Goal: Information Seeking & Learning: Learn about a topic

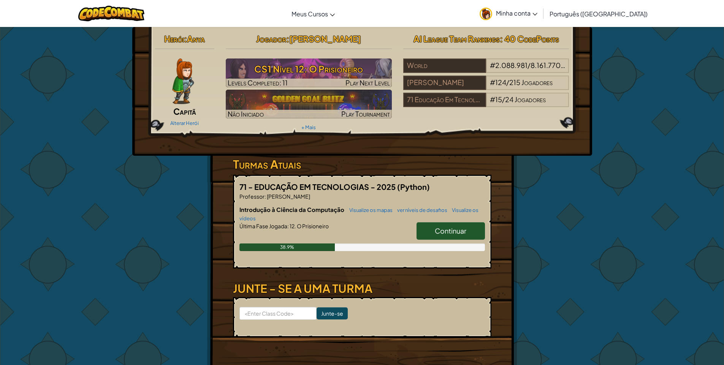
click at [450, 230] on span "Continuar" at bounding box center [451, 231] width 32 height 9
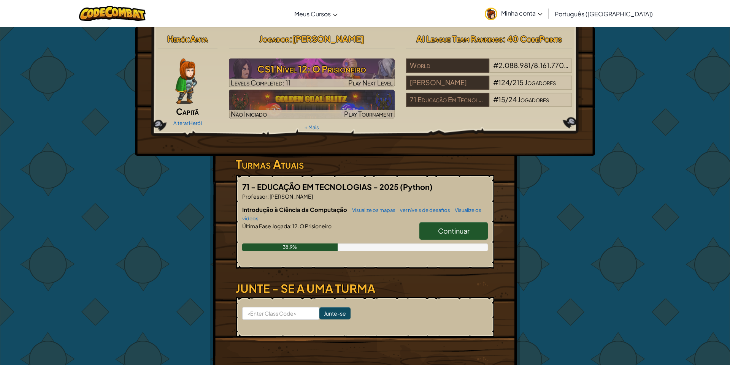
select select "pt-BR"
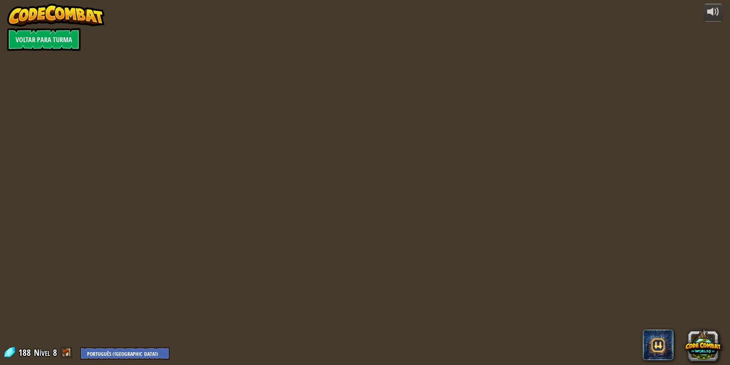
select select "pt-BR"
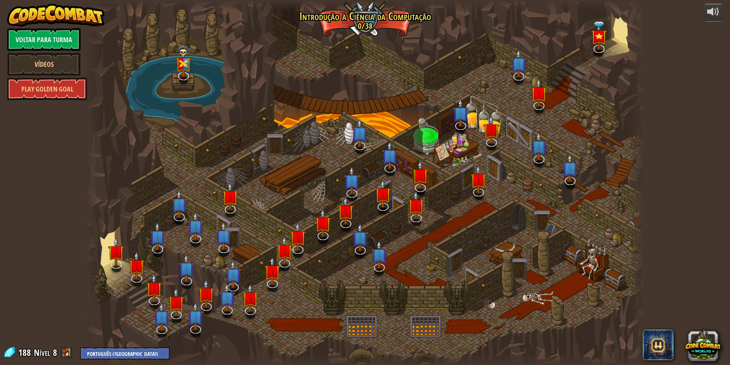
select select "pt-BR"
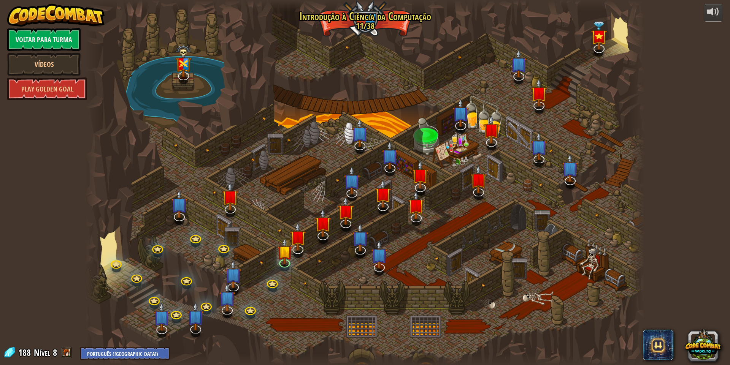
select select "pt-BR"
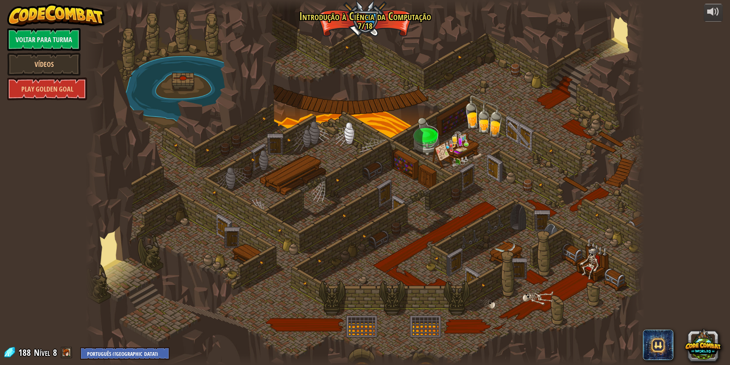
select select "pt-BR"
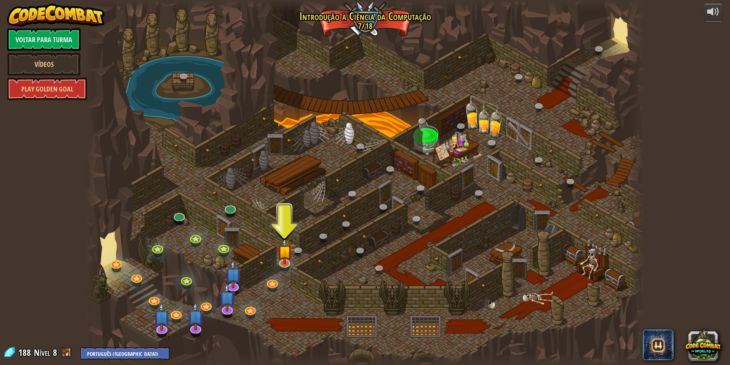
click at [279, 268] on div at bounding box center [365, 182] width 559 height 365
click at [285, 261] on img at bounding box center [284, 245] width 15 height 35
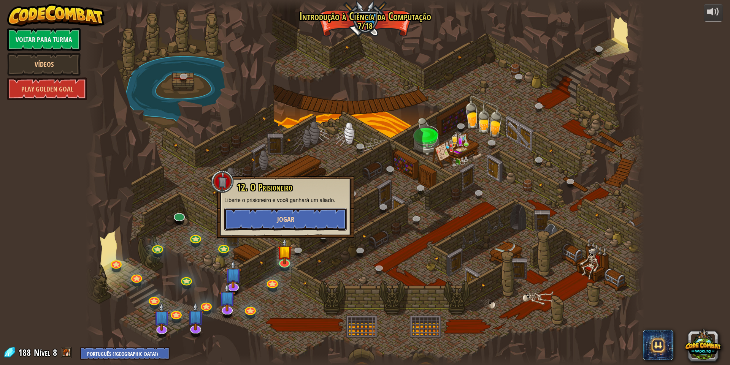
click at [289, 216] on span "Jogar" at bounding box center [285, 220] width 17 height 10
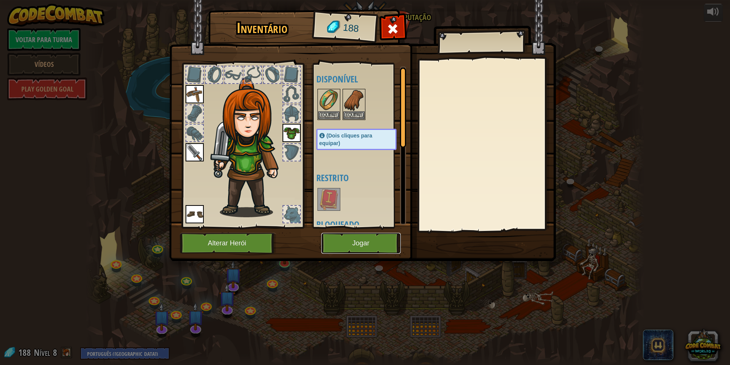
click at [342, 244] on button "Jogar" at bounding box center [360, 243] width 79 height 21
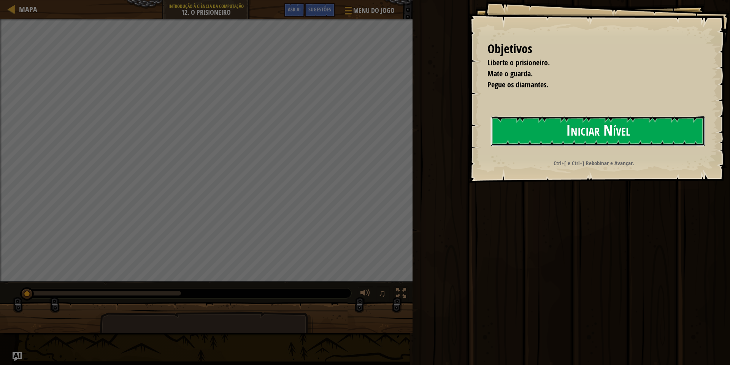
click at [546, 133] on button "Iniciar Nível" at bounding box center [598, 131] width 214 height 30
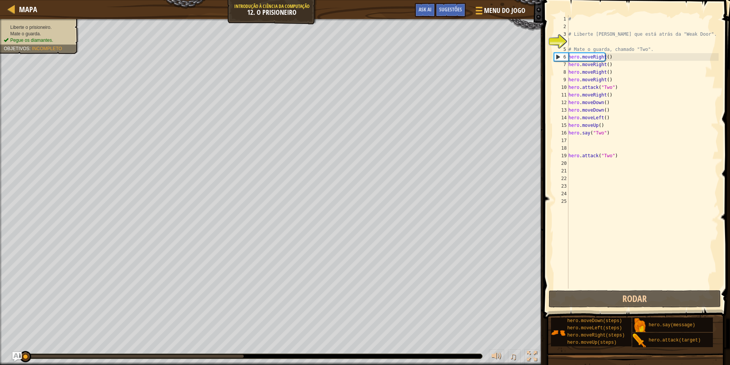
click at [626, 297] on button "Rodar" at bounding box center [634, 298] width 172 height 17
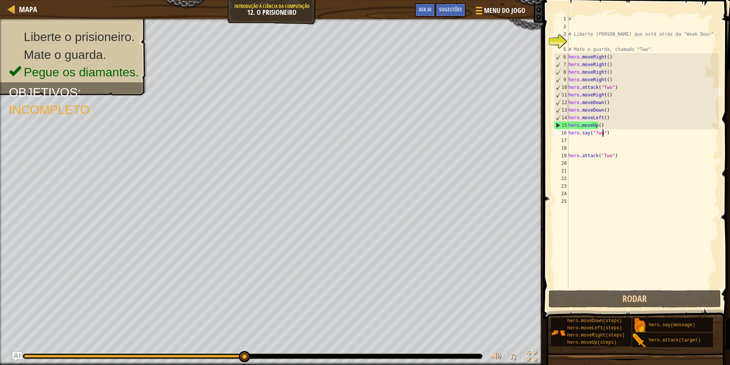
click at [639, 133] on div "# # Liberte [PERSON_NAME] que está atrás da "Weak Door". # Mate o guarda, chama…" at bounding box center [643, 159] width 152 height 289
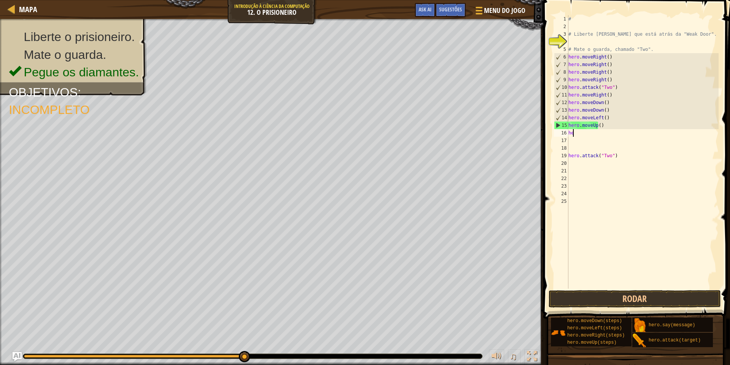
type textarea "h"
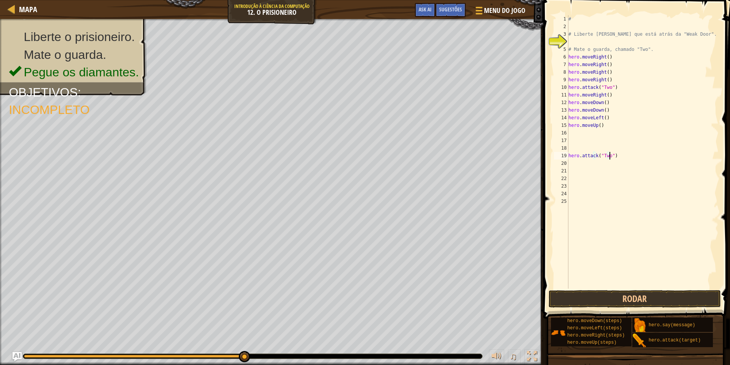
click at [610, 155] on div "# # Liberte [PERSON_NAME] que está atrás da "Weak Door". # Mate o guarda, chama…" at bounding box center [643, 159] width 152 height 289
type textarea "h"
click at [647, 296] on button "Rodar" at bounding box center [634, 298] width 172 height 17
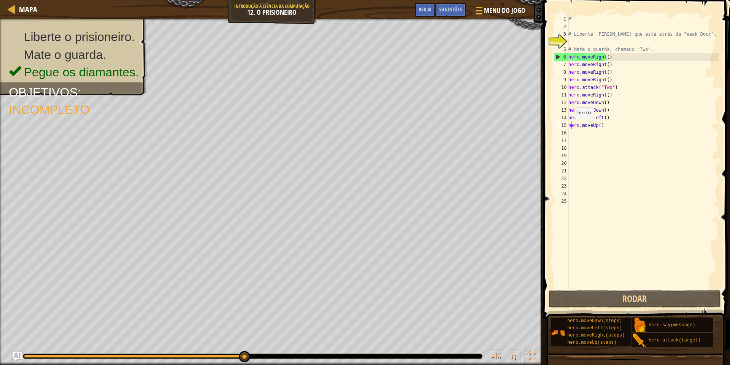
click at [570, 127] on div "# # Liberte [PERSON_NAME] que está atrás da "Weak Door". # Mate o guarda, chama…" at bounding box center [643, 159] width 152 height 289
type textarea "hero.moveUp()"
click at [569, 135] on div "# # Liberte [PERSON_NAME] que está atrás da "Weak Door". # Mate o guarda, chama…" at bounding box center [643, 159] width 152 height 289
type textarea "h"
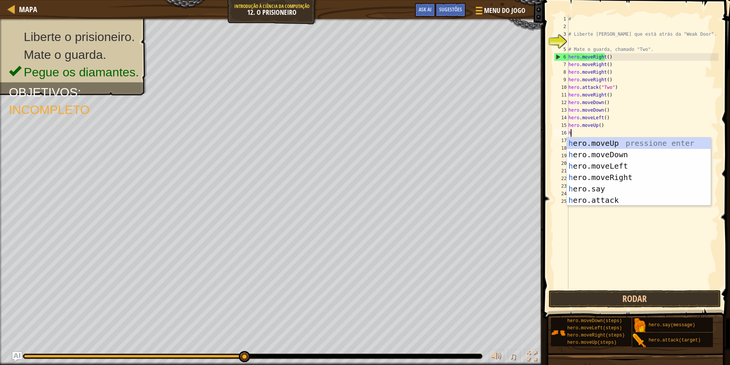
scroll to position [3, 0]
click at [580, 144] on div "h ero.moveUp pressione enter h ero.moveDown pressione enter h ero.moveLeft pres…" at bounding box center [639, 183] width 144 height 91
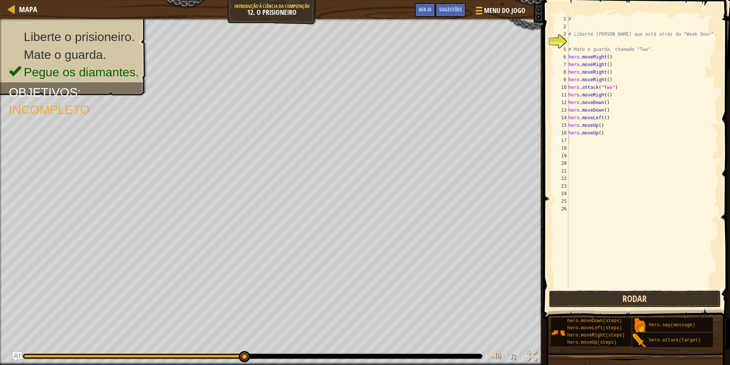
click at [600, 303] on button "Rodar" at bounding box center [634, 298] width 172 height 17
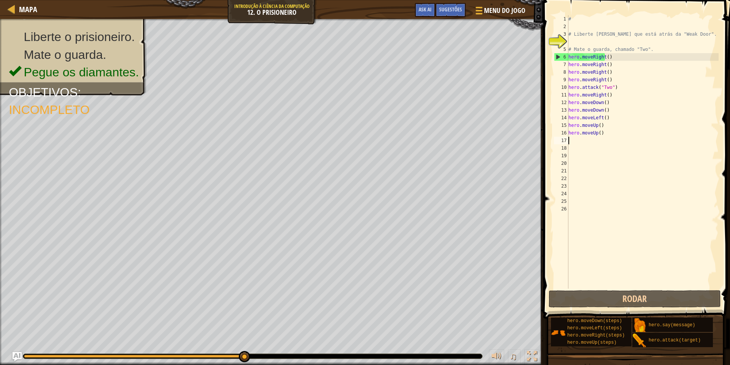
click at [606, 123] on div "# # Liberte [PERSON_NAME] que está atrás da "Weak Door". # Mate o guarda, chama…" at bounding box center [643, 159] width 152 height 289
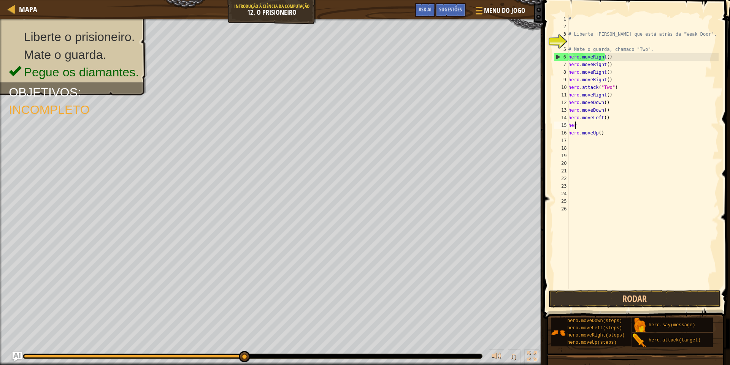
type textarea "h"
click at [602, 134] on div "# # Liberte [PERSON_NAME] que está atrás da "Weak Door". # Mate o guarda, chama…" at bounding box center [643, 159] width 152 height 289
type textarea "h"
click at [594, 299] on button "Rodar" at bounding box center [634, 298] width 172 height 17
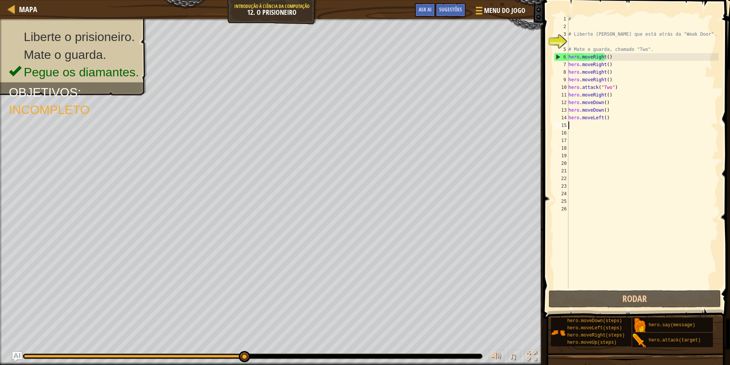
click at [573, 127] on div "# # Liberte [PERSON_NAME] que está atrás da "Weak Door". # Mate o guarda, chama…" at bounding box center [643, 159] width 152 height 289
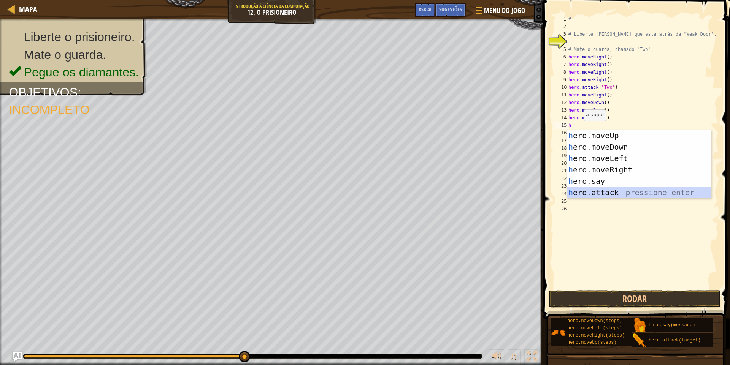
click at [607, 190] on div "h ero.moveUp pressione enter h ero.moveDown pressione enter h ero.moveLeft pres…" at bounding box center [639, 175] width 144 height 91
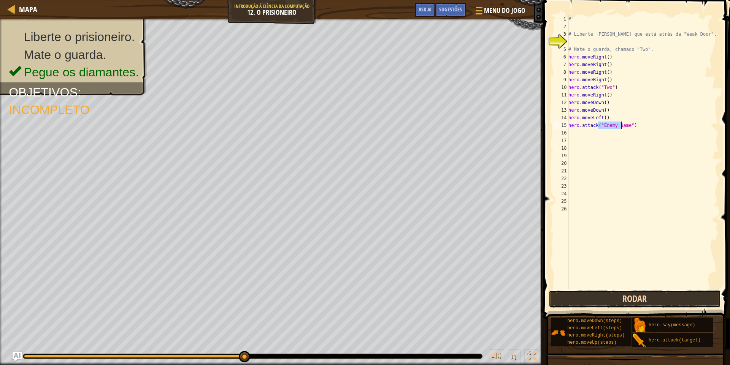
click at [639, 295] on button "Rodar" at bounding box center [634, 298] width 172 height 17
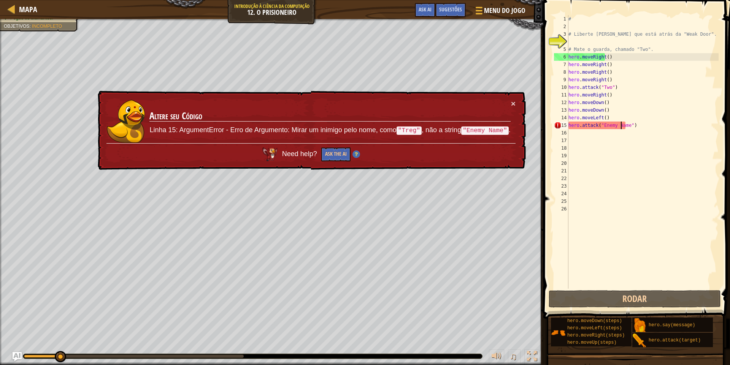
click at [627, 128] on div "# # Liberte [PERSON_NAME] que está atrás da "Weak Door". # Mate o guarda, chama…" at bounding box center [643, 159] width 152 height 289
click at [626, 128] on div "# # Liberte [PERSON_NAME] que está atrás da "Weak Door". # Mate o guarda, chama…" at bounding box center [643, 159] width 152 height 289
click at [624, 126] on div "# # Liberte [PERSON_NAME] que está atrás da "Weak Door". # Mate o guarda, chama…" at bounding box center [643, 159] width 152 height 289
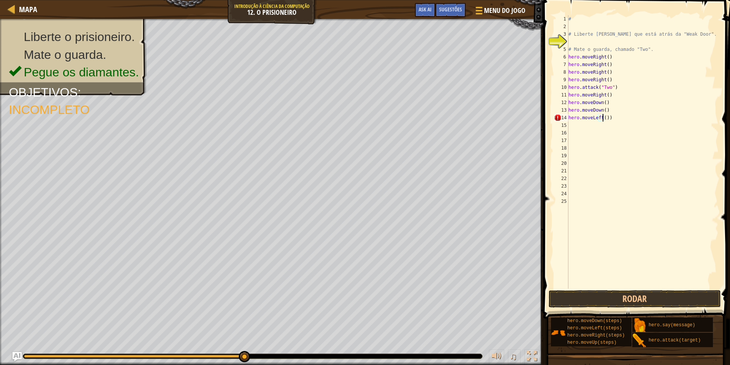
click at [618, 106] on div "# # Liberte [PERSON_NAME] que está atrás da "Weak Door". # Mate o guarda, chama…" at bounding box center [643, 159] width 152 height 289
click at [618, 116] on div "# # Liberte [PERSON_NAME] que está atrás da "Weak Door". # Mate o guarda, chama…" at bounding box center [643, 159] width 152 height 289
type textarea "h"
click at [424, 11] on span "Ask AI" at bounding box center [424, 9] width 13 height 7
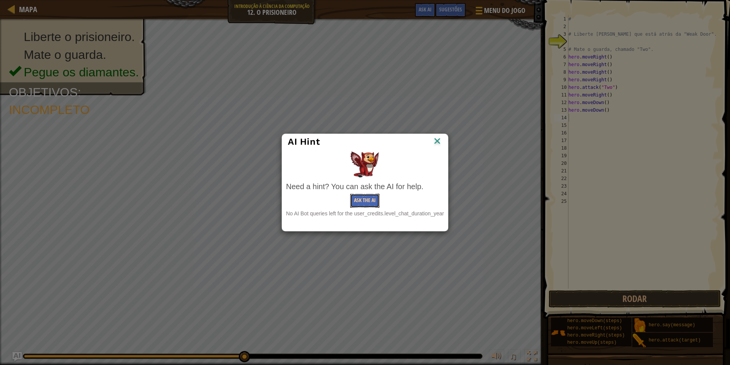
click at [360, 205] on button "Ask the AI" at bounding box center [364, 201] width 29 height 14
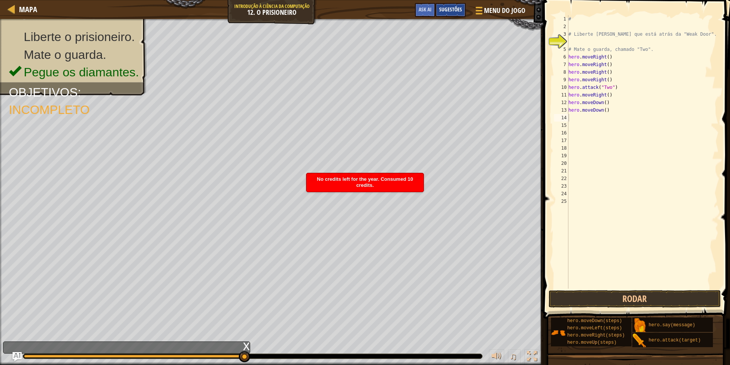
click at [444, 13] on div "Sugestões" at bounding box center [450, 10] width 30 height 14
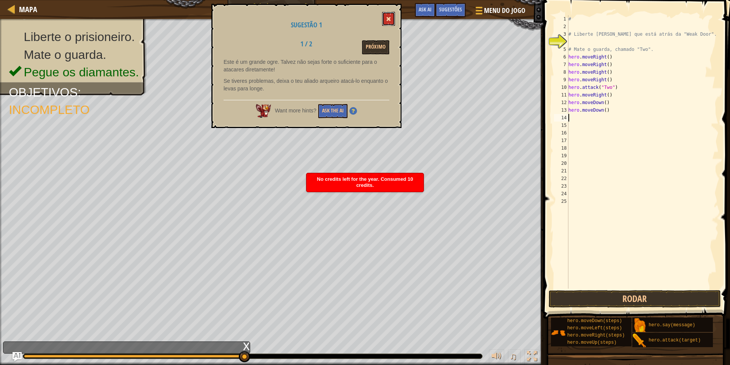
click at [388, 15] on button at bounding box center [388, 19] width 13 height 14
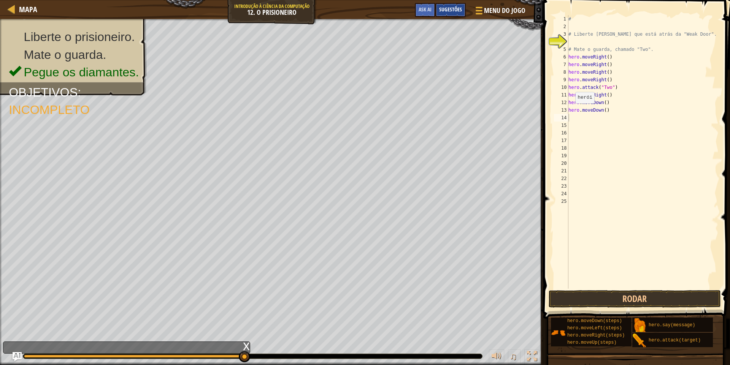
click at [458, 12] on span "Sugestões" at bounding box center [450, 9] width 23 height 7
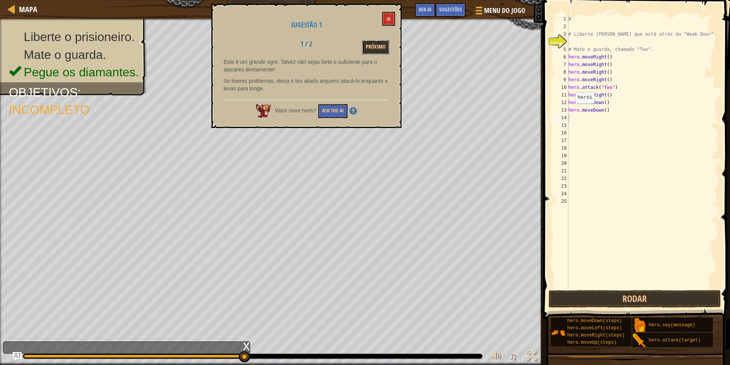
click at [382, 44] on button "Próximo" at bounding box center [375, 47] width 27 height 14
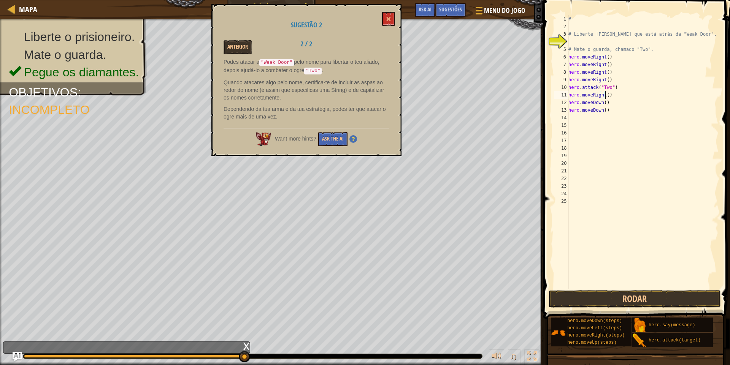
click at [608, 96] on div "# # Liberte [PERSON_NAME] que está atrás da "Weak Door". # Mate o guarda, chama…" at bounding box center [643, 159] width 152 height 289
type textarea "h"
click at [607, 103] on div "# # Liberte [PERSON_NAME] que está atrás da "Weak Door". # Mate o guarda, chama…" at bounding box center [643, 159] width 152 height 289
type textarea "h"
click at [609, 105] on div "# # Liberte [PERSON_NAME] que está atrás da "Weak Door". # Mate o guarda, chama…" at bounding box center [643, 159] width 152 height 289
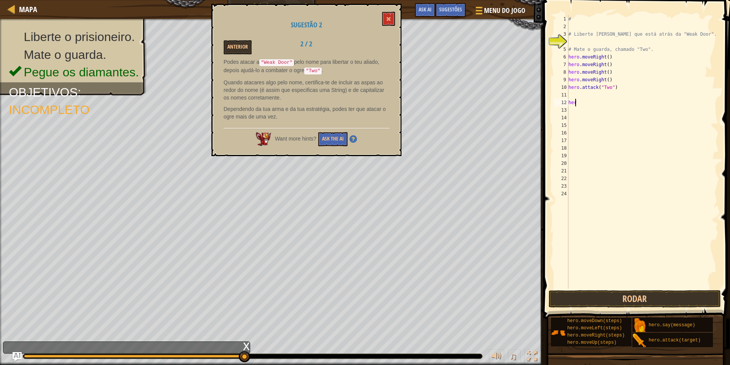
type textarea "h"
click at [598, 306] on button "Rodar" at bounding box center [634, 298] width 172 height 17
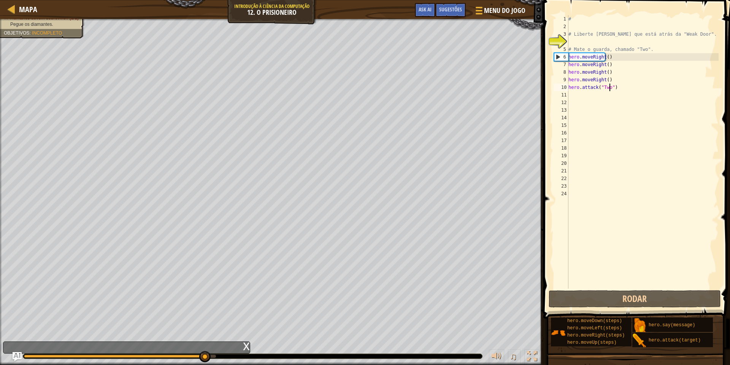
click at [639, 88] on div "# # Liberte [PERSON_NAME] que está atrás da "Weak Door". # Mate o guarda, chama…" at bounding box center [643, 159] width 152 height 289
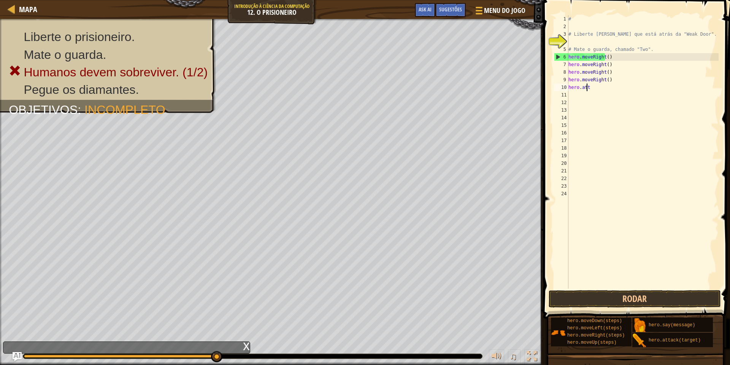
type textarea "h"
click at [608, 74] on div "# # Liberte [PERSON_NAME] que está atrás da "Weak Door". # Mate o guarda, chama…" at bounding box center [643, 159] width 152 height 289
click at [612, 79] on div "# # Liberte [PERSON_NAME] que está atrás da "Weak Door". # Mate o guarda, chama…" at bounding box center [643, 159] width 152 height 289
type textarea "h"
click at [604, 298] on button "Rodar" at bounding box center [634, 298] width 172 height 17
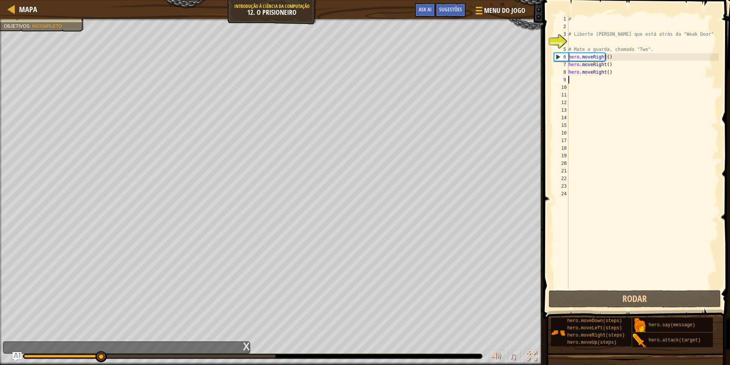
click at [609, 69] on div "# # Liberte [PERSON_NAME] que está atrás da "Weak Door". # Mate o guarda, chama…" at bounding box center [643, 159] width 152 height 289
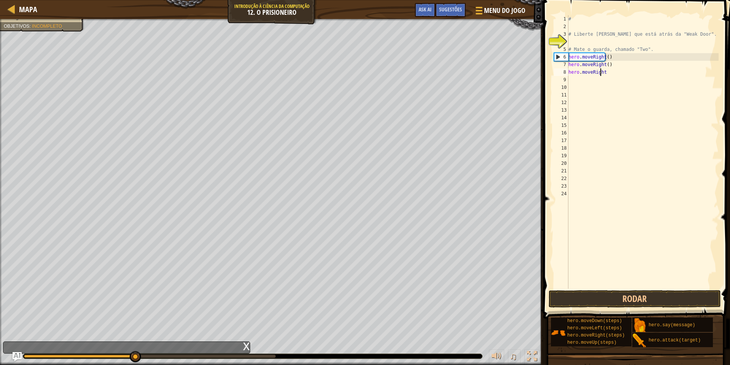
type textarea "h"
click at [639, 300] on button "Rodar" at bounding box center [634, 298] width 172 height 17
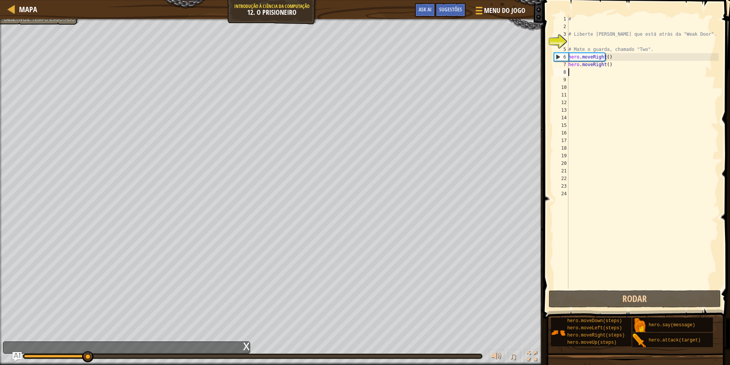
click at [627, 65] on div "# # Liberte [PERSON_NAME] que está atrás da "Weak Door". # Mate o guarda, chama…" at bounding box center [643, 159] width 152 height 289
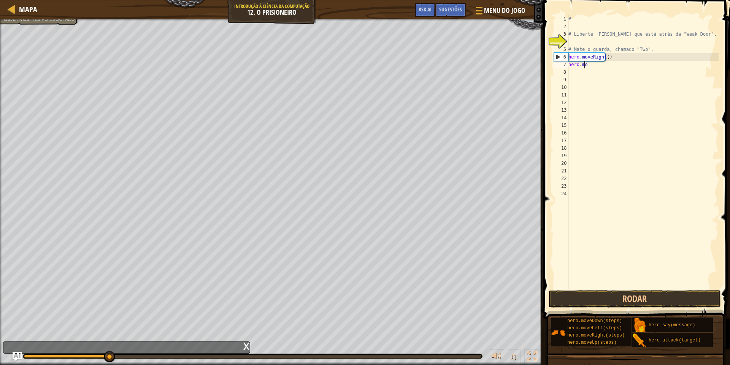
type textarea "h"
click at [621, 303] on button "Rodar" at bounding box center [634, 298] width 172 height 17
type textarea "h"
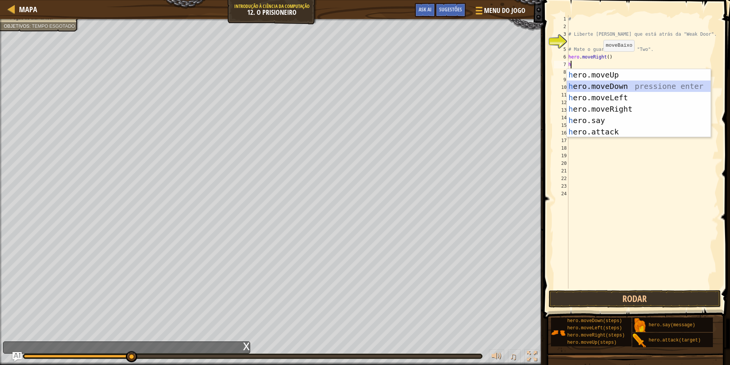
click at [608, 84] on div "h ero.moveUp pressione enter h ero.moveDown pressione enter h ero.moveLeft pres…" at bounding box center [639, 114] width 144 height 91
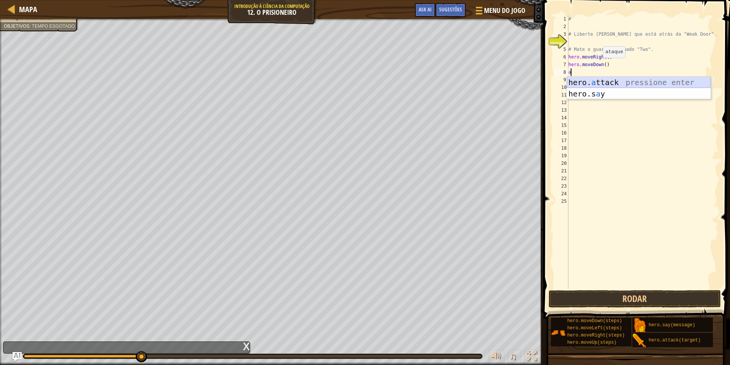
click at [625, 80] on div "hero. a ttack pressione enter hero.s a y pressione enter" at bounding box center [639, 100] width 144 height 46
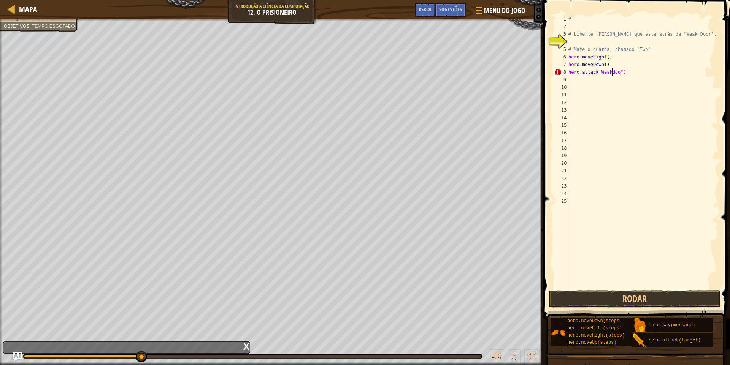
scroll to position [3, 4]
type textarea "hero.attack(Weakdoor")"
click at [667, 298] on button "Rodar" at bounding box center [634, 298] width 172 height 17
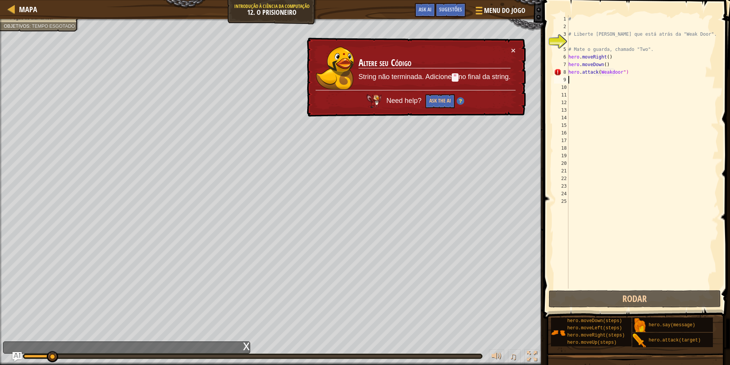
click at [639, 79] on div "# # Liberte [PERSON_NAME] que está atrás da "Weak Door". # Mate o guarda, chama…" at bounding box center [643, 159] width 152 height 289
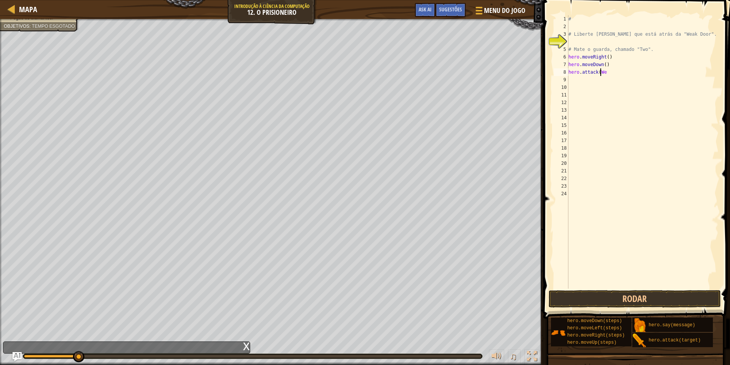
type textarea "h"
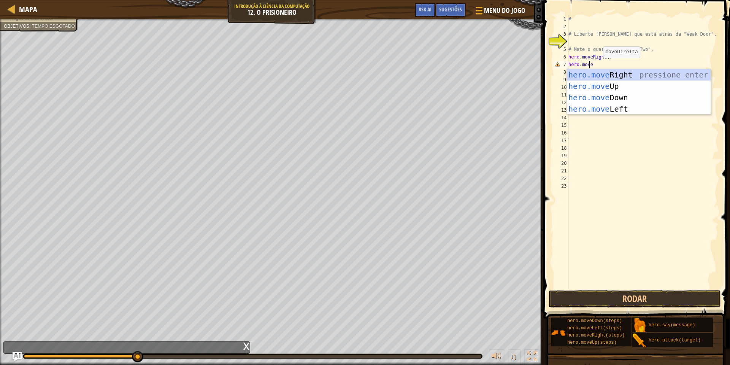
type textarea "h"
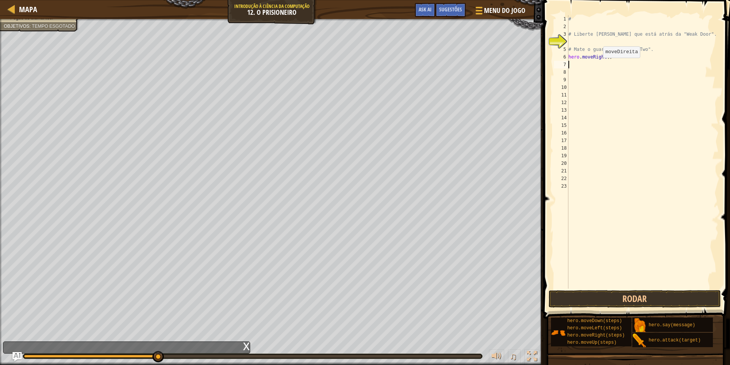
type textarea "h"
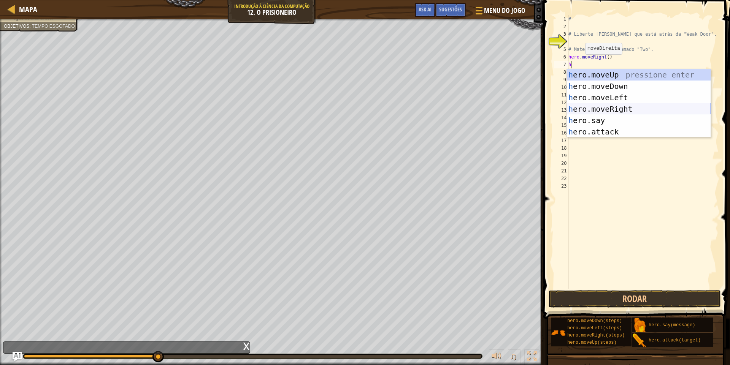
drag, startPoint x: 603, startPoint y: 113, endPoint x: 604, endPoint y: 123, distance: 9.9
click at [604, 123] on div "h ero.moveUp pressione enter h ero.moveDown pressione enter h ero.moveLeft pres…" at bounding box center [639, 114] width 144 height 91
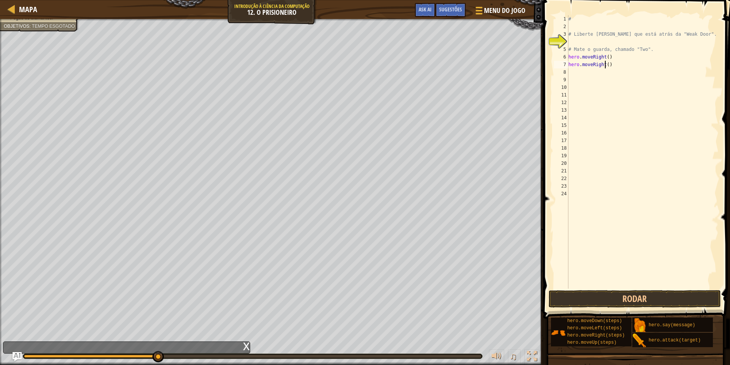
click at [610, 63] on div "# # Liberte [PERSON_NAME] que está atrás da "Weak Door". # Mate o guarda, chama…" at bounding box center [643, 159] width 152 height 289
type textarea "h"
click at [447, 3] on div "Sugestões" at bounding box center [450, 10] width 30 height 14
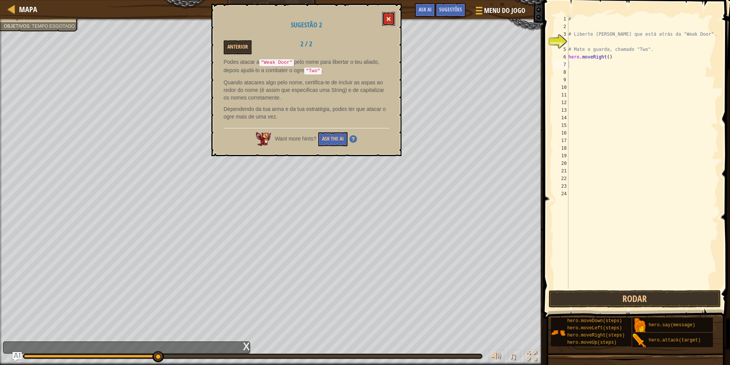
click at [384, 16] on button at bounding box center [388, 19] width 13 height 14
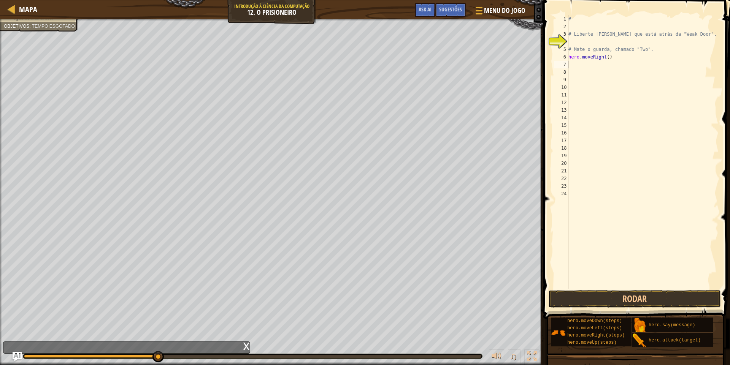
click at [590, 65] on div "# # Liberte [PERSON_NAME] que está atrás da "Weak Door". # Mate o guarda, chama…" at bounding box center [643, 159] width 152 height 289
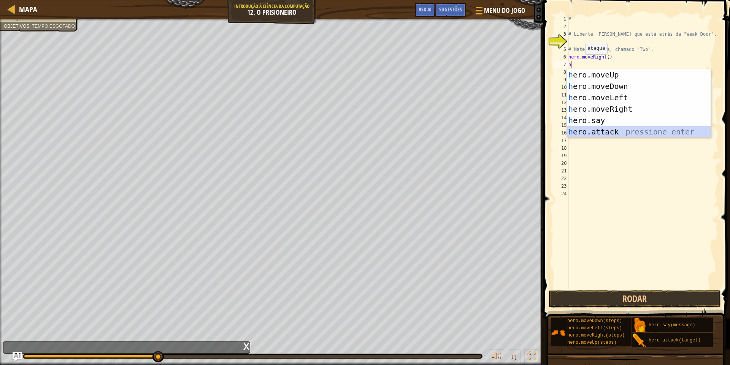
click at [636, 126] on div "h ero.moveUp pressione enter h ero.moveDown pressione enter h ero.moveLeft pres…" at bounding box center [639, 114] width 144 height 91
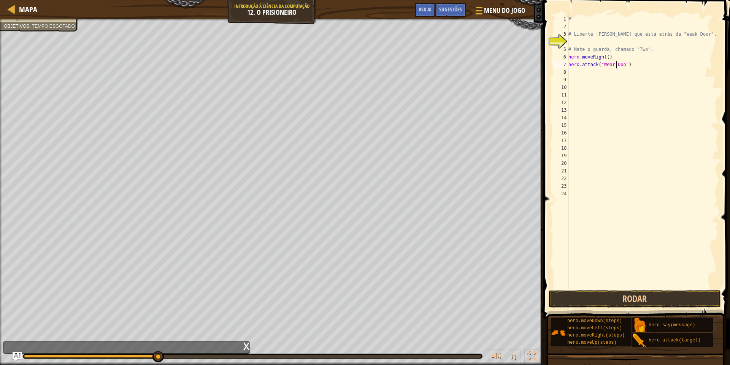
scroll to position [3, 4]
type textarea "hero.attack("Wear Door")"
click at [690, 303] on button "Rodar" at bounding box center [634, 298] width 172 height 17
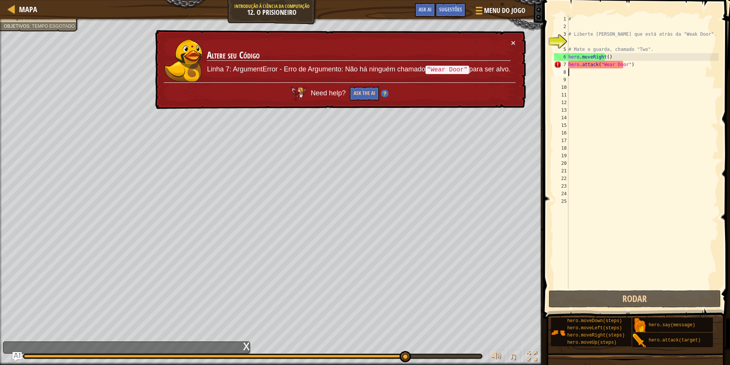
click at [634, 70] on div "# # Liberte [PERSON_NAME] que está atrás da "Weak Door". # Mate o guarda, chama…" at bounding box center [643, 159] width 152 height 289
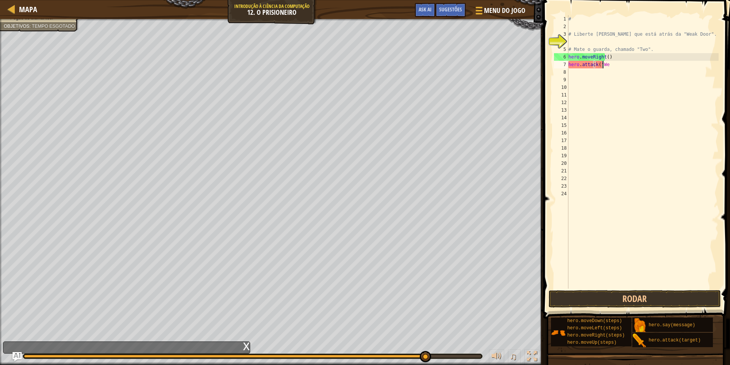
type textarea "h"
click at [680, 300] on button "Rodar" at bounding box center [634, 298] width 172 height 17
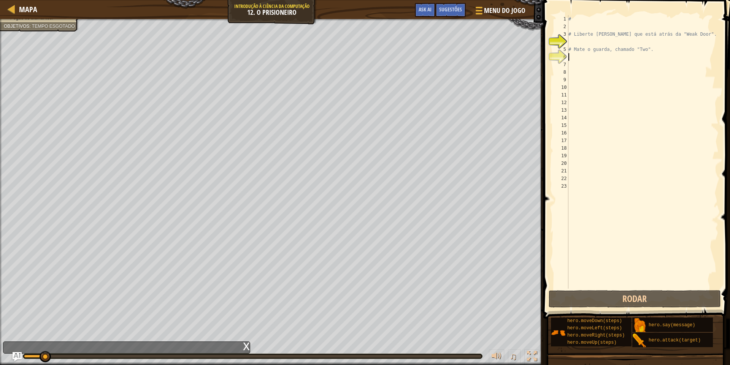
click at [610, 60] on div "# # Liberte [PERSON_NAME] que está atrás da "Weak Door". # Mate o guarda, chama…" at bounding box center [643, 159] width 152 height 289
type textarea "h"
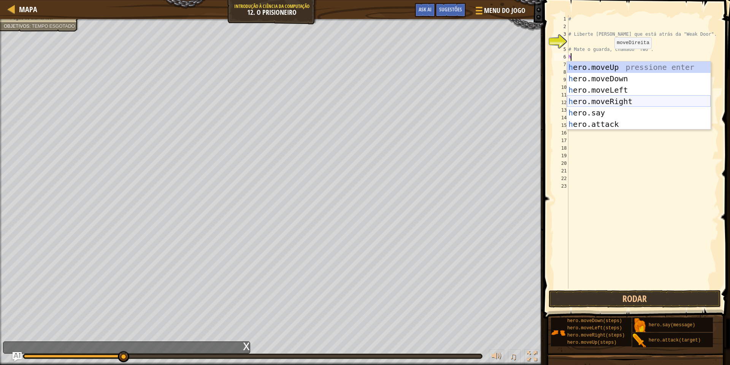
click at [621, 97] on div "h ero.moveUp pressione enter h ero.moveDown pressione enter h ero.moveLeft pres…" at bounding box center [639, 107] width 144 height 91
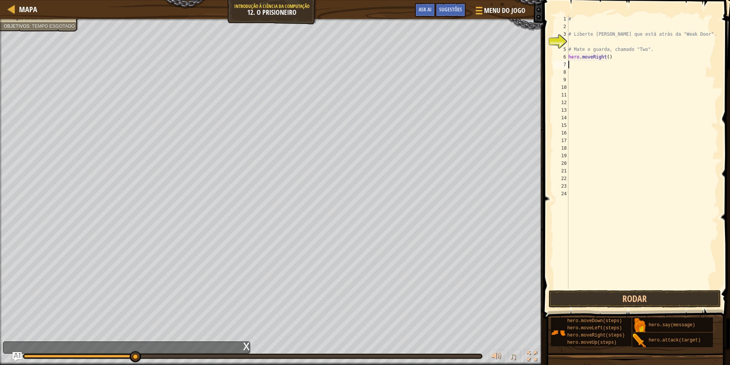
click at [585, 65] on div "# # Liberte [PERSON_NAME] que está atrás da "Weak Door". # Mate o guarda, chama…" at bounding box center [643, 159] width 152 height 289
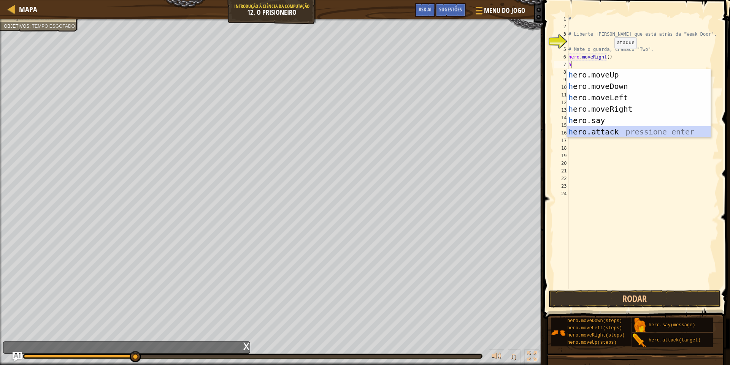
click at [610, 131] on div "h ero.moveUp pressione enter h ero.moveDown pressione enter h ero.moveLeft pres…" at bounding box center [639, 114] width 144 height 91
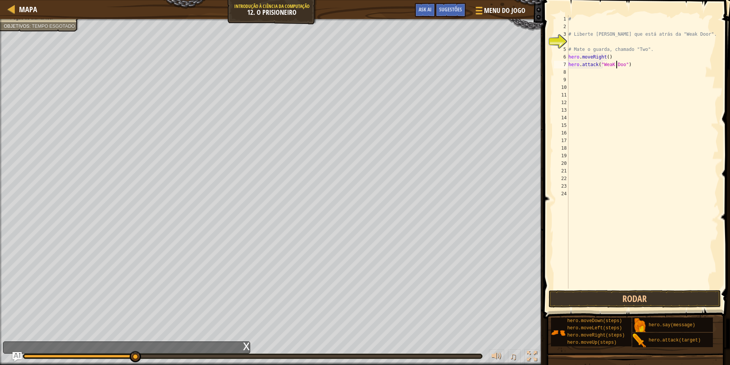
scroll to position [3, 4]
click at [584, 303] on button "Rodar" at bounding box center [634, 298] width 172 height 17
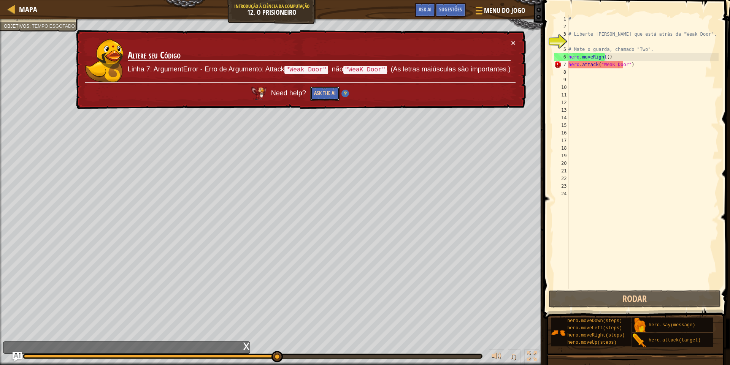
click at [313, 98] on button "Ask the AI" at bounding box center [324, 94] width 29 height 14
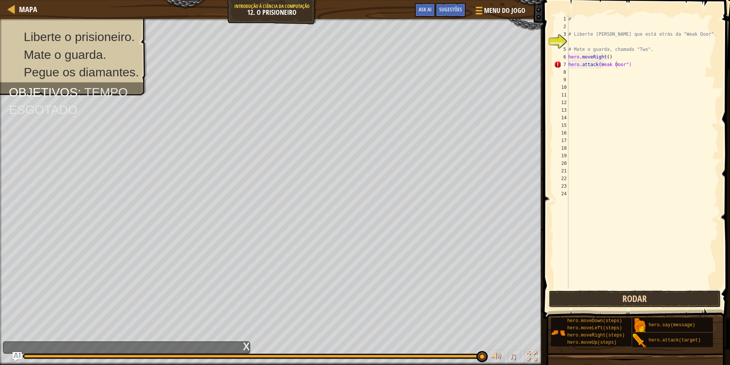
click at [678, 299] on button "Rodar" at bounding box center [634, 298] width 172 height 17
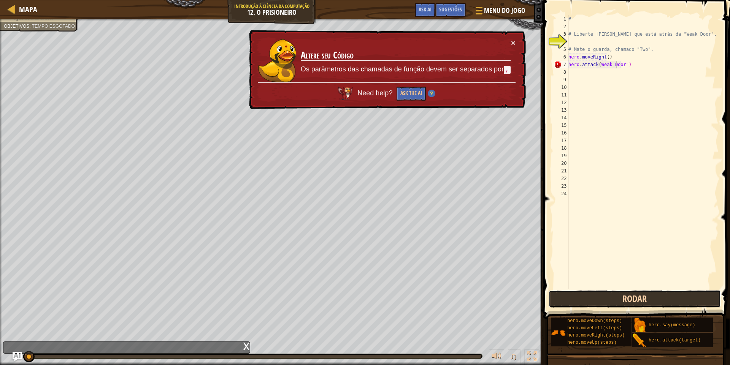
click at [681, 300] on button "Rodar" at bounding box center [634, 298] width 172 height 17
click at [680, 305] on button "Rodar" at bounding box center [634, 298] width 172 height 17
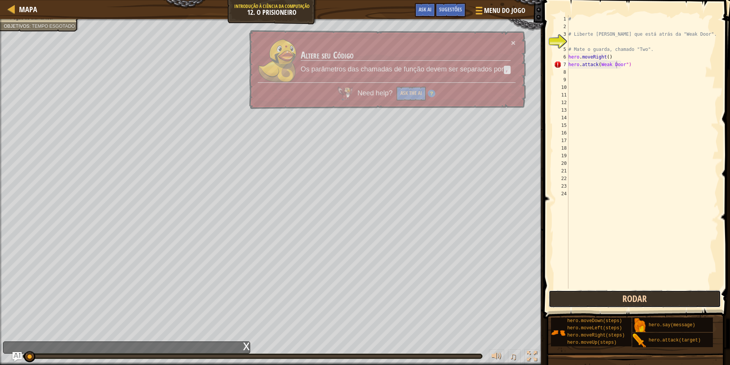
click at [680, 305] on button "Rodar" at bounding box center [634, 298] width 172 height 17
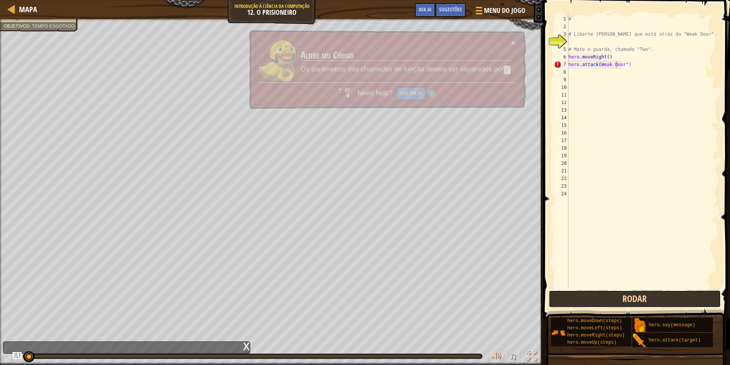
click at [680, 305] on button "Rodar" at bounding box center [634, 298] width 172 height 17
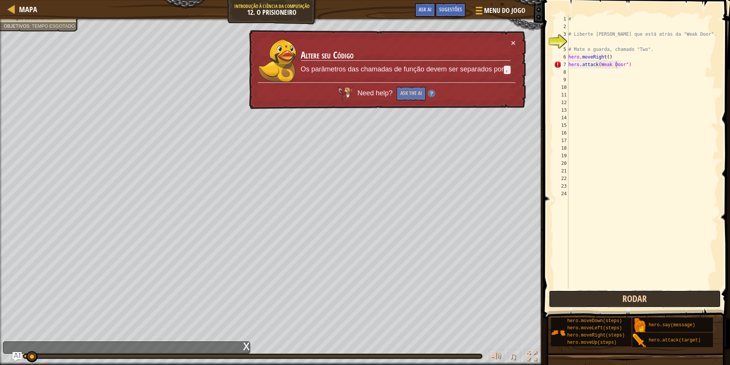
click at [681, 305] on button "Rodar" at bounding box center [634, 298] width 172 height 17
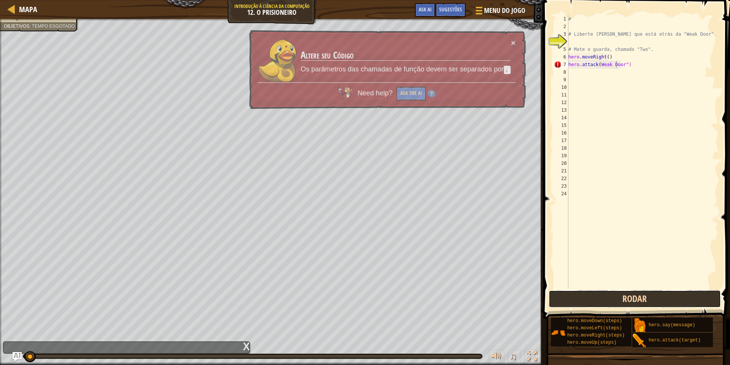
click at [681, 305] on button "Rodar" at bounding box center [634, 298] width 172 height 17
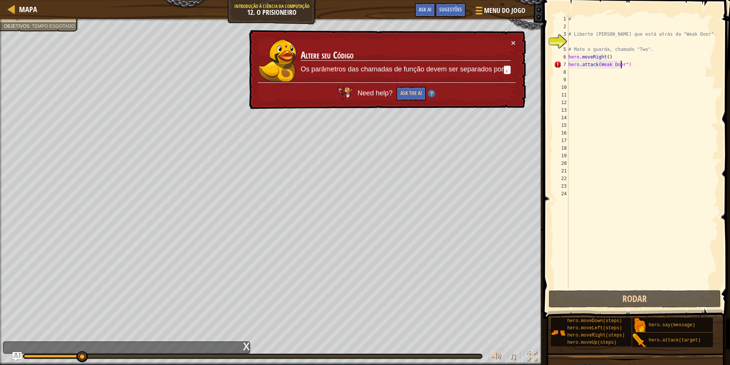
click at [684, 63] on div "# # Liberte [PERSON_NAME] que está atrás da "Weak Door". # Mate o guarda, chama…" at bounding box center [643, 159] width 152 height 289
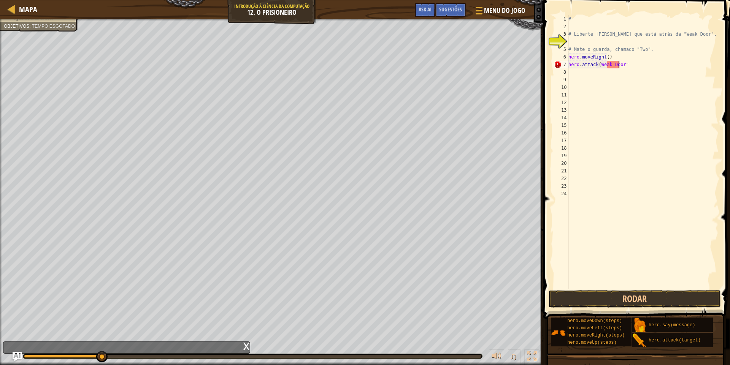
scroll to position [3, 4]
type textarea "h"
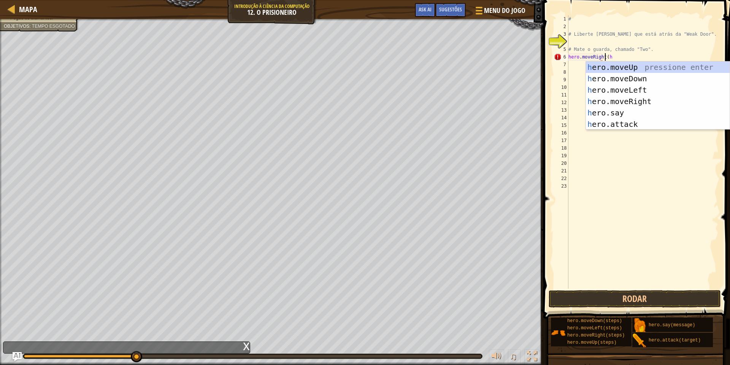
scroll to position [3, 3]
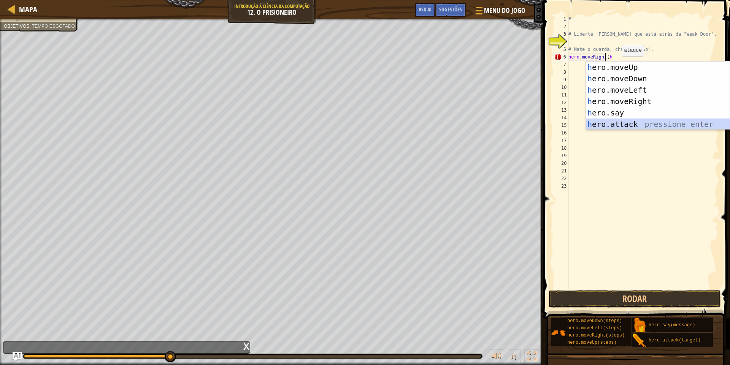
click at [676, 124] on div "h ero.moveUp pressione enter h ero.moveDown pressione enter h ero.moveLeft pres…" at bounding box center [658, 107] width 144 height 91
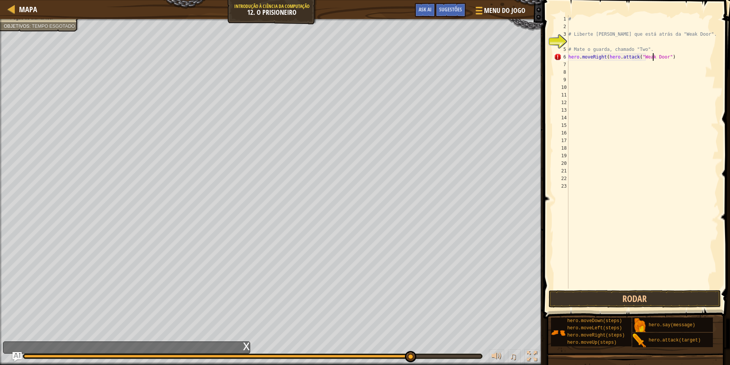
scroll to position [3, 7]
click at [686, 297] on button "Rodar" at bounding box center [634, 298] width 172 height 17
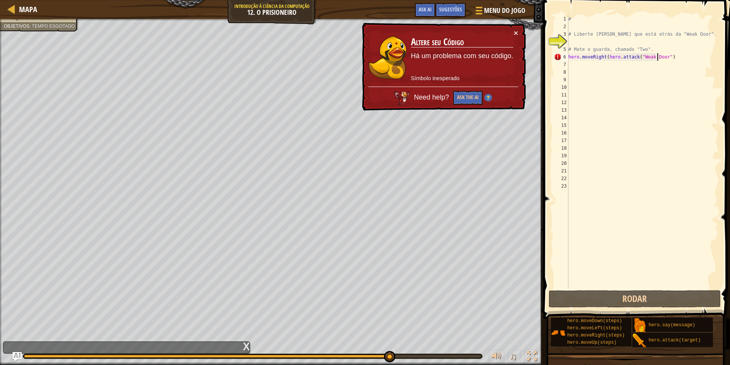
click at [674, 58] on div "# # Liberte [PERSON_NAME] que está atrás da "Weak Door". # Mate o guarda, chama…" at bounding box center [643, 159] width 152 height 289
type textarea "hero.moveRight(hero.attack("Weak Door")"
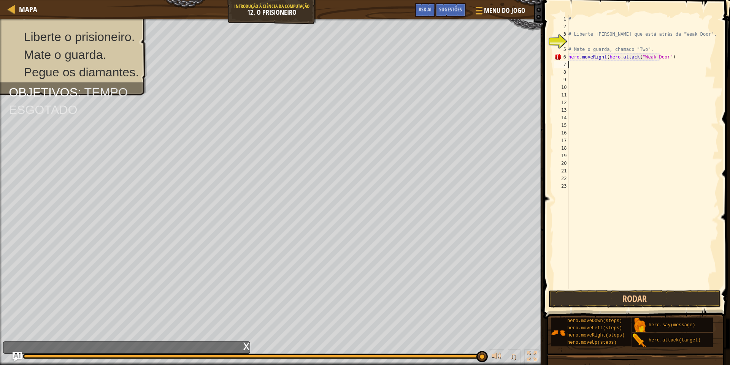
click at [602, 62] on div "# # Liberte [PERSON_NAME] que está atrás da "Weak Door". # Mate o guarda, chama…" at bounding box center [643, 159] width 152 height 289
click at [692, 54] on div "# # Liberte [PERSON_NAME] que está atrás da "Weak Door". # Mate o guarda, chama…" at bounding box center [643, 159] width 152 height 289
type textarea "h"
type textarea "# Mate o guarda, chamado"
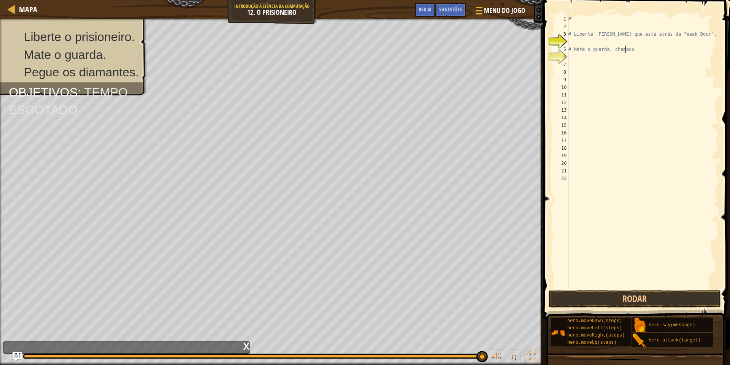
click at [576, 57] on div "# # Liberte [PERSON_NAME] que está atrás da "Weak Door". # Mate o guarda, chama…" at bounding box center [643, 159] width 152 height 289
type textarea "h"
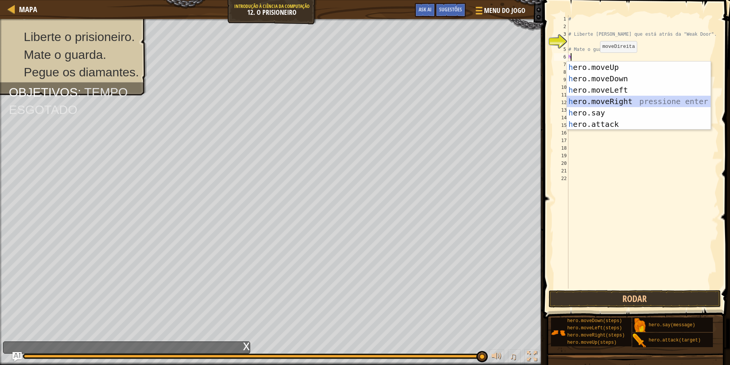
click at [608, 98] on div "h ero.moveUp pressione enter h ero.moveDown pressione enter h ero.moveLeft pres…" at bounding box center [639, 107] width 144 height 91
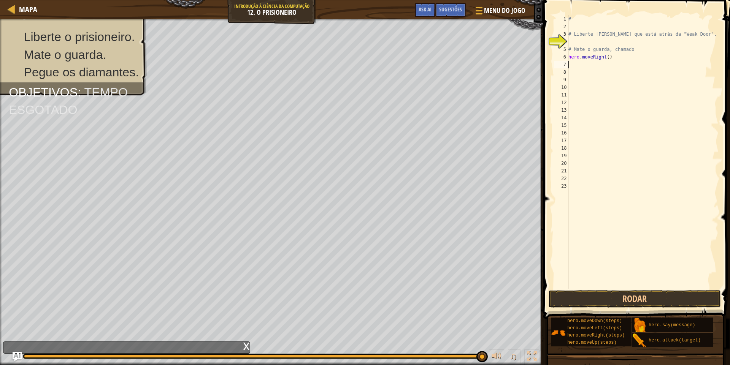
click at [603, 83] on div "# # Liberte [PERSON_NAME] que está atrás da "Weak Door". # Mate o guarda, chama…" at bounding box center [643, 159] width 152 height 289
click at [600, 63] on div "# # Liberte [PERSON_NAME] que está atrás da "Weak Door". # Mate o guarda, chama…" at bounding box center [643, 159] width 152 height 289
type textarea "h"
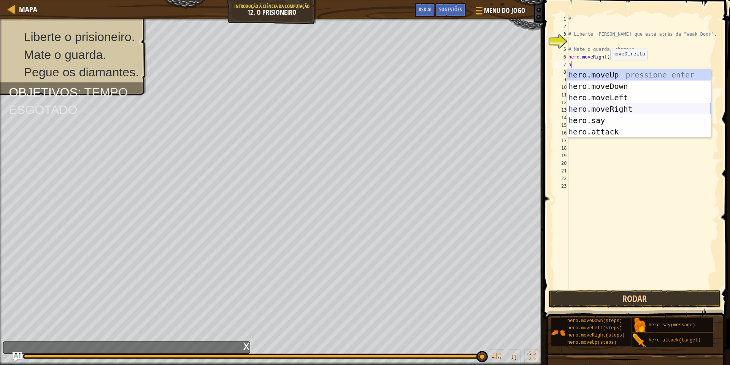
click at [644, 107] on div "h ero.moveUp pressione enter h ero.moveDown pressione enter h ero.moveLeft pres…" at bounding box center [639, 114] width 144 height 91
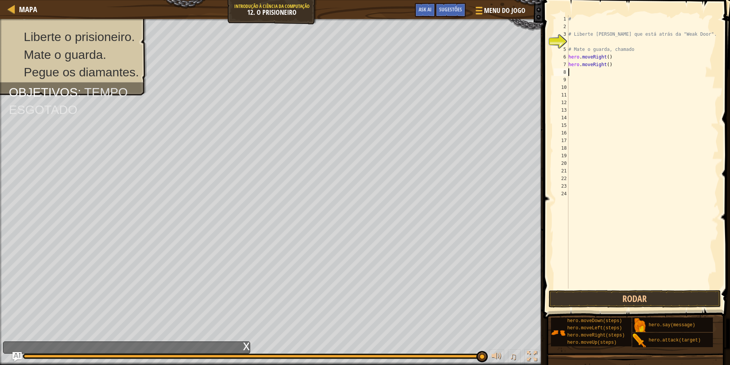
click at [622, 71] on div "# # Liberte [PERSON_NAME] que está atrás da "Weak Door". # Mate o guarda, chama…" at bounding box center [643, 159] width 152 height 289
click at [620, 66] on div "# # Liberte [PERSON_NAME] que está atrás da "Weak Door". # Mate o guarda, chama…" at bounding box center [643, 159] width 152 height 289
type textarea "h"
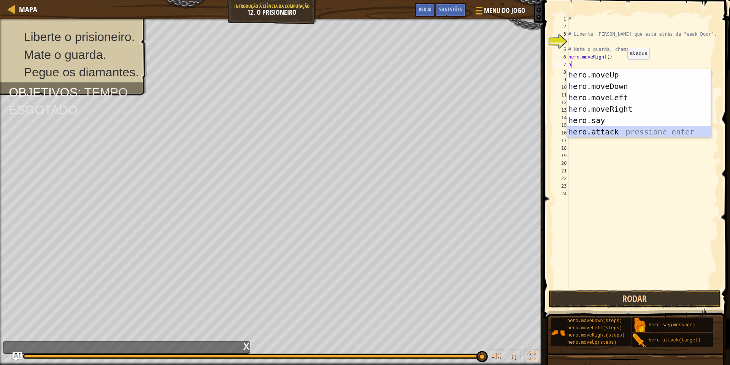
click at [626, 129] on div "h ero.moveUp pressione enter h ero.moveDown pressione enter h ero.moveLeft pres…" at bounding box center [639, 114] width 144 height 91
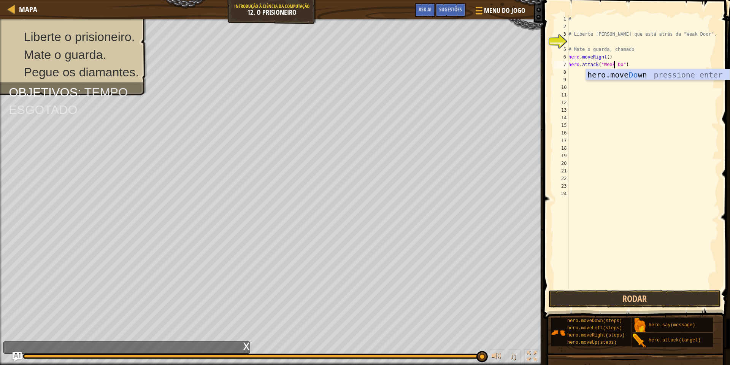
scroll to position [3, 4]
type textarea "hero.attack("Weak Door")"
click at [665, 296] on button "Rodar" at bounding box center [634, 298] width 172 height 17
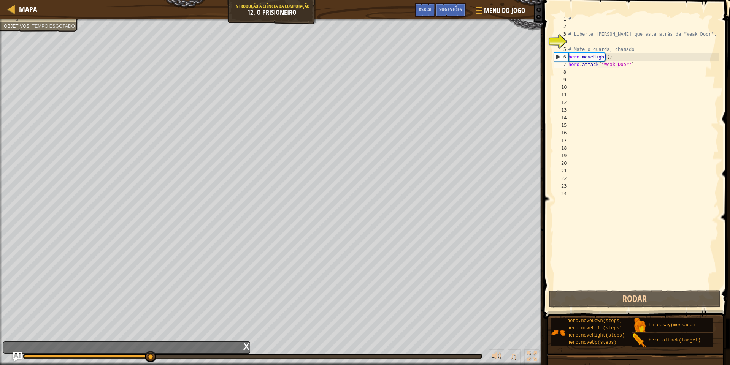
click at [586, 73] on div "# # Liberte [PERSON_NAME] que está atrás da "Weak Door". # Mate o guarda, chama…" at bounding box center [643, 159] width 152 height 289
type textarea "h"
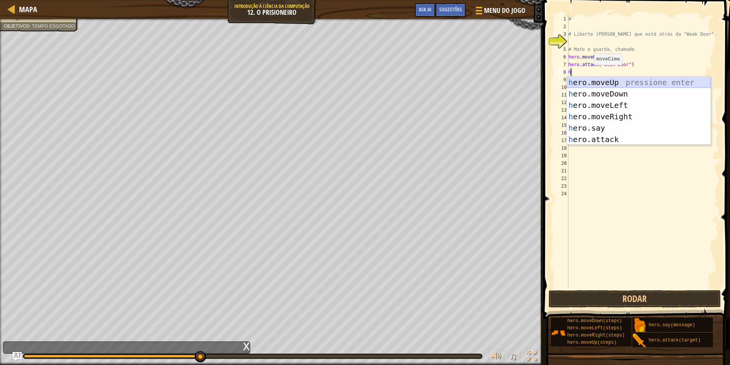
click at [595, 88] on div "h ero.moveUp pressione enter h ero.moveDown pressione enter h ero.moveLeft pres…" at bounding box center [639, 122] width 144 height 91
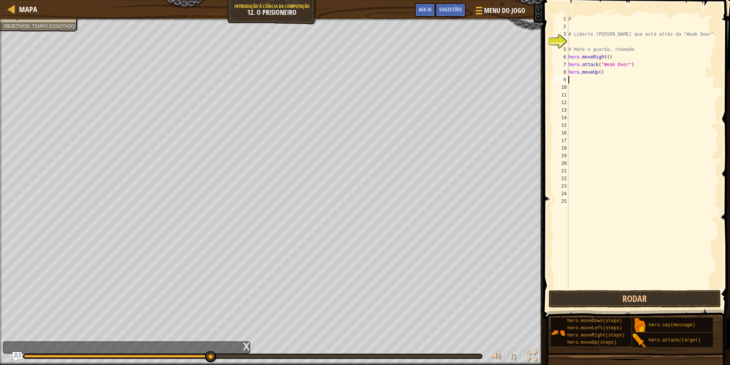
click at [626, 77] on div "# # Liberte [PERSON_NAME] que está atrás da "Weak Door". # Mate o guarda, chama…" at bounding box center [643, 159] width 152 height 289
drag, startPoint x: 626, startPoint y: 75, endPoint x: 621, endPoint y: 74, distance: 5.1
click at [625, 75] on div "# # Liberte [PERSON_NAME] que está atrás da "Weak Door". # Mate o guarda, chama…" at bounding box center [643, 159] width 152 height 289
type textarea "h"
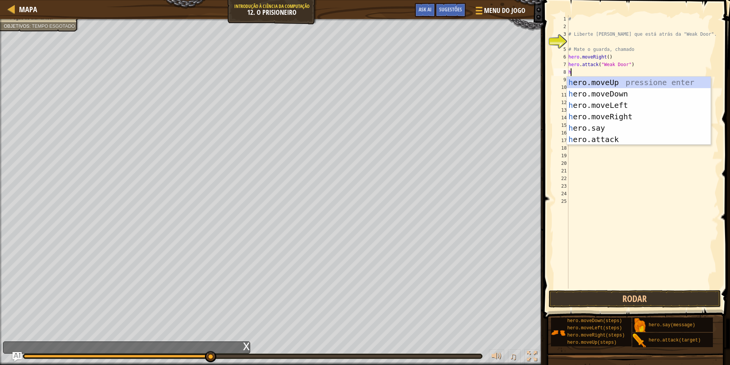
type textarea "h"
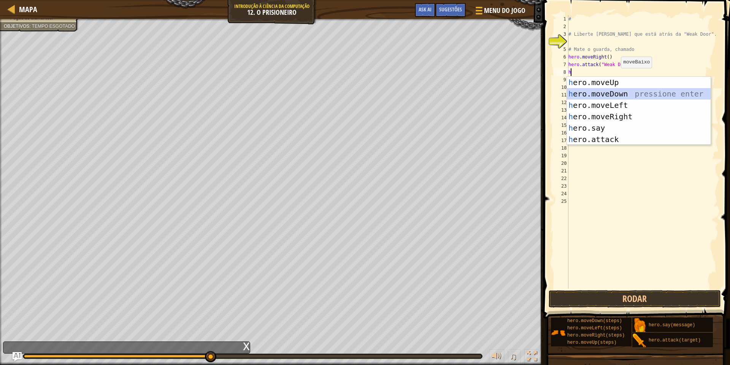
click at [613, 92] on div "h ero.moveUp pressione enter h ero.moveDown pressione enter h ero.moveLeft pres…" at bounding box center [639, 122] width 144 height 91
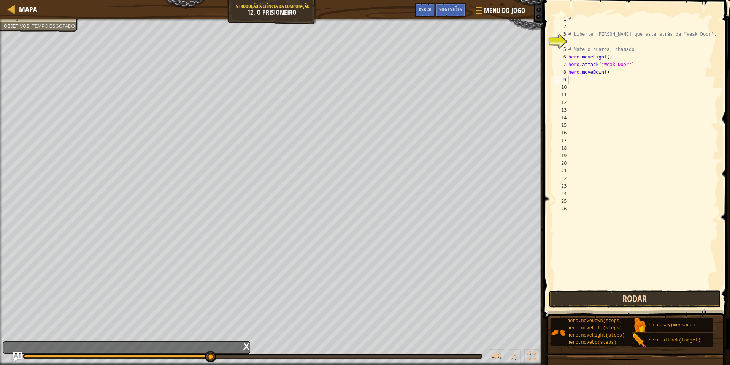
click at [563, 293] on button "Rodar" at bounding box center [634, 298] width 172 height 17
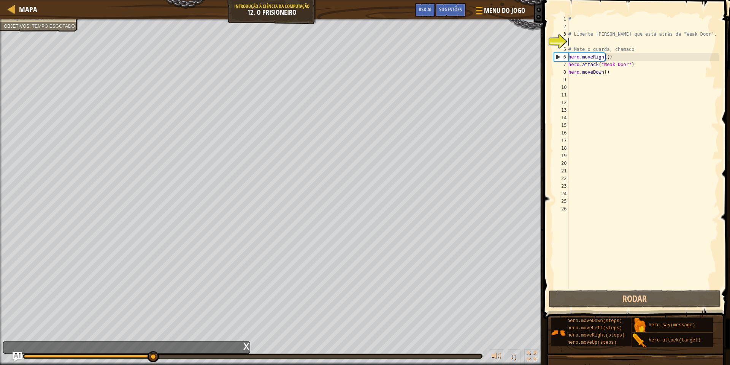
click at [586, 44] on div "# # Liberte [PERSON_NAME] que está atrás da "Weak Door". # Mate o guarda, chama…" at bounding box center [643, 159] width 152 height 289
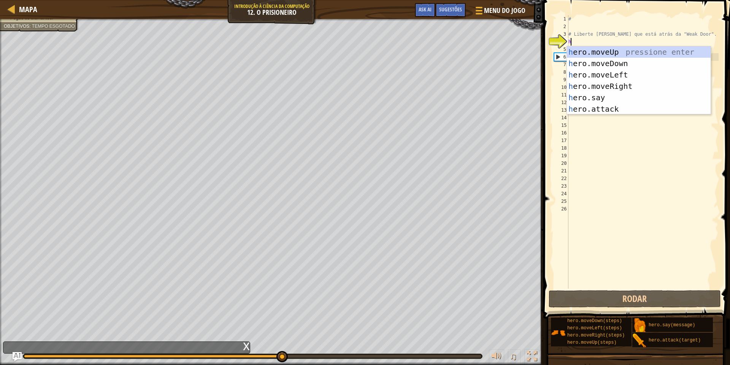
type textarea "h"
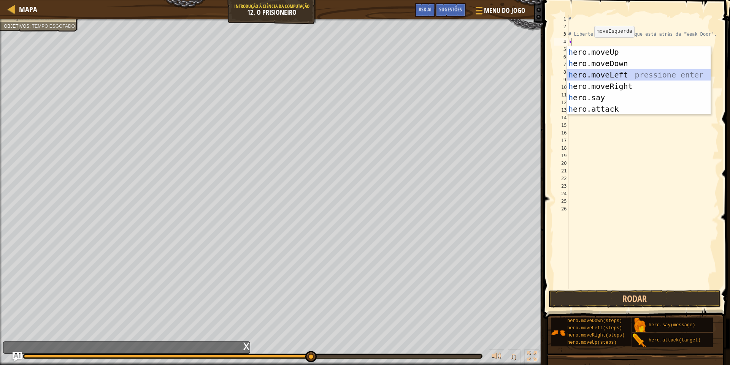
click at [615, 73] on div "h ero.moveUp pressione enter h ero.moveDown pressione enter h ero.moveLeft pres…" at bounding box center [639, 91] width 144 height 91
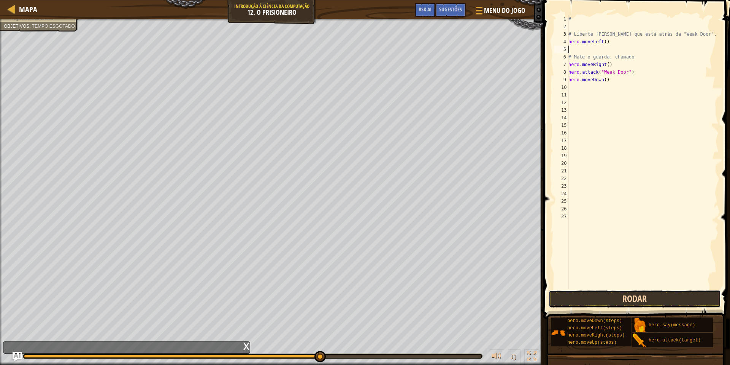
click at [669, 304] on button "Rodar" at bounding box center [634, 298] width 172 height 17
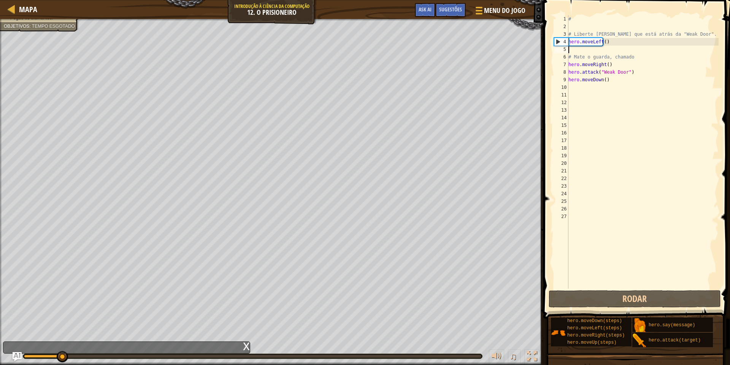
click at [629, 41] on div "# # Liberte [PERSON_NAME] que está atrás da "Weak Door". hero . moveLeft ( ) # …" at bounding box center [643, 159] width 152 height 289
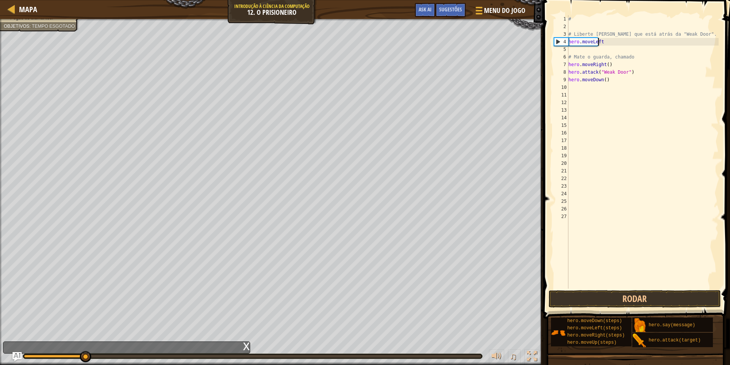
type textarea "h"
click at [657, 301] on button "Rodar" at bounding box center [634, 298] width 172 height 17
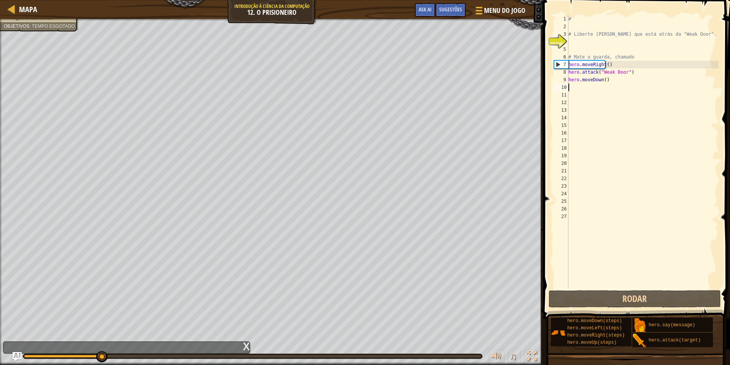
click at [618, 84] on div "# # Liberte [PERSON_NAME] que está atrás da "Weak Door". # Mate o guarda, chama…" at bounding box center [643, 159] width 152 height 289
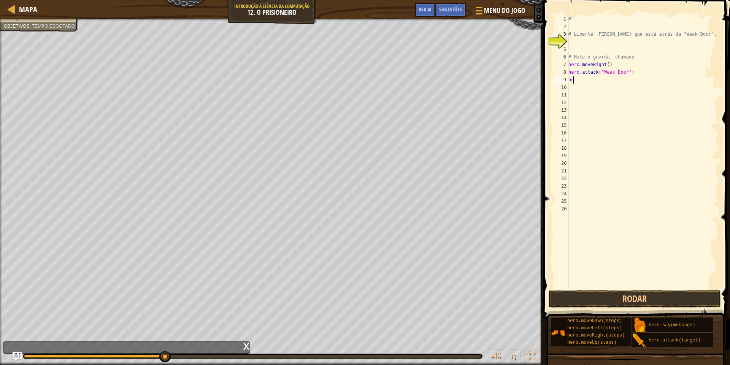
type textarea "h"
click at [452, 8] on span "Sugestões" at bounding box center [450, 9] width 23 height 7
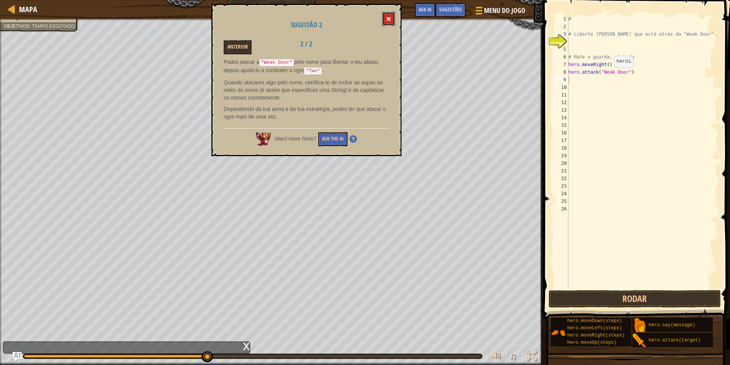
click at [393, 14] on button at bounding box center [388, 19] width 13 height 14
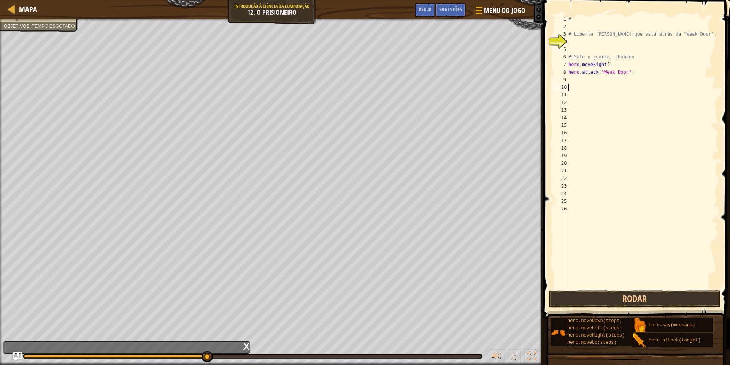
click at [574, 86] on div "# # Liberte [PERSON_NAME] que está atrás da "Weak Door". # Mate o guarda, chama…" at bounding box center [643, 159] width 152 height 289
click at [617, 298] on button "Rodar" at bounding box center [634, 298] width 172 height 17
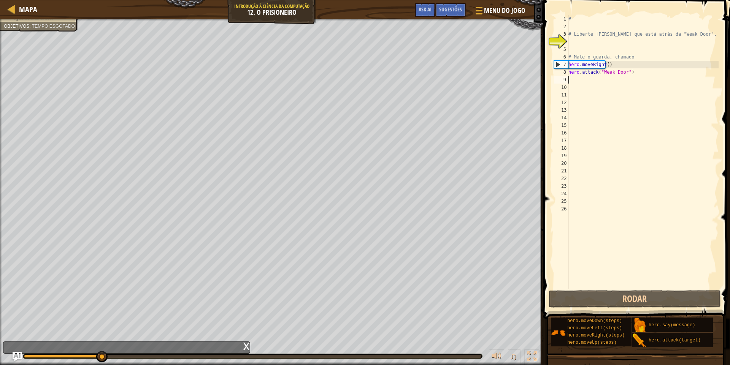
click at [581, 81] on div "# # Liberte [PERSON_NAME] que está atrás da "Weak Door". # Mate o guarda, chama…" at bounding box center [643, 159] width 152 height 289
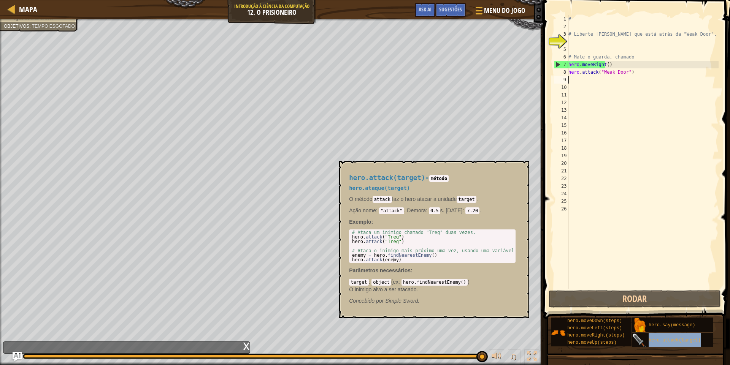
click at [686, 343] on span "hero.attack(target)" at bounding box center [674, 340] width 52 height 5
click at [682, 337] on div "hero.attack(target)" at bounding box center [682, 340] width 73 height 14
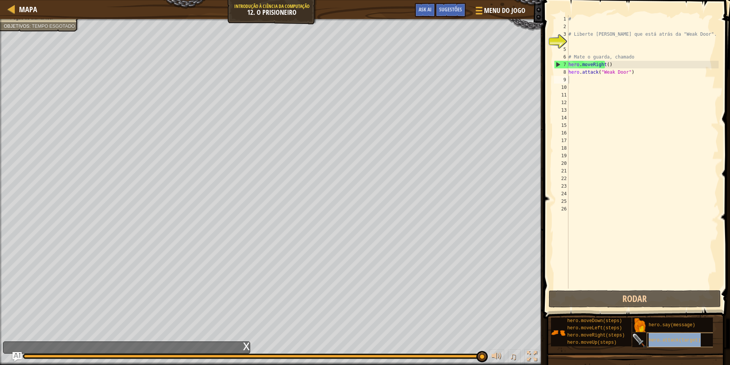
click at [683, 337] on div "hero.attack(target)" at bounding box center [682, 340] width 73 height 14
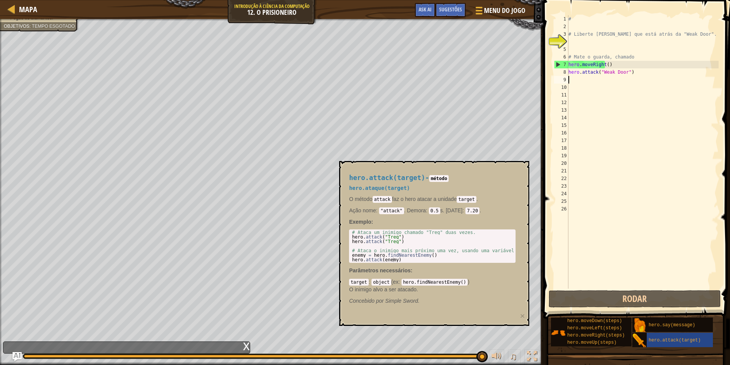
click at [604, 79] on div "# # Liberte [PERSON_NAME] que está atrás da "Weak Door". # Mate o guarda, chama…" at bounding box center [643, 159] width 152 height 289
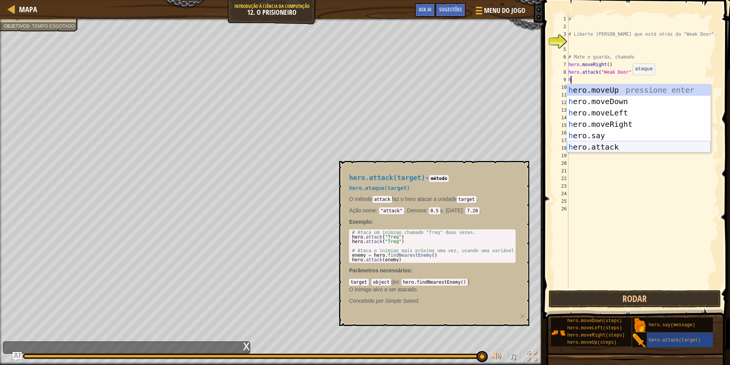
click at [613, 149] on div "h ero.moveUp pressione enter h ero.moveDown pressione enter h ero.moveLeft pres…" at bounding box center [639, 129] width 144 height 91
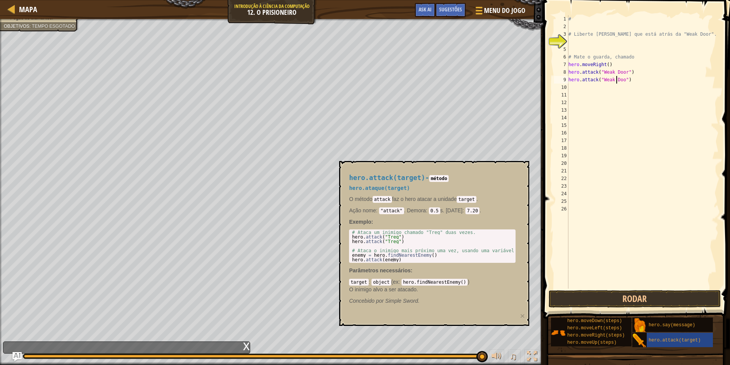
scroll to position [3, 4]
type textarea "hero.attack("Weak Door")"
click at [663, 302] on button "Rodar" at bounding box center [634, 298] width 172 height 17
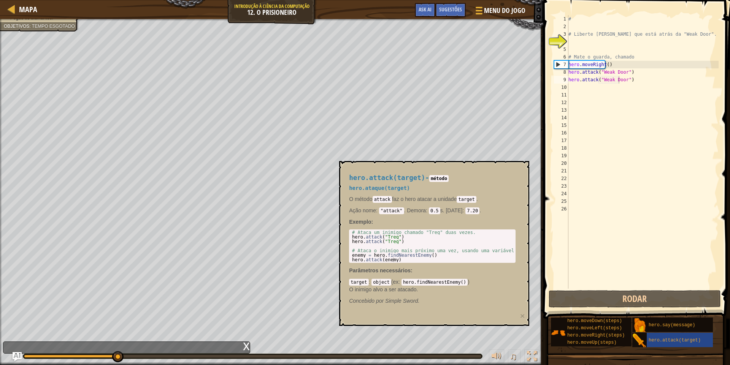
click at [531, 0] on body "Mapa Introdução à Ciência da Computação 12. O Prisioneiro Menu do Jogo Pronto S…" at bounding box center [365, 0] width 730 height 0
click at [524, 314] on button "×" at bounding box center [522, 316] width 5 height 8
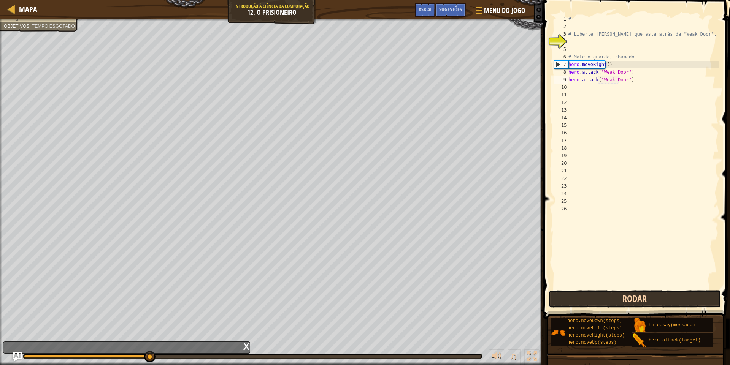
click at [612, 295] on button "Rodar" at bounding box center [634, 298] width 172 height 17
click at [613, 297] on button "Rodar" at bounding box center [634, 298] width 172 height 17
click at [613, 297] on button "Rodando" at bounding box center [634, 298] width 172 height 17
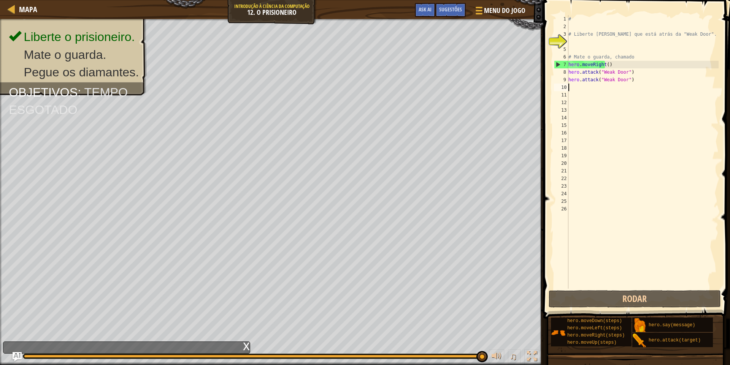
click at [646, 85] on div "# # Liberte [PERSON_NAME] que está atrás da "Weak Door". # Mate o guarda, chama…" at bounding box center [643, 159] width 152 height 289
click at [646, 84] on div "# # Liberte [PERSON_NAME] que está atrás da "Weak Door". # Mate o guarda, chama…" at bounding box center [643, 159] width 152 height 289
click at [623, 75] on div "# # Liberte [PERSON_NAME] que está atrás da "Weak Door". # Mate o guarda, chama…" at bounding box center [643, 159] width 152 height 289
drag, startPoint x: 623, startPoint y: 76, endPoint x: 614, endPoint y: 82, distance: 10.6
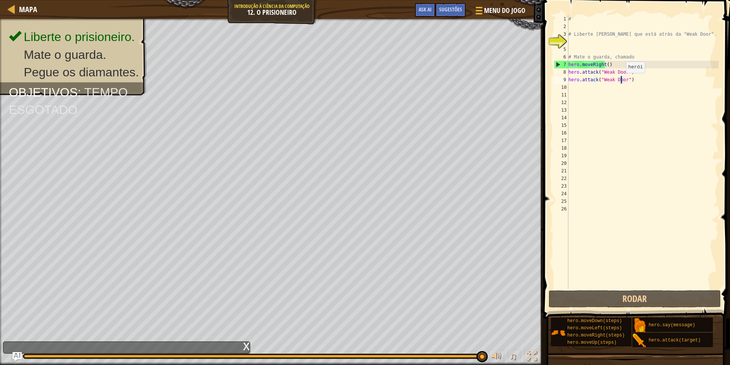
click at [620, 81] on div "# # Liberte [PERSON_NAME] que está atrás da "Weak Door". # Mate o guarda, chama…" at bounding box center [643, 159] width 152 height 289
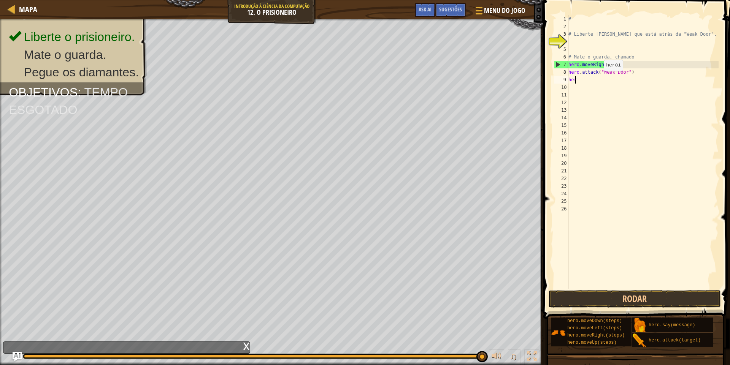
type textarea "h"
drag, startPoint x: 642, startPoint y: 49, endPoint x: 640, endPoint y: 54, distance: 4.9
click at [642, 49] on div "# # Liberte [PERSON_NAME] que está atrás da "Weak Door". # Mate o guarda, chama…" at bounding box center [643, 159] width 152 height 289
click at [640, 71] on div "# # Liberte [PERSON_NAME] que está atrás da "Weak Door". # Mate o guarda, chama…" at bounding box center [643, 159] width 152 height 289
type textarea "h"
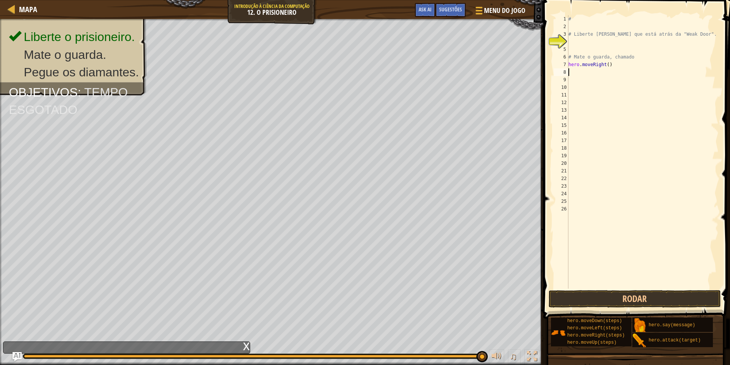
type textarea "h"
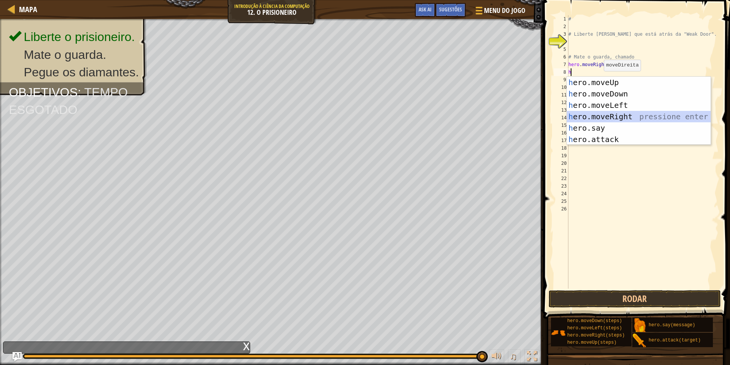
click at [601, 114] on div "h ero.moveUp pressione enter h ero.moveDown pressione enter h ero.moveLeft pres…" at bounding box center [639, 122] width 144 height 91
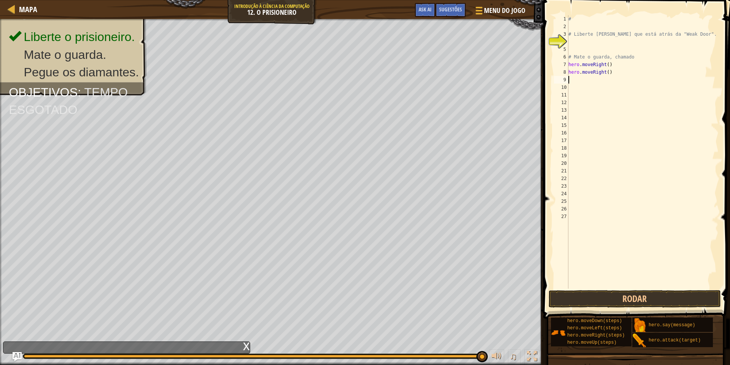
click at [594, 83] on div "# # Liberte [PERSON_NAME] que está atrás da "Weak Door". # Mate o guarda, chama…" at bounding box center [643, 159] width 152 height 289
type textarea "h"
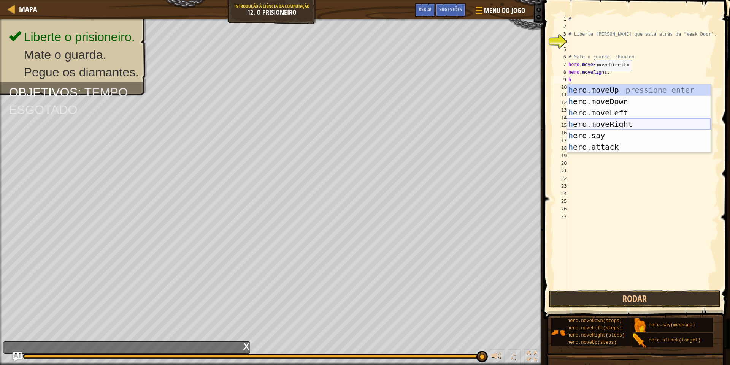
click at [651, 121] on div "h ero.moveUp pressione enter h ero.moveDown pressione enter h ero.moveLeft pres…" at bounding box center [639, 129] width 144 height 91
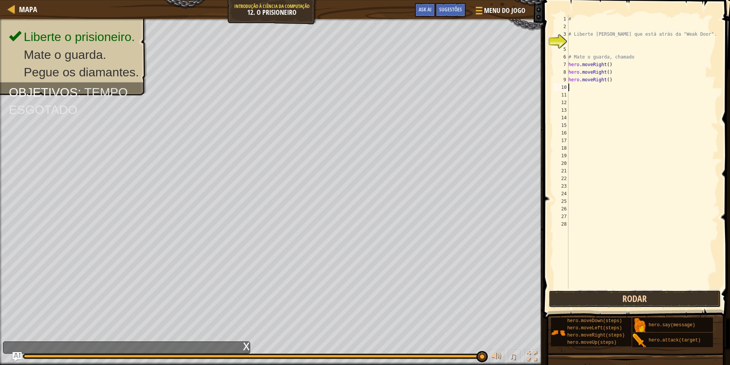
click at [617, 299] on button "Rodar" at bounding box center [634, 298] width 172 height 17
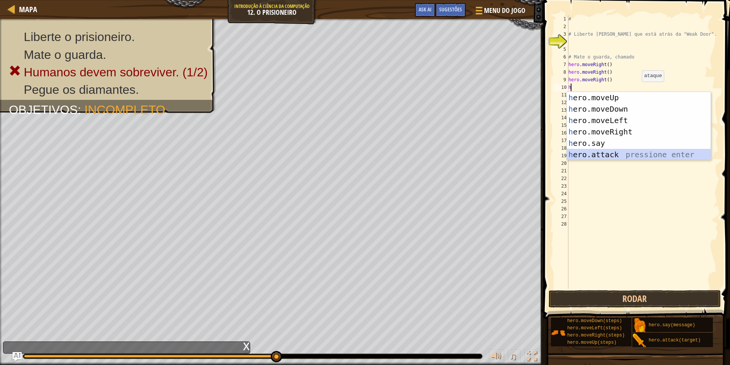
click at [635, 154] on div "h ero.moveUp pressione enter h ero.moveDown pressione enter h ero.moveLeft pres…" at bounding box center [639, 137] width 144 height 91
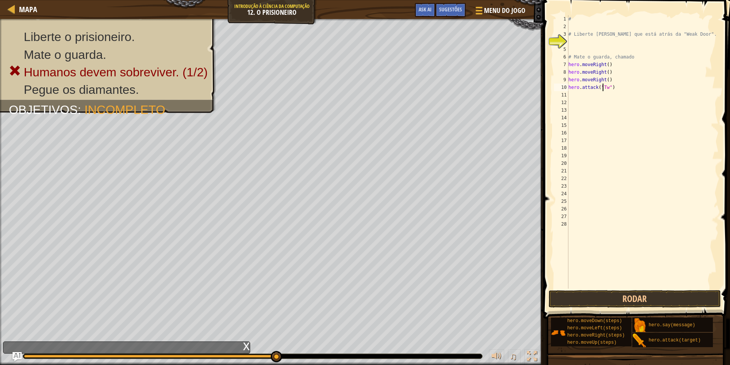
scroll to position [3, 3]
type textarea "hero.attack("Two")"
click at [697, 300] on button "Rodar" at bounding box center [634, 298] width 172 height 17
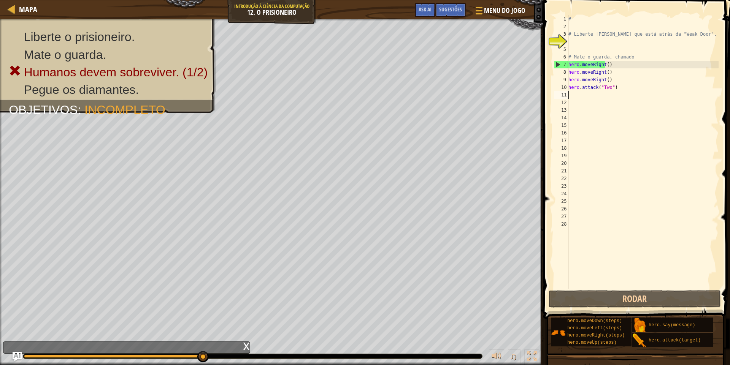
click at [583, 93] on div "# # Liberte [PERSON_NAME] que está atrás da "Weak Door". # Mate o guarda, chama…" at bounding box center [643, 159] width 152 height 289
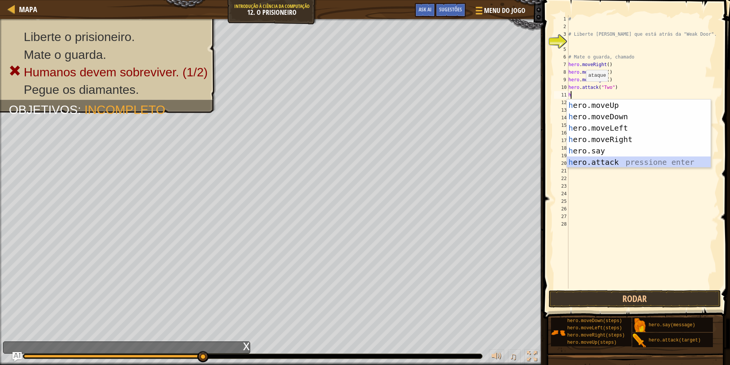
click at [600, 159] on div "h ero.moveUp pressione enter h ero.moveDown pressione enter h ero.moveLeft pres…" at bounding box center [639, 145] width 144 height 91
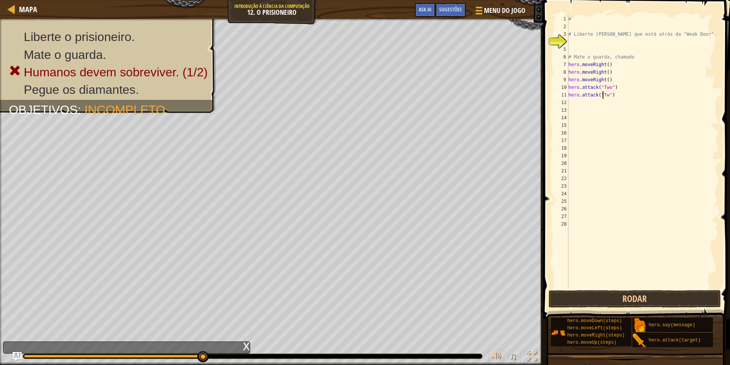
scroll to position [3, 3]
type textarea "hero.attack("Two")"
click at [675, 303] on button "Rodar" at bounding box center [634, 298] width 172 height 17
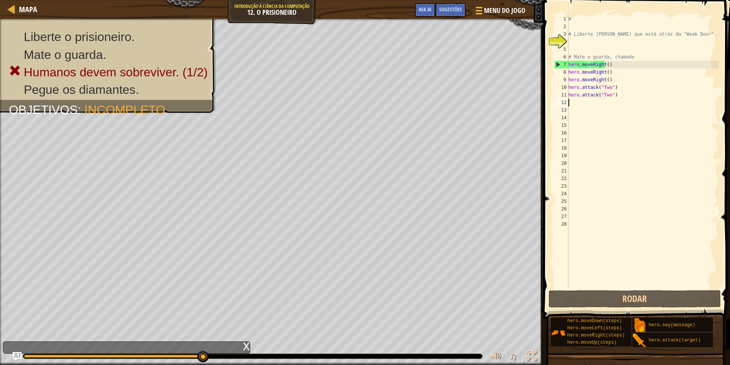
click at [639, 106] on div "# # Liberte [PERSON_NAME] que está atrás da "Weak Door". # Mate o guarda, chama…" at bounding box center [643, 159] width 152 height 289
click at [637, 103] on div "# # Liberte [PERSON_NAME] que está atrás da "Weak Door". # Mate o guarda, chama…" at bounding box center [643, 159] width 152 height 289
click at [13, 356] on img "Ask AI" at bounding box center [17, 357] width 10 height 10
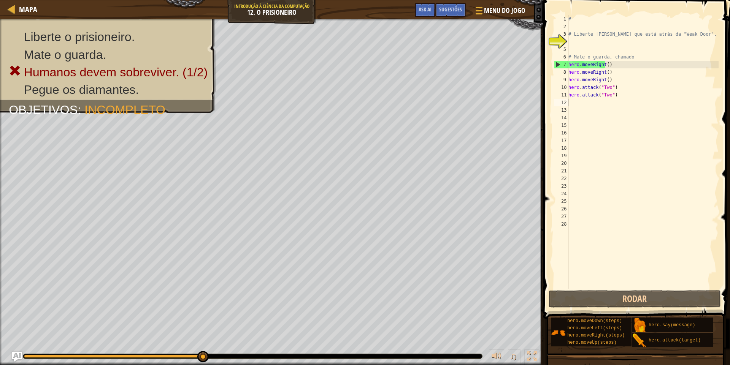
click at [13, 355] on img "Ask AI" at bounding box center [17, 357] width 10 height 10
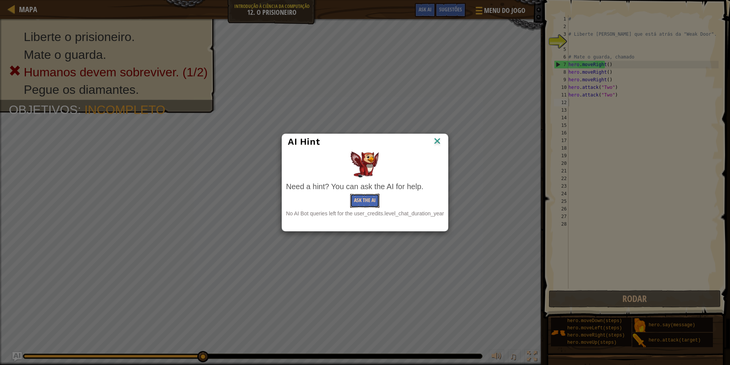
click at [376, 203] on button "Ask the AI" at bounding box center [364, 201] width 29 height 14
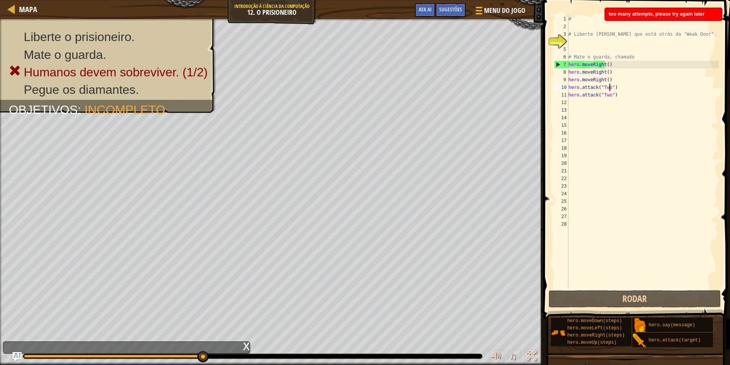
click at [630, 90] on div "# # Liberte [PERSON_NAME] que está atrás da "Weak Door". # Mate o guarda, chama…" at bounding box center [643, 159] width 152 height 289
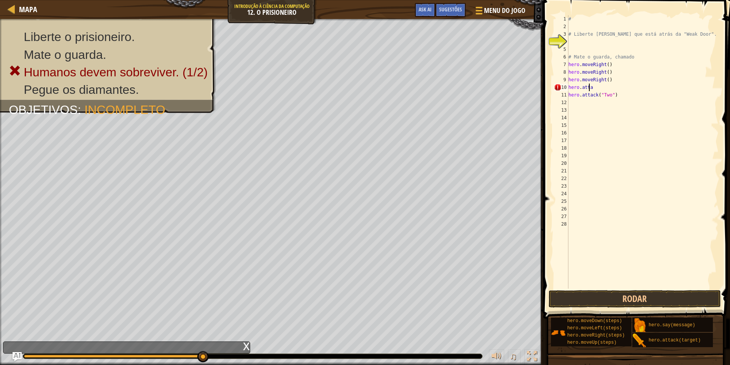
type textarea "h"
type textarea "hero.moveRight()"
click at [639, 96] on div "# # Liberte [PERSON_NAME] que está atrás da "Weak Door". # Mate o guarda, chama…" at bounding box center [643, 159] width 152 height 289
type textarea "h"
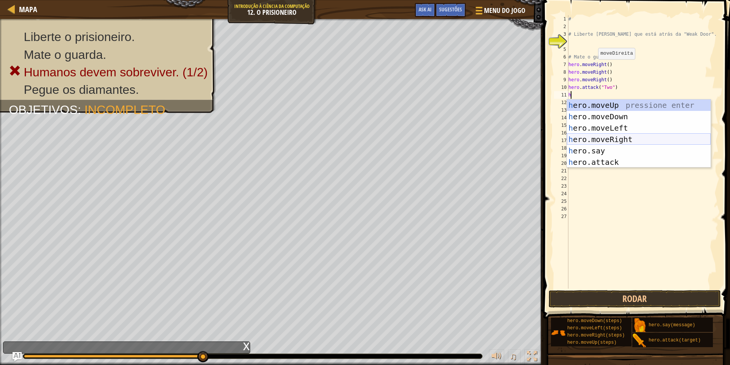
click at [607, 137] on div "h ero.moveUp pressione enter h ero.moveDown pressione enter h ero.moveLeft pres…" at bounding box center [639, 145] width 144 height 91
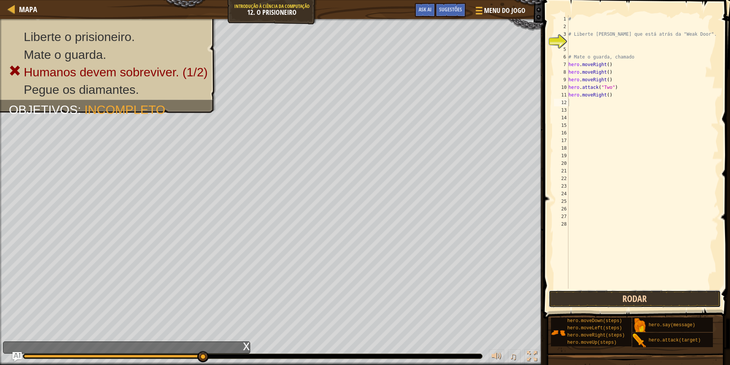
click at [648, 297] on button "Rodar" at bounding box center [634, 298] width 172 height 17
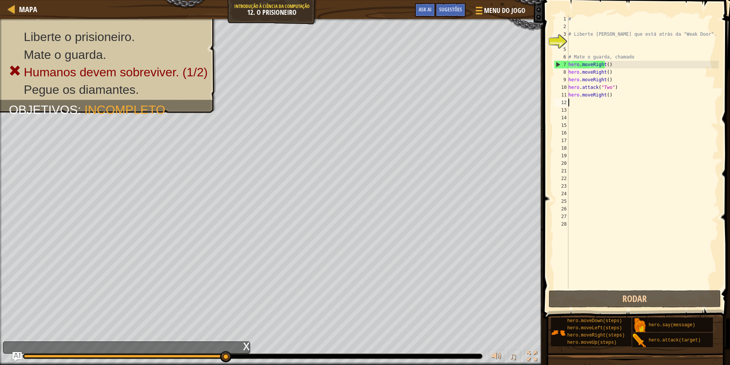
type textarea "h"
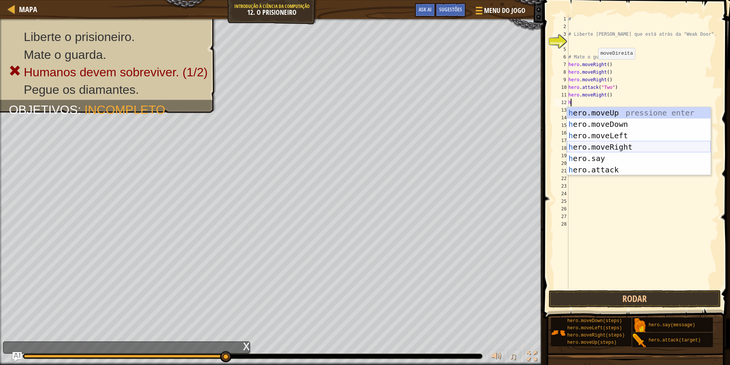
click at [604, 147] on div "h ero.moveUp pressione enter h ero.moveDown pressione enter h ero.moveLeft pres…" at bounding box center [639, 152] width 144 height 91
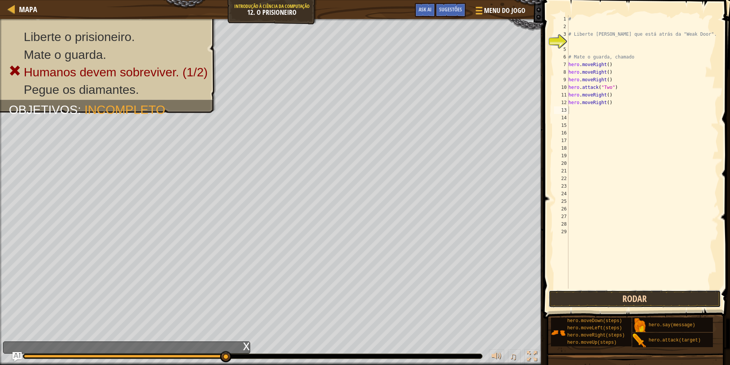
click at [604, 298] on button "Rodar" at bounding box center [634, 298] width 172 height 17
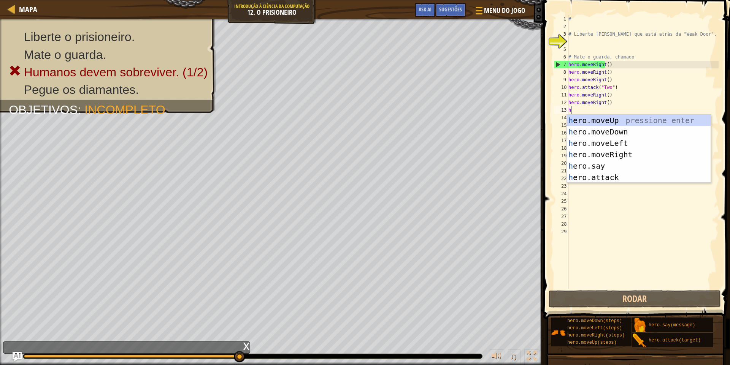
type textarea "h"
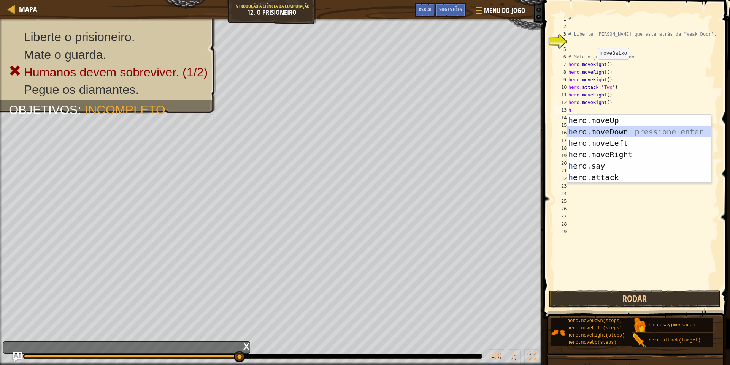
click at [616, 130] on div "h ero.moveUp pressione enter h ero.moveDown pressione enter h ero.moveLeft pres…" at bounding box center [639, 160] width 144 height 91
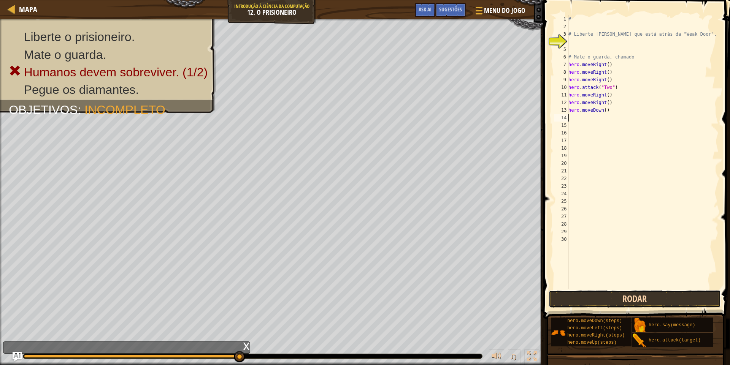
drag, startPoint x: 602, startPoint y: 296, endPoint x: 603, endPoint y: 292, distance: 3.9
click at [602, 295] on button "Rodar" at bounding box center [634, 298] width 172 height 17
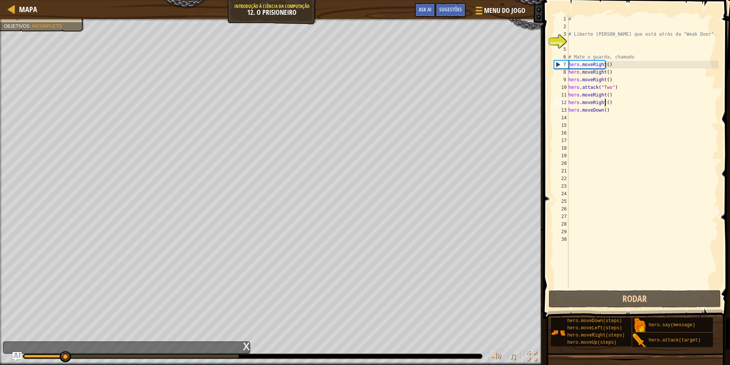
click at [605, 101] on div "# # Liberte [PERSON_NAME] que está atrás da "Weak Door". # Mate o guarda, chama…" at bounding box center [643, 159] width 152 height 289
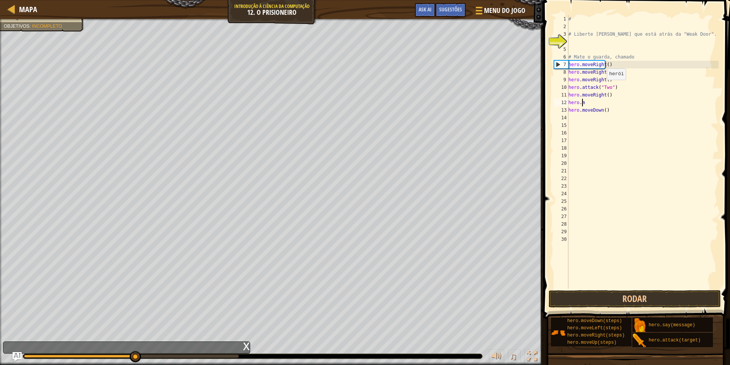
type textarea "h"
click at [680, 301] on button "Rodar" at bounding box center [634, 298] width 172 height 17
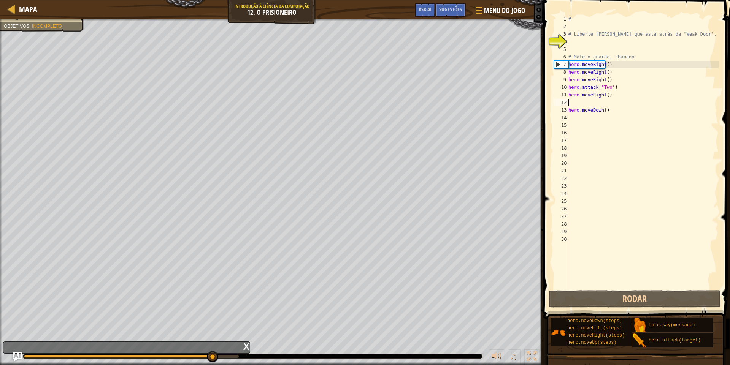
click at [581, 102] on div "# # Liberte [PERSON_NAME] que está atrás da "Weak Door". # Mate o guarda, chama…" at bounding box center [643, 159] width 152 height 289
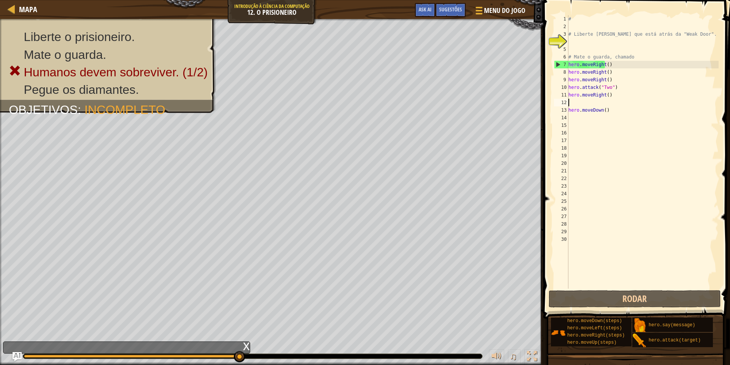
type textarea "h"
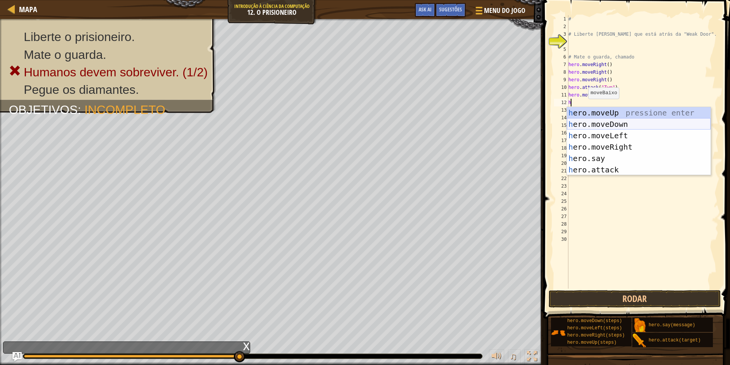
click at [633, 121] on div "h ero.moveUp pressione enter h ero.moveDown pressione enter h ero.moveLeft pres…" at bounding box center [639, 152] width 144 height 91
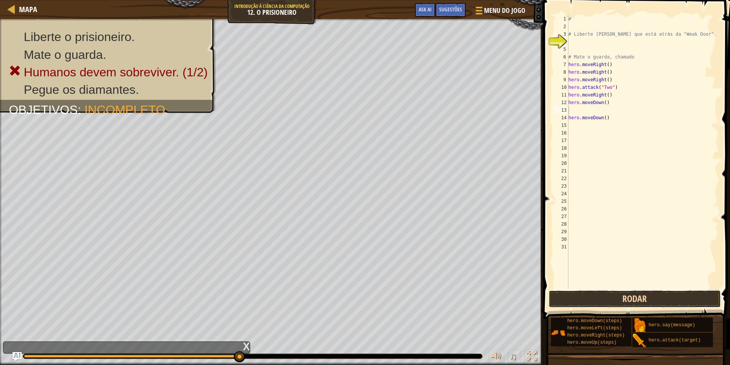
click at [631, 300] on button "Rodar" at bounding box center [634, 298] width 172 height 17
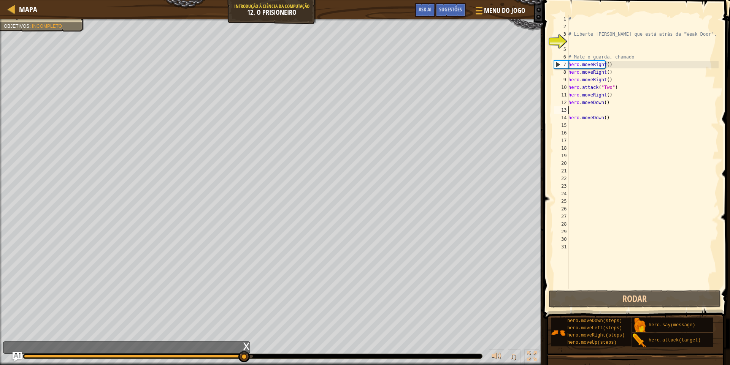
click at [592, 111] on div "# # Liberte [PERSON_NAME] que está atrás da "Weak Door". # Mate o guarda, chama…" at bounding box center [643, 159] width 152 height 289
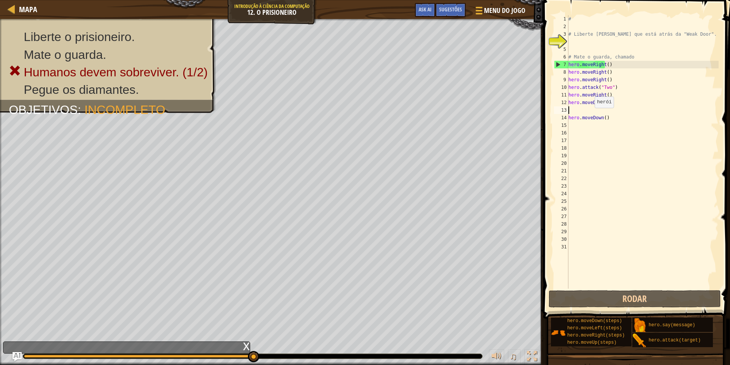
type textarea "h"
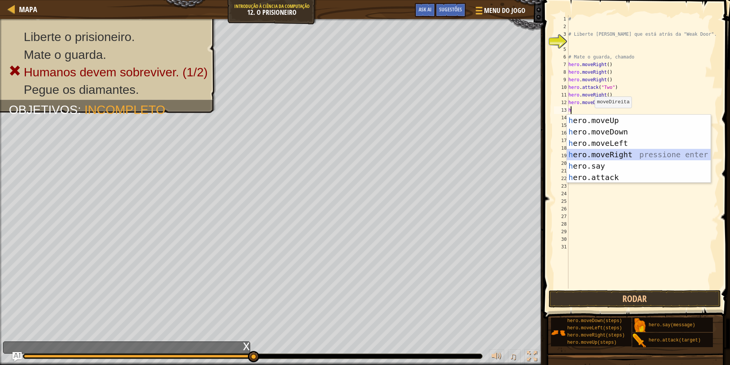
click at [618, 151] on div "h ero.moveUp pressione enter h ero.moveDown pressione enter h ero.moveLeft pres…" at bounding box center [639, 160] width 144 height 91
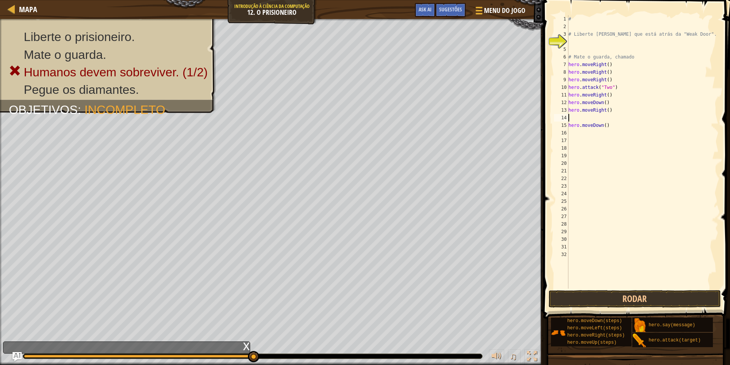
click at [617, 284] on div "# # Liberte [PERSON_NAME] que está atrás da "Weak Door". # Mate o guarda, chama…" at bounding box center [643, 159] width 152 height 289
click at [615, 296] on button "Rodar" at bounding box center [634, 298] width 172 height 17
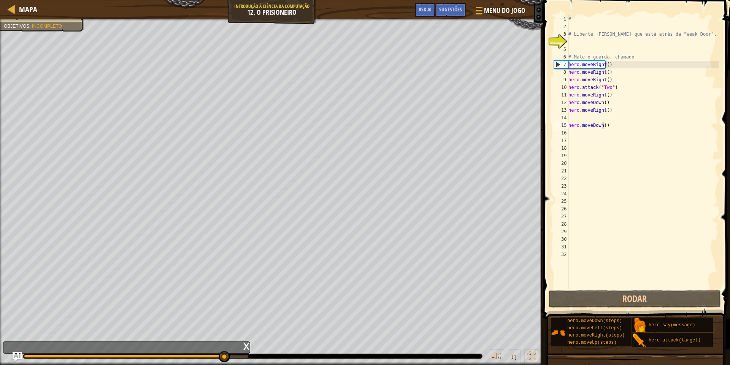
click at [618, 125] on div "# # Liberte [PERSON_NAME] que está atrás da "Weak Door". # Mate o guarda, chama…" at bounding box center [643, 159] width 152 height 289
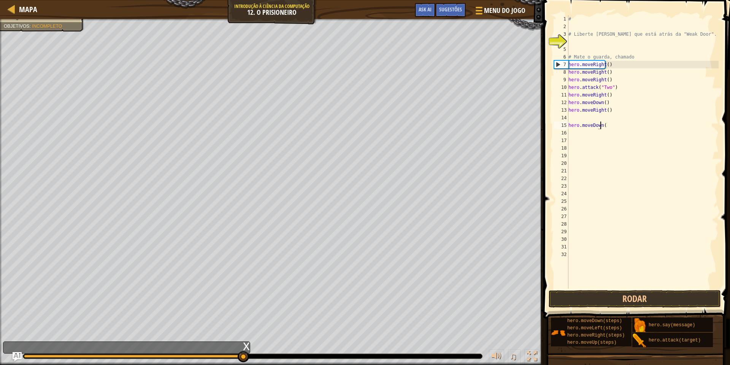
type textarea "h"
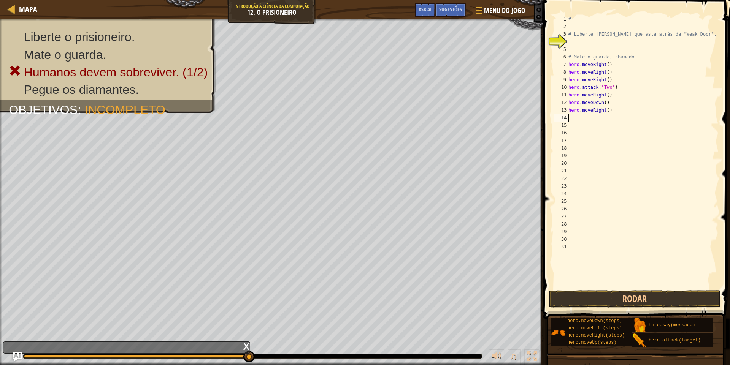
click at [612, 114] on div "# # Liberte [PERSON_NAME] que está atrás da "Weak Door". # Mate o guarda, chama…" at bounding box center [643, 159] width 152 height 289
click at [614, 111] on div "# # Liberte [PERSON_NAME] que está atrás da "Weak Door". # Mate o guarda, chama…" at bounding box center [643, 159] width 152 height 289
type textarea "hero.moveRight()"
click at [612, 295] on button "Rodar" at bounding box center [634, 298] width 172 height 17
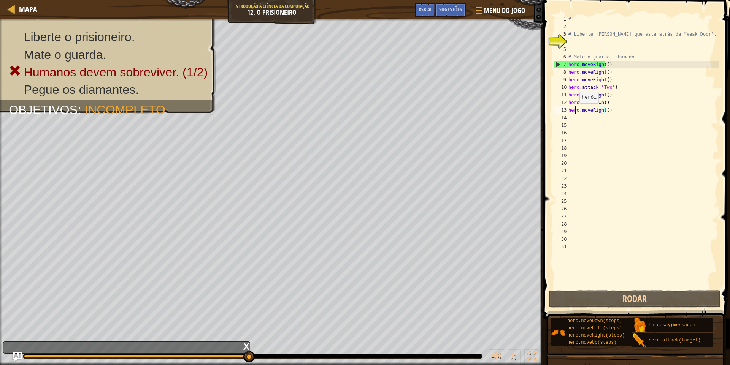
drag, startPoint x: 575, startPoint y: 111, endPoint x: 571, endPoint y: 115, distance: 5.1
click at [573, 112] on div "# # Liberte [PERSON_NAME] que está atrás da "Weak Door". # Mate o guarda, chama…" at bounding box center [643, 159] width 152 height 289
click at [571, 116] on div "# # Liberte [PERSON_NAME] que está atrás da "Weak Door". # Mate o guarda, chama…" at bounding box center [643, 159] width 152 height 289
type textarea "h"
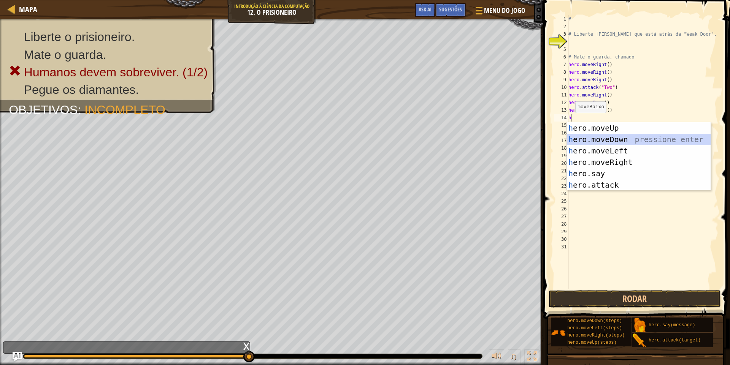
click at [608, 139] on div "h ero.moveUp pressione enter h ero.moveDown pressione enter h ero.moveLeft pres…" at bounding box center [639, 167] width 144 height 91
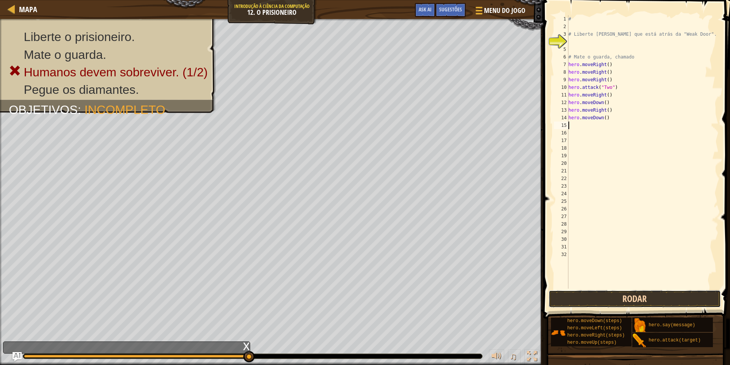
click at [635, 300] on button "Rodar" at bounding box center [634, 298] width 172 height 17
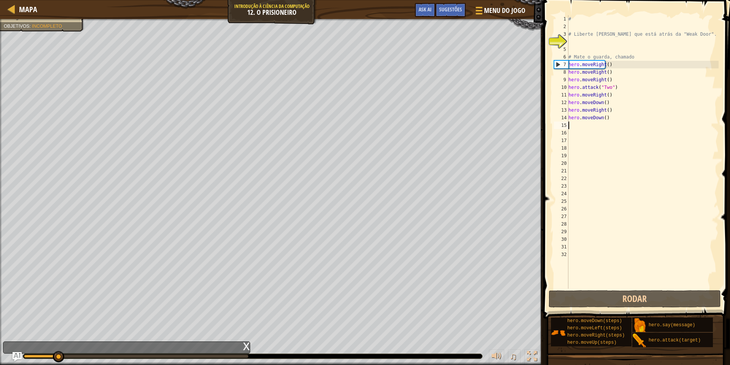
click at [610, 111] on div "# # Liberte [PERSON_NAME] que está atrás da "Weak Door". # Mate o guarda, chama…" at bounding box center [643, 159] width 152 height 289
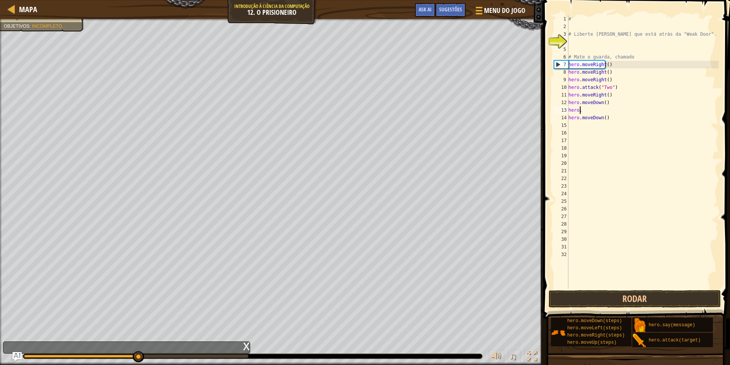
type textarea "h"
click at [616, 119] on div "# # Liberte [PERSON_NAME] que está atrás da "Weak Door". # Mate o guarda, chama…" at bounding box center [643, 159] width 152 height 289
type textarea "h"
click at [600, 294] on button "Rodar" at bounding box center [634, 298] width 172 height 17
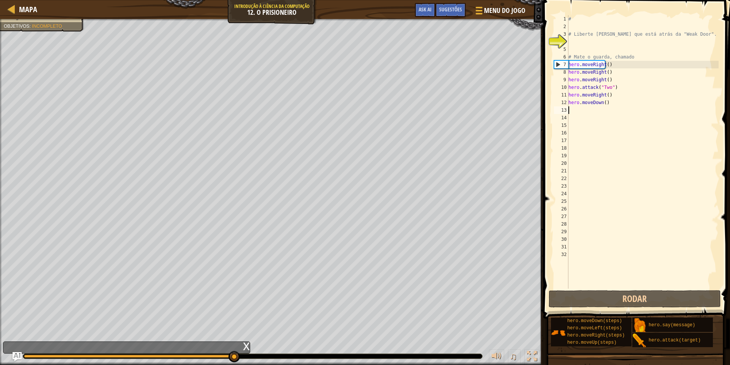
click at [577, 109] on div "# # Liberte [PERSON_NAME] que está atrás da "Weak Door". # Mate o guarda, chama…" at bounding box center [643, 159] width 152 height 289
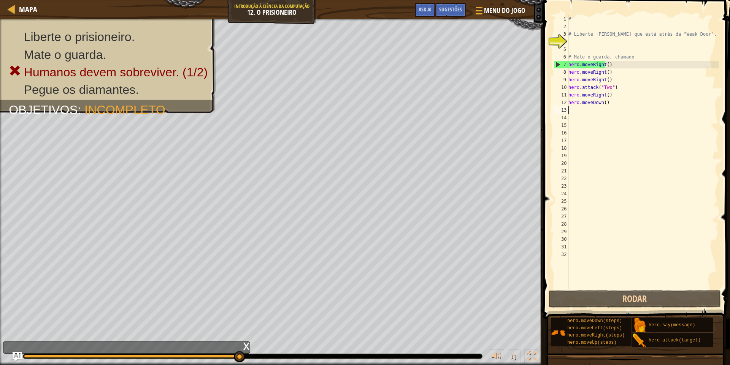
type textarea "h"
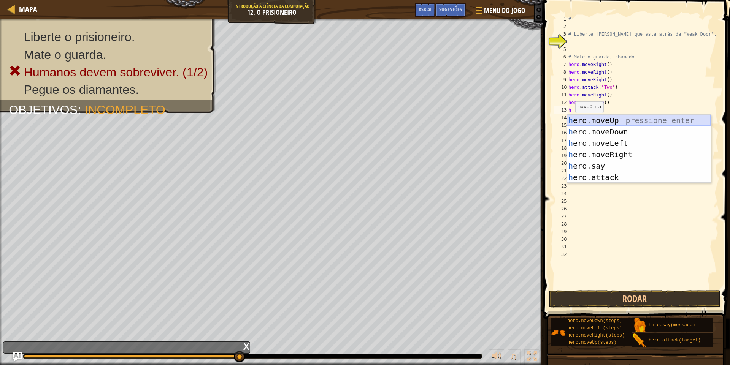
click at [608, 116] on div "h ero.moveUp pressione enter h ero.moveDown pressione enter h ero.moveLeft pres…" at bounding box center [639, 160] width 144 height 91
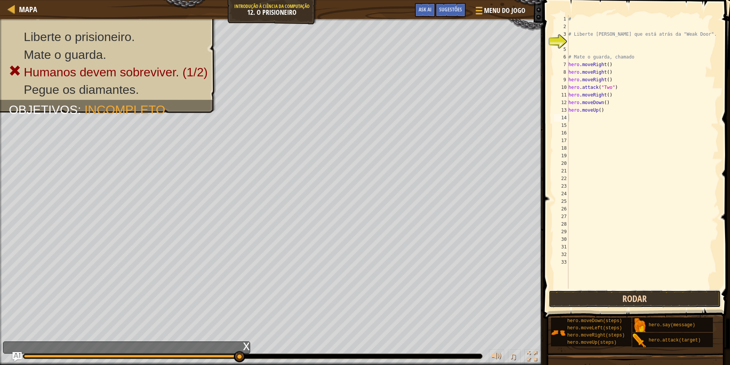
click at [622, 291] on button "Rodar" at bounding box center [634, 298] width 172 height 17
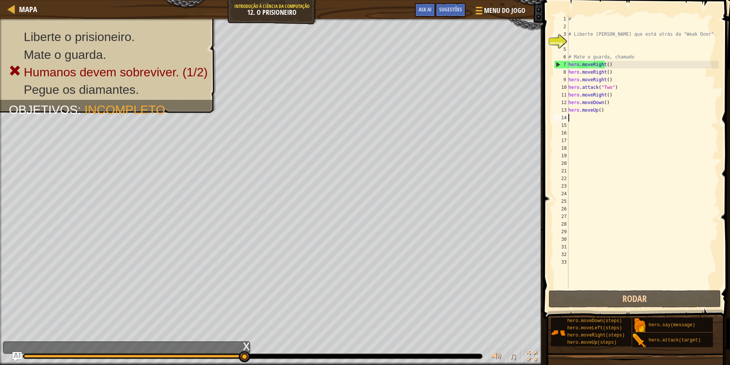
type textarea "h"
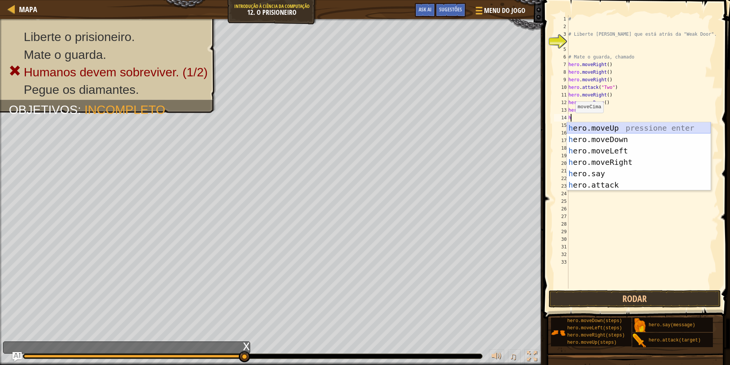
click at [684, 128] on div "h ero.moveUp pressione enter h ero.moveDown pressione enter h ero.moveLeft pres…" at bounding box center [639, 167] width 144 height 91
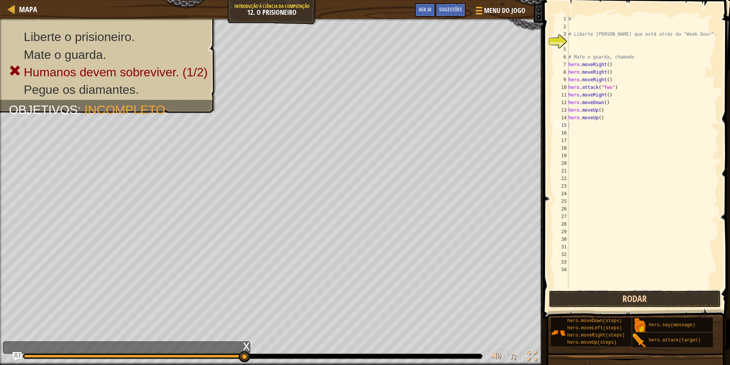
click at [663, 298] on button "Rodar" at bounding box center [634, 298] width 172 height 17
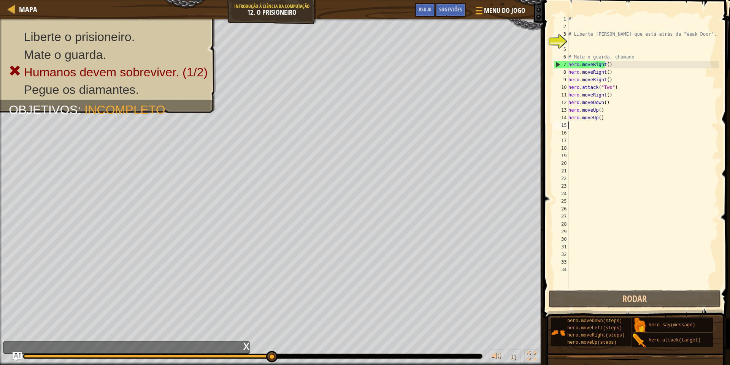
type textarea "h"
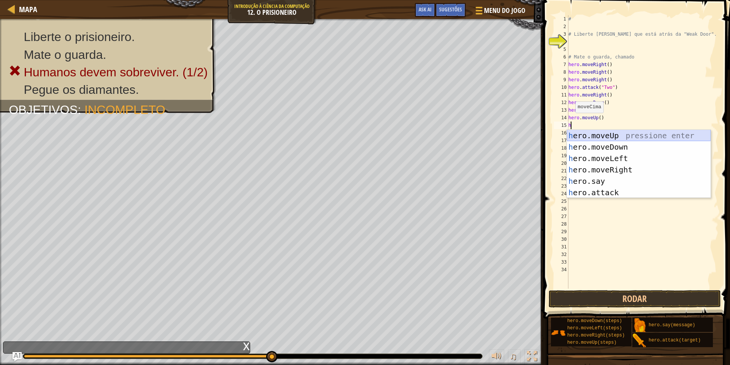
click at [621, 134] on div "h ero.moveUp pressione enter h ero.moveDown pressione enter h ero.moveLeft pres…" at bounding box center [639, 175] width 144 height 91
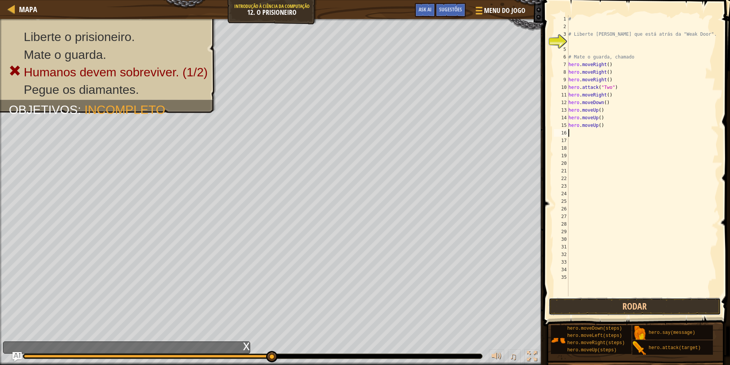
drag, startPoint x: 653, startPoint y: 307, endPoint x: 652, endPoint y: 295, distance: 11.5
click at [652, 307] on button "Rodar" at bounding box center [634, 306] width 172 height 17
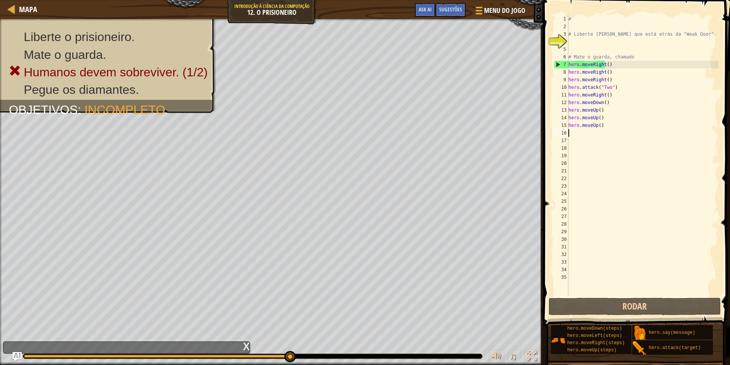
click at [626, 130] on div "# # Liberte [PERSON_NAME] que está atrás da "Weak Door". # Mate o guarda, chama…" at bounding box center [643, 163] width 152 height 296
click at [619, 126] on div "# # Liberte [PERSON_NAME] que está atrás da "Weak Door". # Mate o guarda, chama…" at bounding box center [643, 163] width 152 height 296
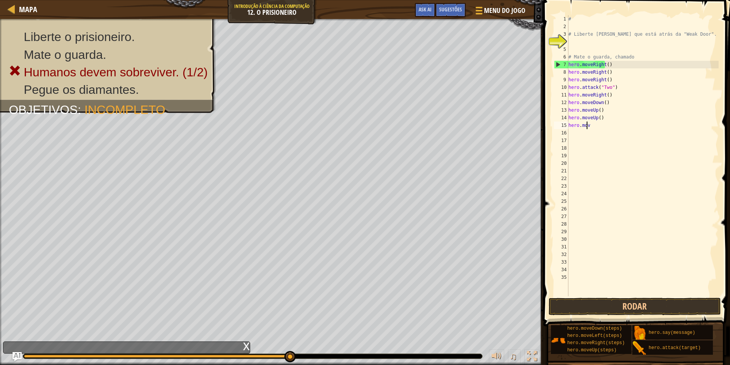
type textarea "h"
click at [608, 115] on div "# # Liberte [PERSON_NAME] que está atrás da "Weak Door". # Mate o guarda, chama…" at bounding box center [643, 163] width 152 height 296
type textarea "h"
click at [604, 111] on div "# # Liberte [PERSON_NAME] que está atrás da "Weak Door". # Mate o guarda, chama…" at bounding box center [643, 163] width 152 height 296
type textarea "h"
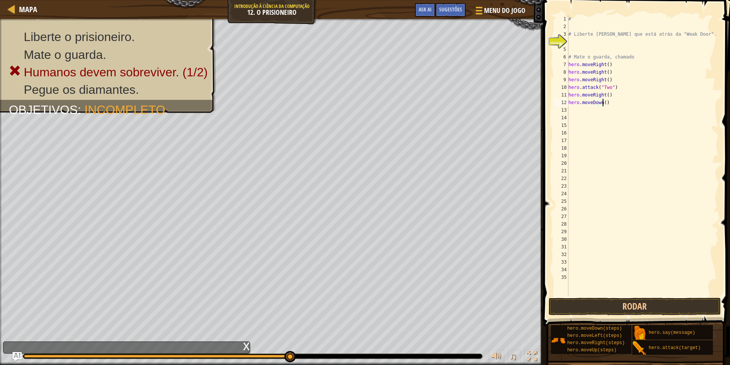
click at [614, 100] on div "# # Liberte [PERSON_NAME] que está atrás da "Weak Door". # Mate o guarda, chama…" at bounding box center [643, 163] width 152 height 296
type textarea "h"
click at [623, 87] on div "# # Liberte [PERSON_NAME] que está atrás da "Weak Door". # Mate o guarda, chama…" at bounding box center [643, 163] width 152 height 296
type textarea "h"
click at [601, 96] on div "# # Liberte [PERSON_NAME] que está atrás da "Weak Door". # Mate o guarda, chama…" at bounding box center [643, 163] width 152 height 296
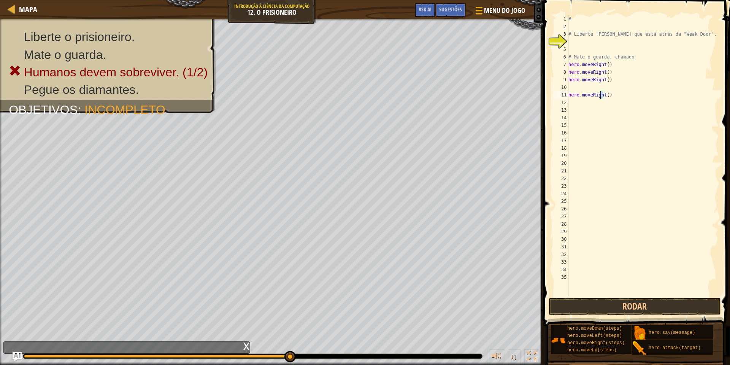
click at [612, 94] on div "# # Liberte [PERSON_NAME] que está atrás da "Weak Door". # Mate o guarda, chama…" at bounding box center [643, 163] width 152 height 296
type textarea "h"
drag, startPoint x: 594, startPoint y: 306, endPoint x: 594, endPoint y: 301, distance: 4.6
click at [594, 306] on button "Rodar" at bounding box center [634, 306] width 172 height 17
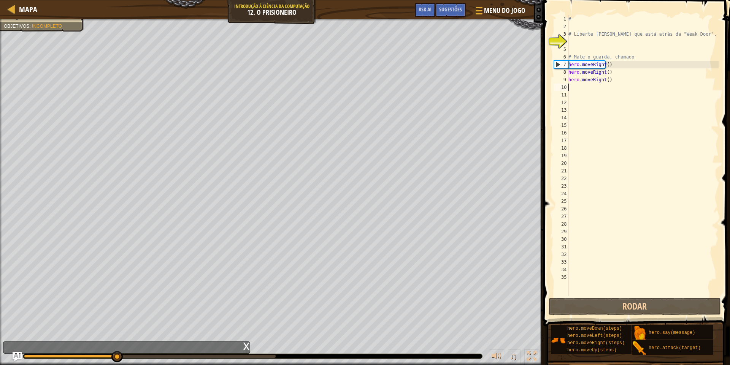
click at [580, 88] on div "# # Liberte [PERSON_NAME] que está atrás da "Weak Door". # Mate o guarda, chama…" at bounding box center [643, 163] width 152 height 296
type textarea "h"
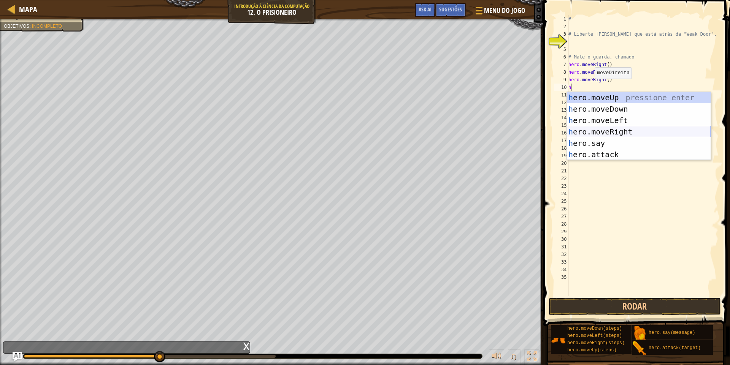
click at [627, 132] on div "h ero.moveUp pressione enter h ero.moveDown pressione enter h ero.moveLeft pres…" at bounding box center [639, 137] width 144 height 91
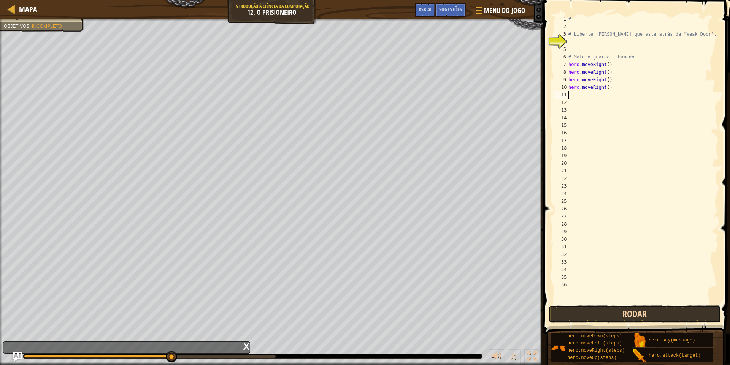
click at [676, 317] on button "Rodar" at bounding box center [634, 314] width 172 height 17
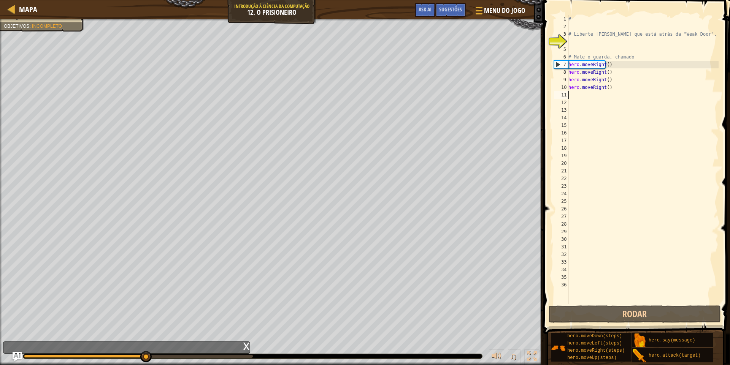
type textarea "h"
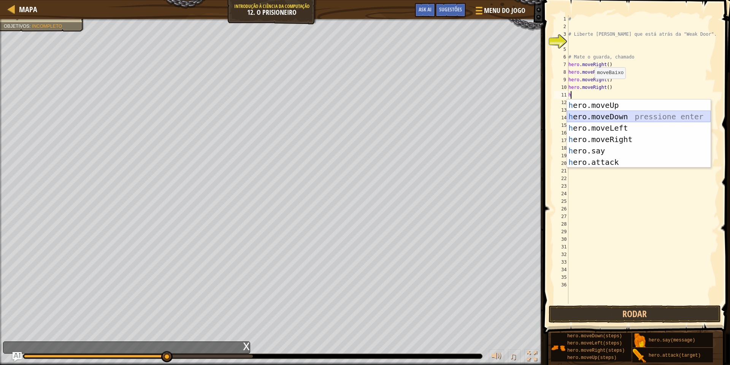
click at [622, 113] on div "h ero.moveUp pressione enter h ero.moveDown pressione enter h ero.moveLeft pres…" at bounding box center [639, 145] width 144 height 91
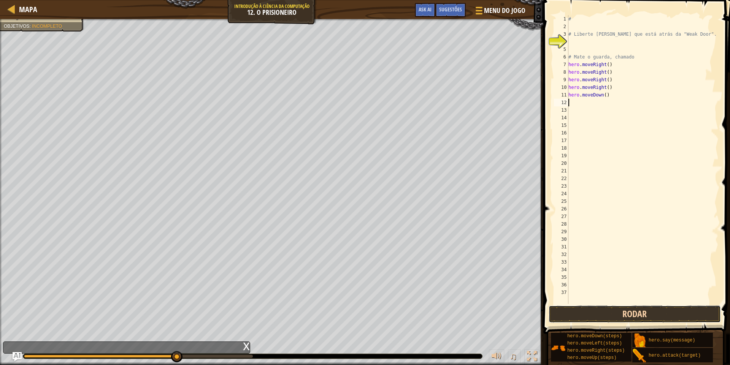
click at [662, 309] on button "Rodar" at bounding box center [634, 314] width 172 height 17
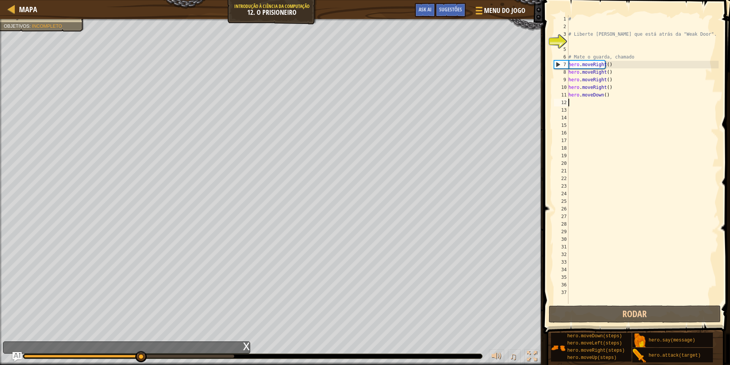
type textarea "h"
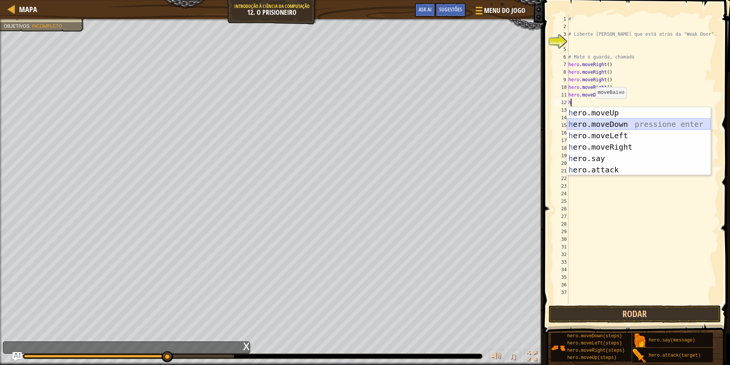
click at [614, 119] on div "h ero.moveUp pressione enter h ero.moveDown pressione enter h ero.moveLeft pres…" at bounding box center [639, 152] width 144 height 91
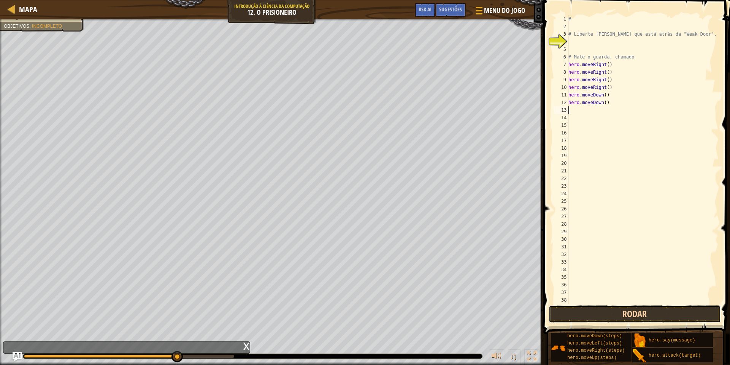
click at [639, 323] on button "Rodar" at bounding box center [634, 314] width 172 height 17
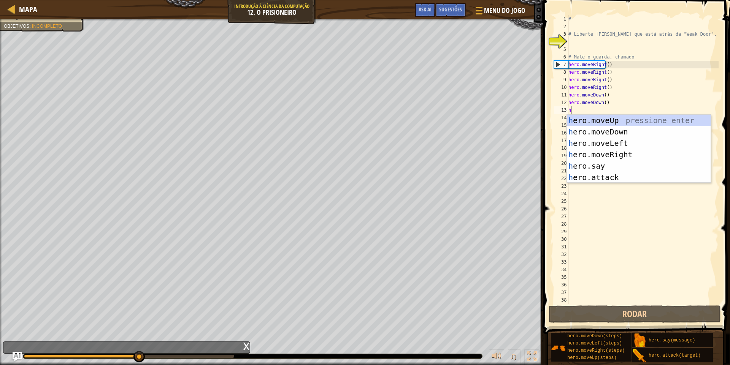
type textarea "h"
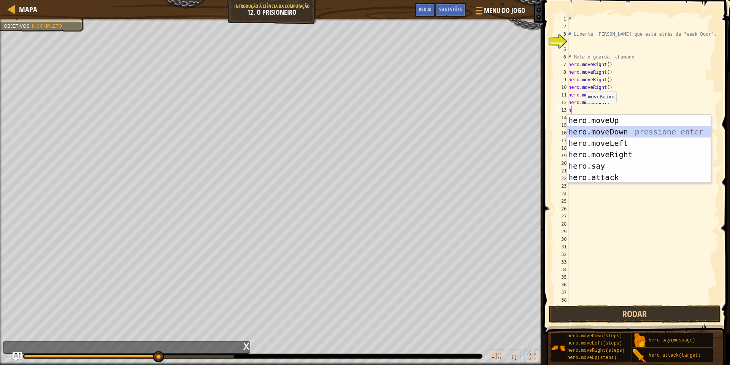
click at [621, 131] on div "h ero.moveUp pressione enter h ero.moveDown pressione enter h ero.moveLeft pres…" at bounding box center [639, 160] width 144 height 91
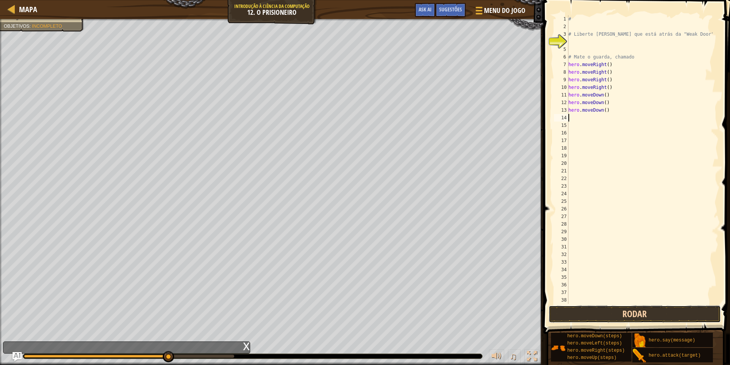
click at [635, 317] on button "Rodar" at bounding box center [634, 314] width 172 height 17
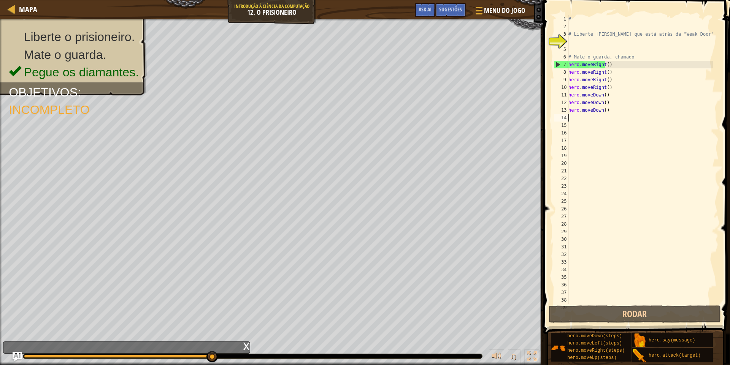
type textarea "h"
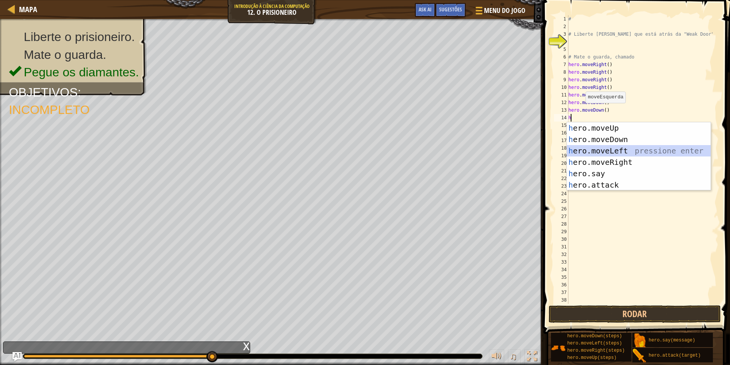
click at [609, 151] on div "h ero.moveUp pressione enter h ero.moveDown pressione enter h ero.moveLeft pres…" at bounding box center [639, 167] width 144 height 91
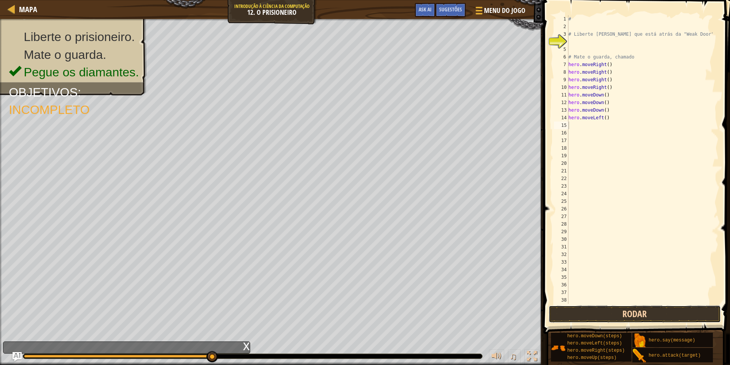
click at [617, 316] on button "Rodar" at bounding box center [634, 314] width 172 height 17
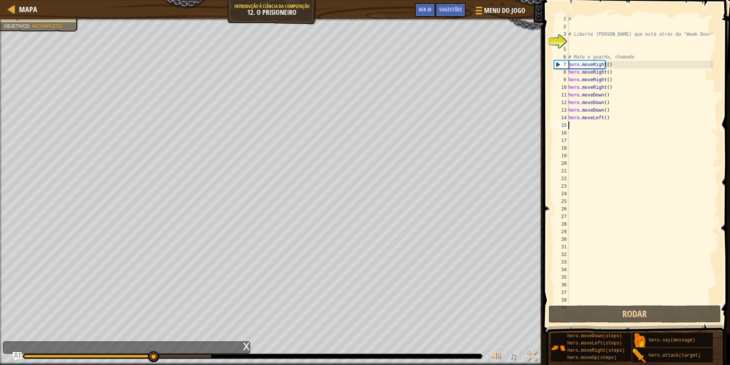
type textarea "h"
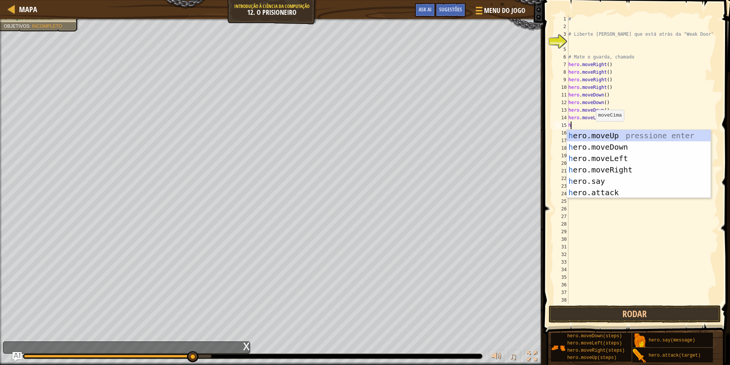
click at [592, 130] on div "h ero.moveUp pressione enter h ero.moveDown pressione enter h ero.moveLeft pres…" at bounding box center [639, 175] width 144 height 91
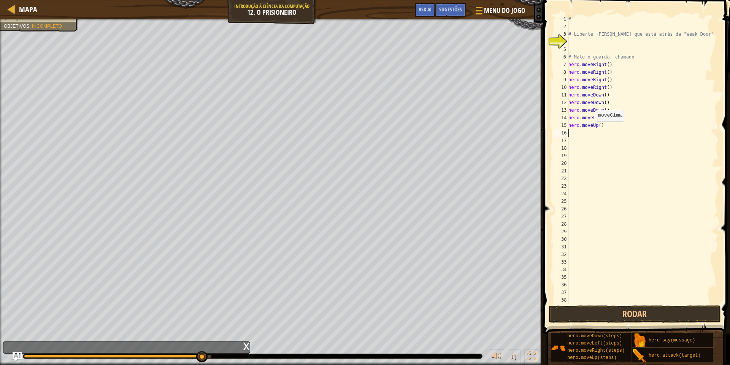
click at [592, 130] on div "# # Liberte [PERSON_NAME] que está atrás da "Weak Door". # Mate o guarda, chama…" at bounding box center [640, 167] width 146 height 304
click at [613, 308] on button "Rodar" at bounding box center [634, 314] width 172 height 17
click at [627, 135] on div "# # Liberte [PERSON_NAME] que está atrás da "Weak Door". # Mate o guarda, chama…" at bounding box center [640, 167] width 146 height 304
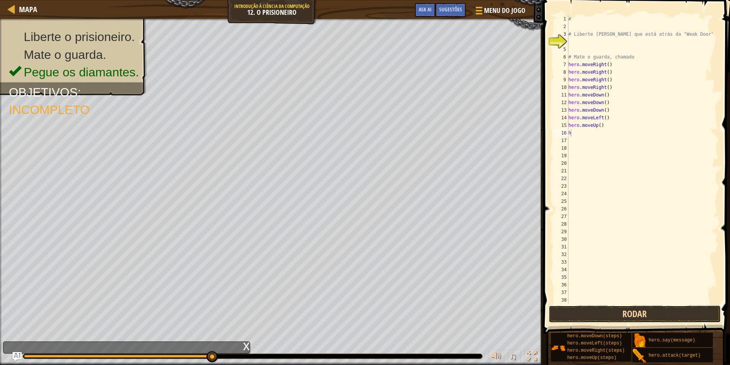
click at [621, 309] on button "Rodar" at bounding box center [634, 314] width 172 height 17
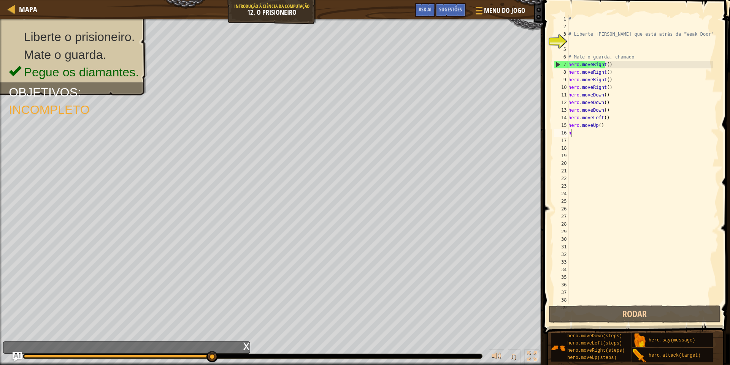
click at [603, 131] on div "# # Liberte [PERSON_NAME] que está atrás da "Weak Door". # Mate o guarda, chama…" at bounding box center [640, 167] width 146 height 304
click at [604, 129] on div "# # Liberte [PERSON_NAME] que está atrás da "Weak Door". # Mate o guarda, chama…" at bounding box center [640, 167] width 146 height 304
drag, startPoint x: 599, startPoint y: 121, endPoint x: 602, endPoint y: 128, distance: 8.0
click at [600, 122] on div "# # Liberte [PERSON_NAME] que está atrás da "Weak Door". # Mate o guarda, chama…" at bounding box center [640, 167] width 146 height 304
click at [603, 129] on div "# # Liberte [PERSON_NAME] que está atrás da "Weak Door". # Mate o guarda, chama…" at bounding box center [640, 159] width 146 height 289
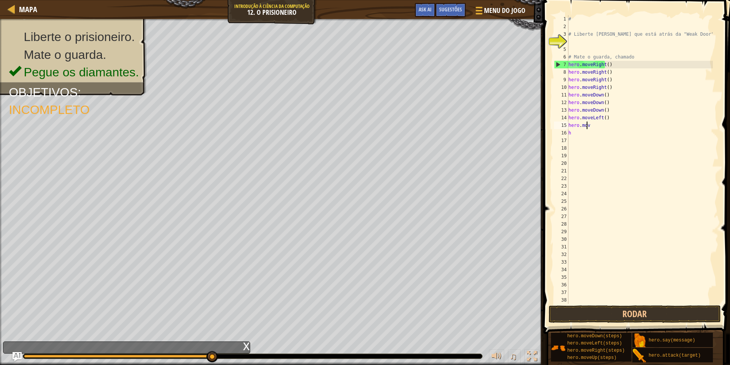
type textarea "h"
click at [577, 134] on div "# # Liberte [PERSON_NAME] que está atrás da "Weak Door". # Mate o guarda, chama…" at bounding box center [640, 167] width 146 height 304
type textarea "h"
click at [590, 316] on button "Rodar" at bounding box center [634, 314] width 172 height 17
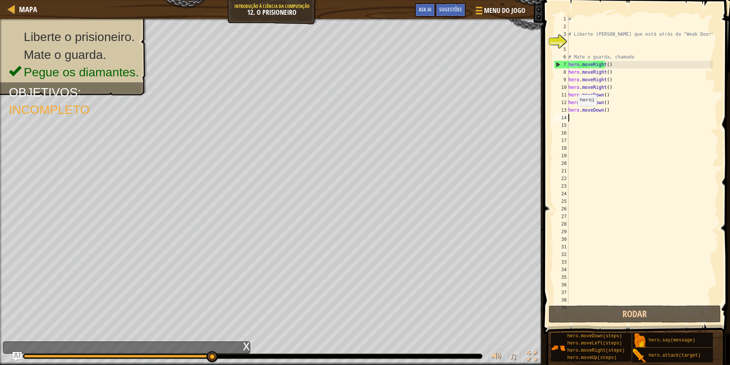
click at [573, 114] on div "# # Liberte [PERSON_NAME] que está atrás da "Weak Door". # Mate o guarda, chama…" at bounding box center [640, 167] width 146 height 304
type textarea "hero.moveDown()"
click at [578, 126] on div "# # Liberte [PERSON_NAME] que está atrás da "Weak Door". # Mate o guarda, chama…" at bounding box center [640, 167] width 146 height 304
click at [578, 119] on div "# # Liberte [PERSON_NAME] que está atrás da "Weak Door". # Mate o guarda, chama…" at bounding box center [640, 167] width 146 height 304
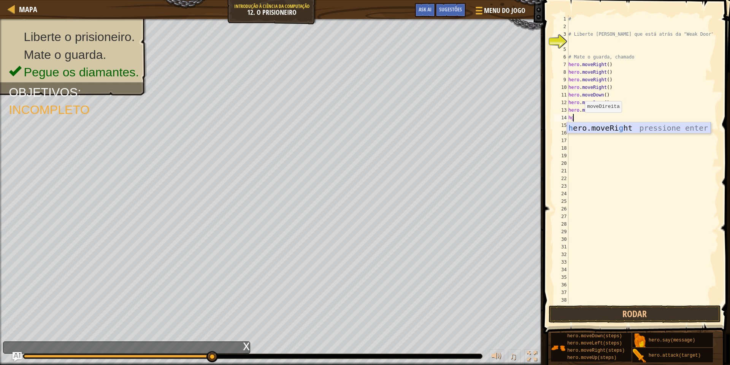
type textarea "h"
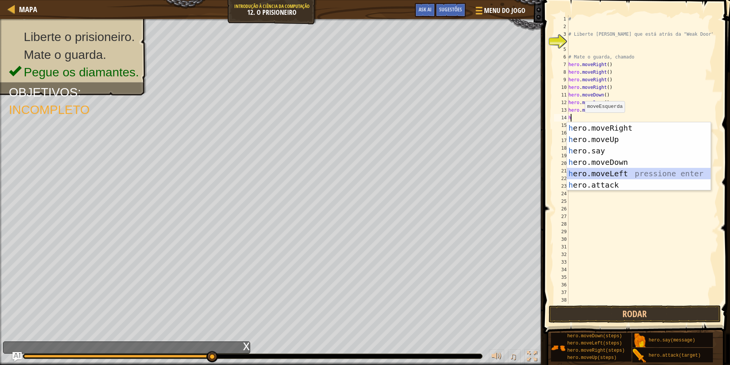
click at [597, 174] on div "h ero.moveRight pressione enter h ero.moveUp pressione enter h ero.say pression…" at bounding box center [639, 167] width 144 height 91
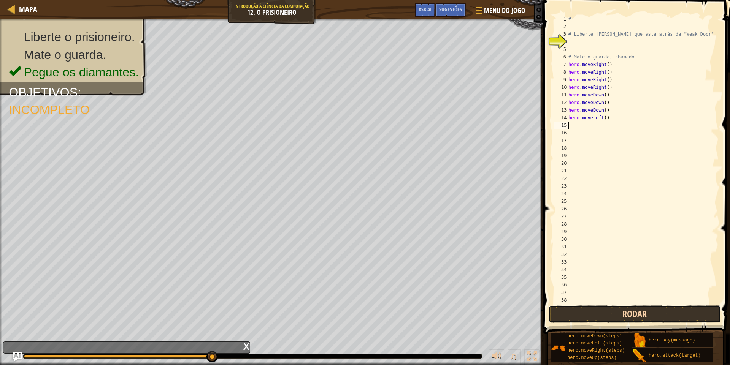
click at [579, 309] on button "Rodar" at bounding box center [634, 314] width 172 height 17
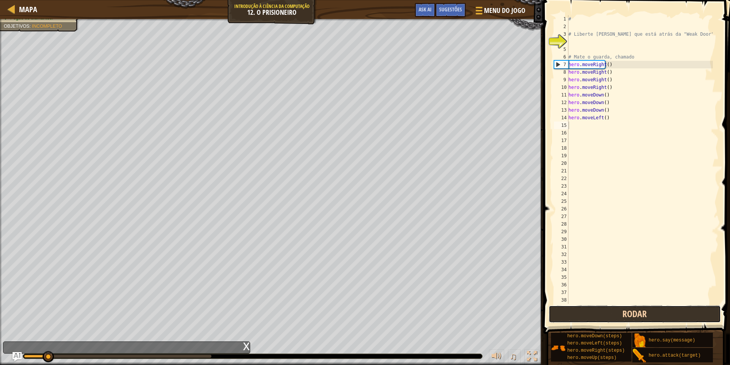
click at [580, 309] on button "Rodar" at bounding box center [634, 314] width 172 height 17
type textarea "98888888888888888888"
click at [622, 131] on div "# # Liberte [PERSON_NAME] que está atrás da "Weak Door". # Mate o guarda, chama…" at bounding box center [640, 167] width 146 height 304
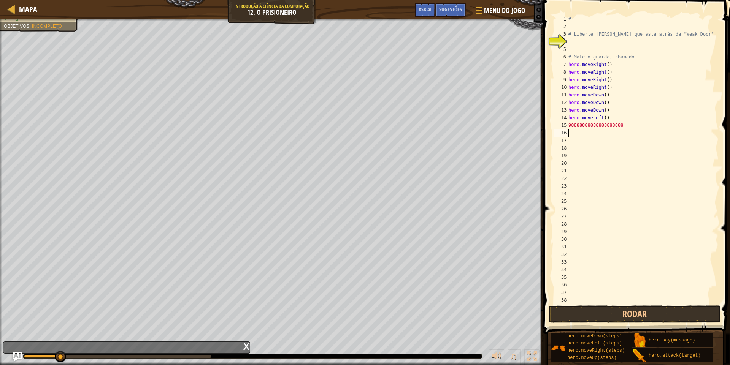
click at [622, 125] on div "# # Liberte [PERSON_NAME] que está atrás da "Weak Door". # Mate o guarda, chama…" at bounding box center [640, 167] width 146 height 304
type textarea "9"
type textarea "h"
click at [640, 316] on button "Rodar" at bounding box center [634, 314] width 172 height 17
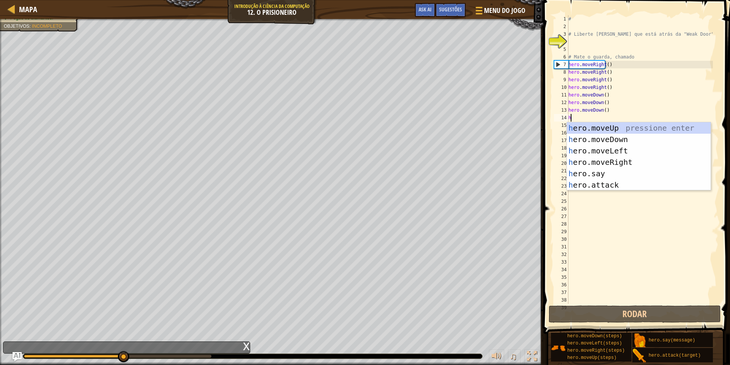
type textarea "h"
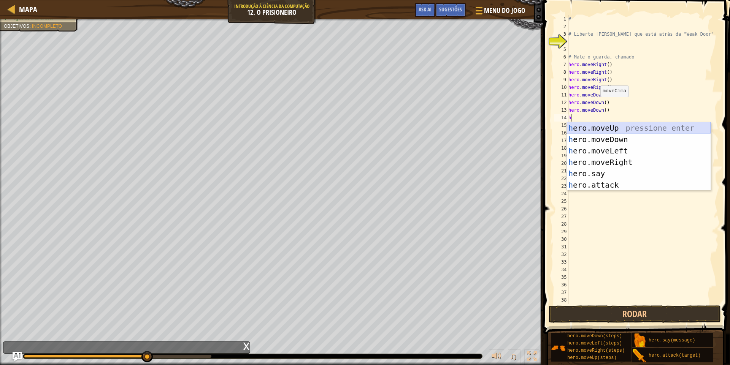
click at [612, 124] on div "h ero.moveUp pressione enter h ero.moveDown pressione enter h ero.moveLeft pres…" at bounding box center [639, 167] width 144 height 91
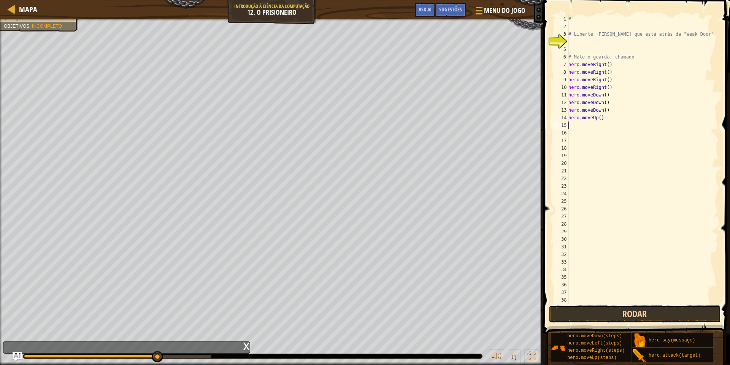
click at [620, 307] on button "Rodar" at bounding box center [634, 314] width 172 height 17
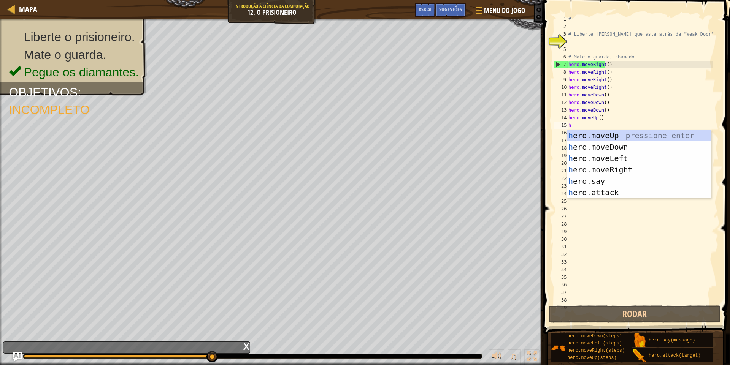
type textarea "h"
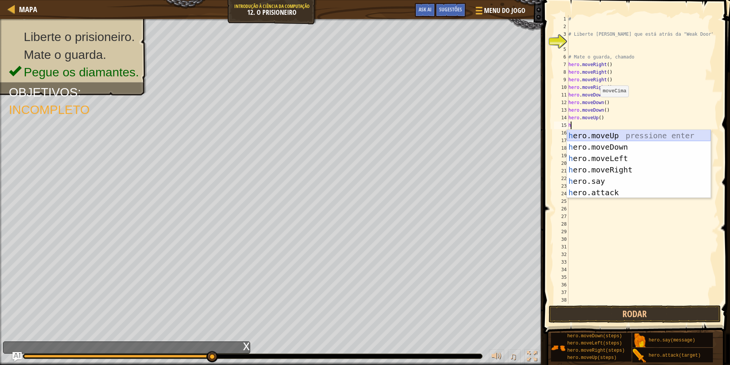
click at [591, 137] on div "h ero.moveUp pressione enter h ero.moveDown pressione enter h ero.moveLeft pres…" at bounding box center [639, 175] width 144 height 91
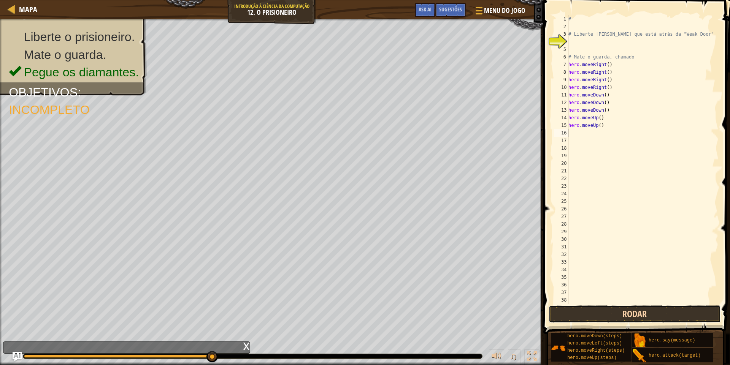
click at [595, 319] on button "Rodar" at bounding box center [634, 314] width 172 height 17
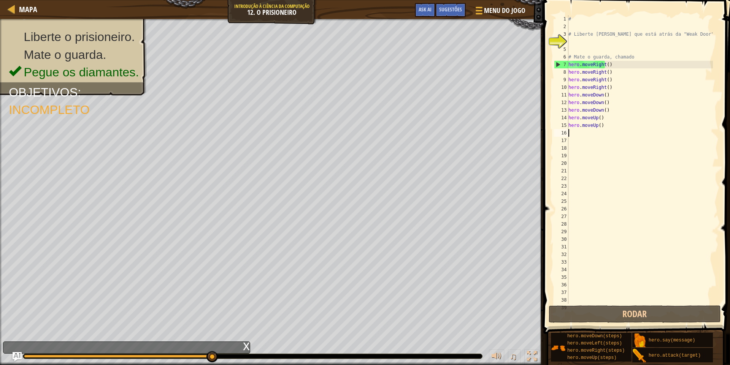
type textarea "h"
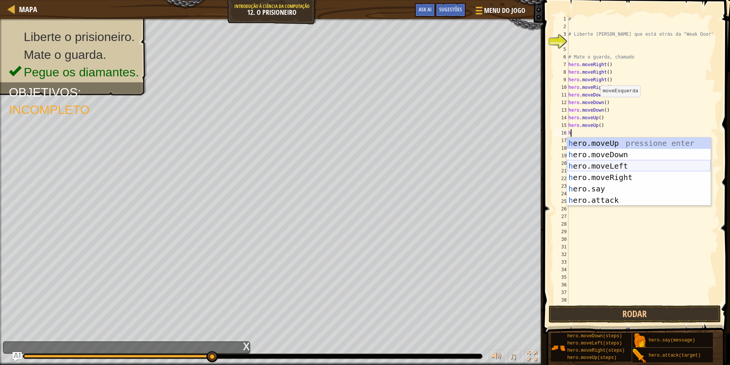
click at [593, 169] on div "h ero.moveUp pressione enter h ero.moveDown pressione enter h ero.moveLeft pres…" at bounding box center [639, 183] width 144 height 91
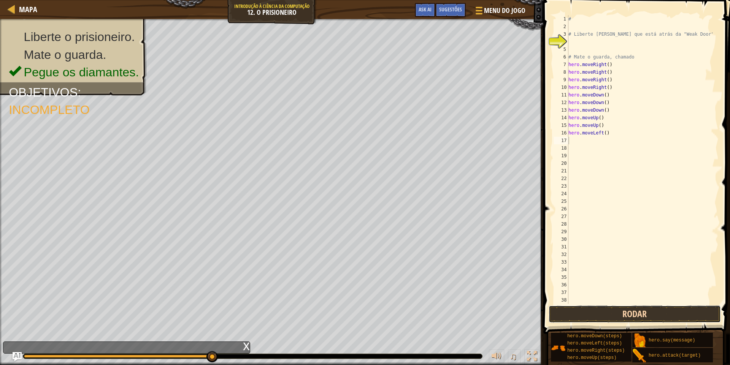
click at [580, 318] on button "Rodar" at bounding box center [634, 314] width 172 height 17
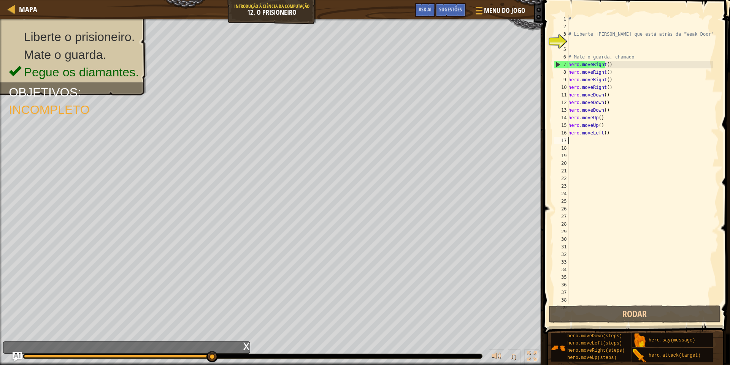
click at [607, 134] on div "# # Liberte [PERSON_NAME] que está atrás da "Weak Door". # Mate o guarda, chama…" at bounding box center [640, 167] width 146 height 304
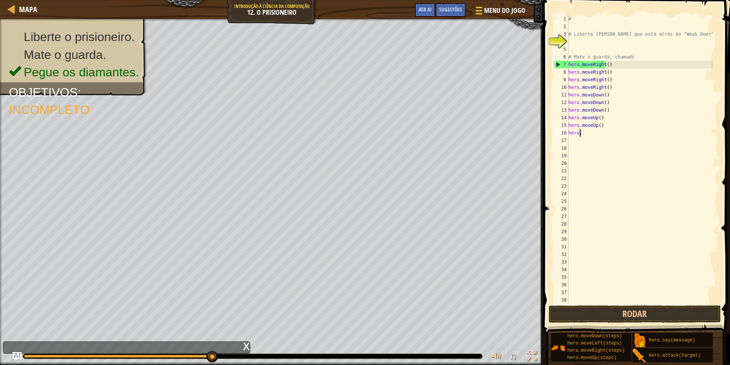
type textarea "h"
click at [605, 312] on button "Rodar" at bounding box center [634, 314] width 172 height 17
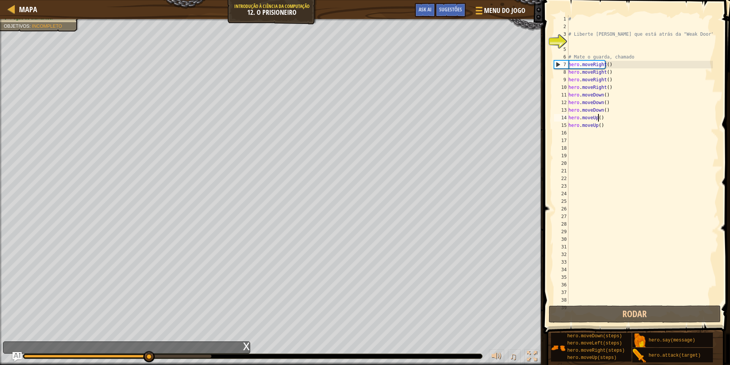
click at [615, 119] on div "# # Liberte [PERSON_NAME] que está atrás da "Weak Door". # Mate o guarda, chama…" at bounding box center [640, 167] width 146 height 304
click at [601, 127] on div "# # Liberte [PERSON_NAME] que está atrás da "Weak Door". # Mate o guarda, chama…" at bounding box center [640, 167] width 146 height 304
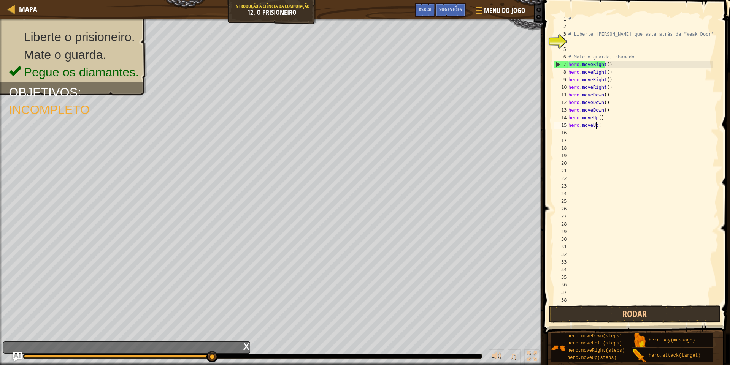
type textarea "h"
click at [609, 108] on div "# # Liberte [PERSON_NAME] que está atrás da "Weak Door". # Mate o guarda, chama…" at bounding box center [640, 167] width 146 height 304
type textarea "h"
click at [591, 122] on div "# # Liberte [PERSON_NAME] que está atrás da "Weak Door". # Mate o guarda, chama…" at bounding box center [640, 167] width 146 height 304
click at [593, 119] on div "# # Liberte [PERSON_NAME] que está atrás da "Weak Door". # Mate o guarda, chama…" at bounding box center [640, 167] width 146 height 304
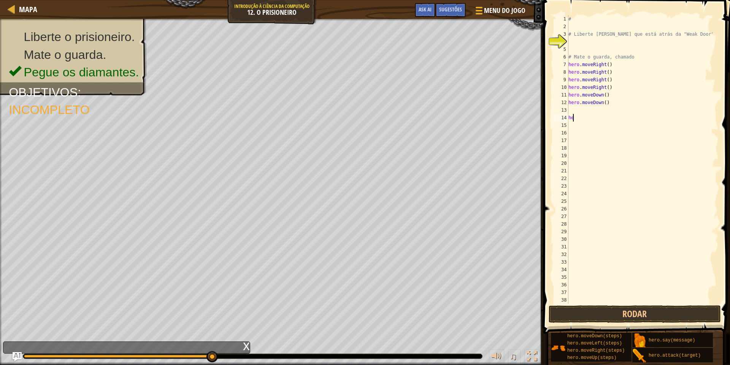
type textarea "h"
click at [653, 317] on button "Rodar" at bounding box center [634, 314] width 172 height 17
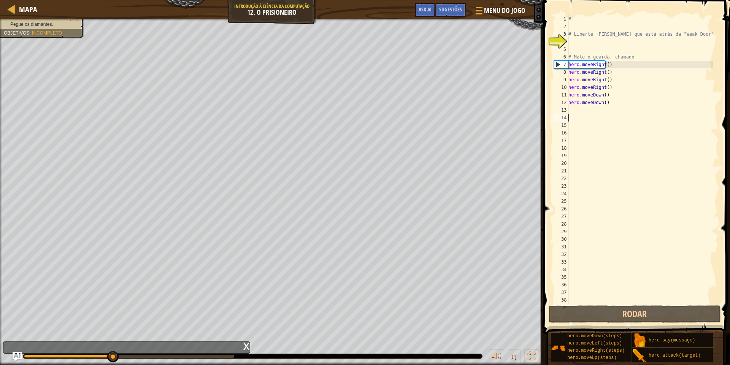
click at [588, 113] on div "# # Liberte [PERSON_NAME] que está atrás da "Weak Door". # Mate o guarda, chama…" at bounding box center [640, 167] width 146 height 304
type textarea "h"
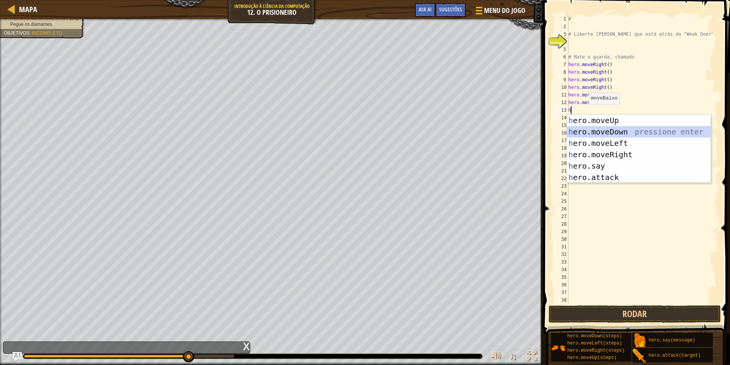
click at [600, 133] on div "h ero.moveUp pressione enter h ero.moveDown pressione enter h ero.moveLeft pres…" at bounding box center [639, 160] width 144 height 91
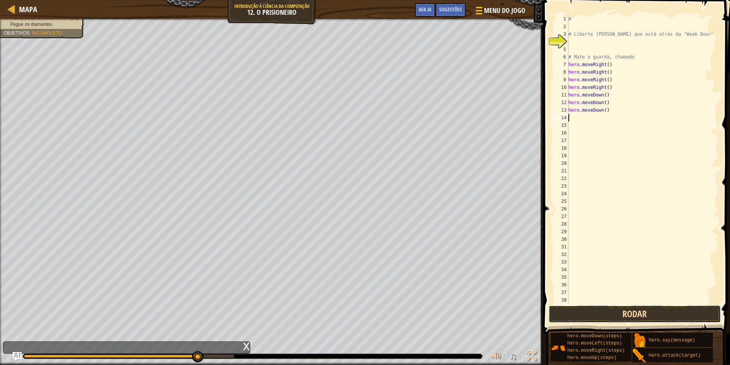
click at [580, 315] on button "Rodar" at bounding box center [634, 314] width 172 height 17
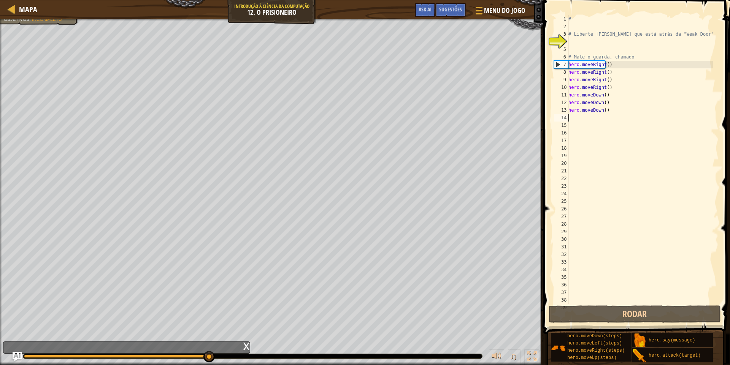
type textarea "h"
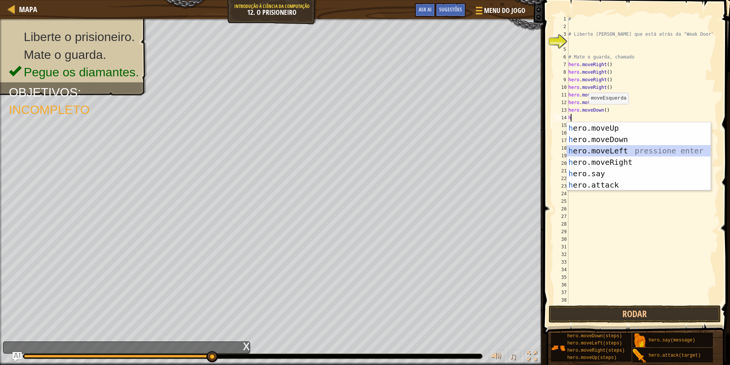
click at [604, 147] on div "h ero.moveUp pressione enter h ero.moveDown pressione enter h ero.moveLeft pres…" at bounding box center [639, 167] width 144 height 91
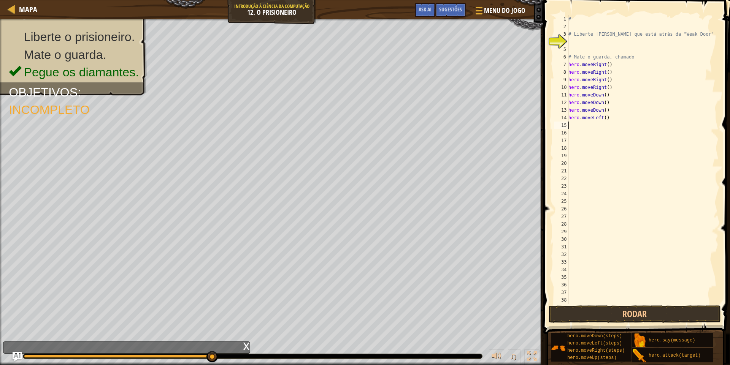
click at [577, 128] on div "# # Liberte [PERSON_NAME] que está atrás da "Weak Door". # Mate o guarda, chama…" at bounding box center [640, 167] width 146 height 304
type textarea "h"
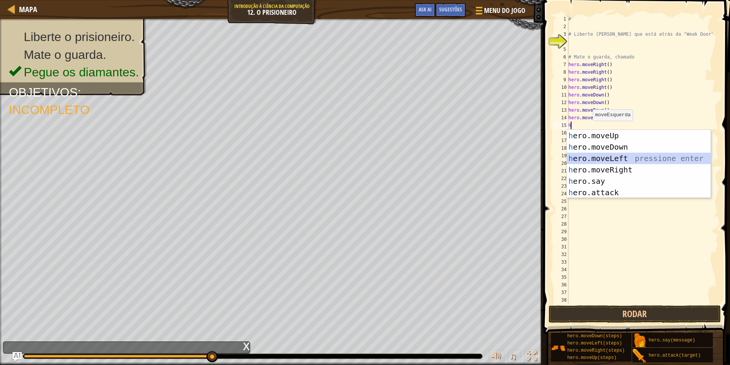
click at [632, 158] on div "h ero.moveUp pressione enter h ero.moveDown pressione enter h ero.moveLeft pres…" at bounding box center [639, 175] width 144 height 91
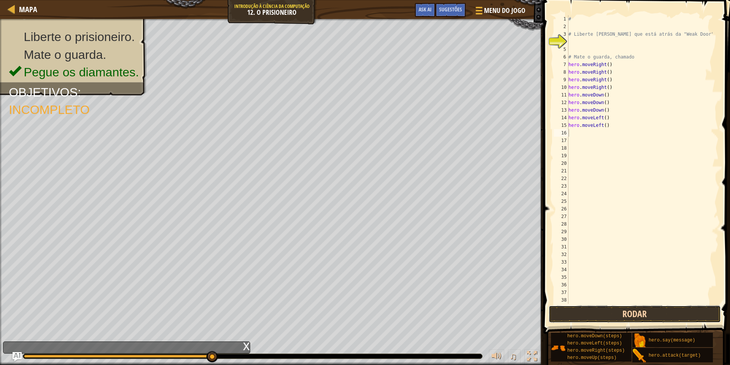
click at [619, 316] on button "Rodar" at bounding box center [634, 314] width 172 height 17
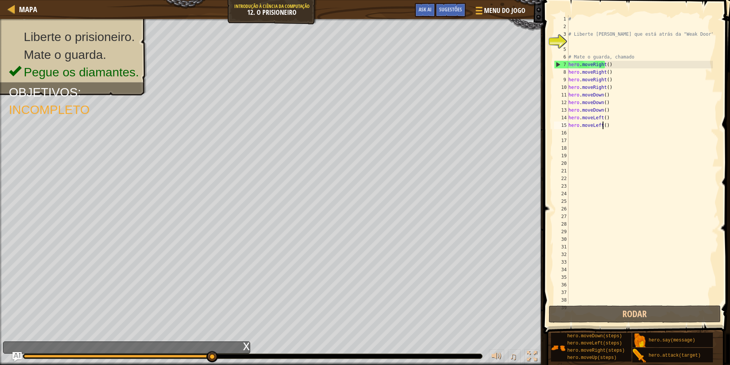
click at [610, 123] on div "# # Liberte [PERSON_NAME] que está atrás da "Weak Door". # Mate o guarda, chama…" at bounding box center [640, 167] width 146 height 304
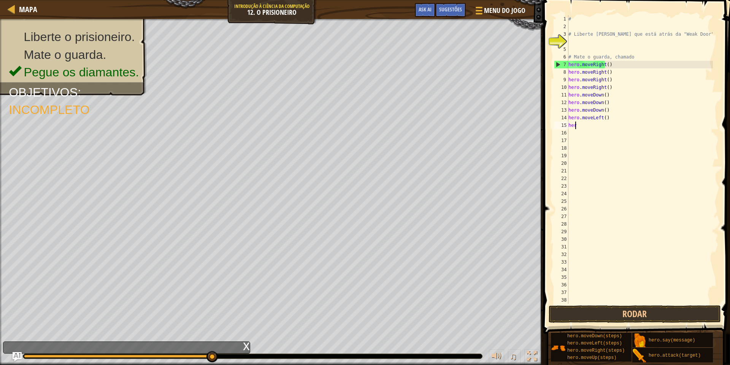
type textarea "h"
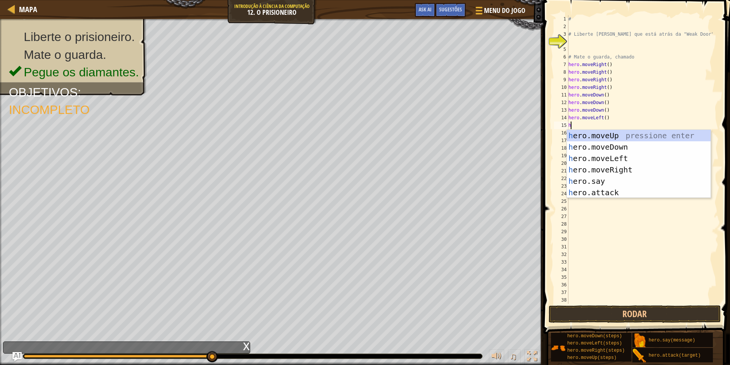
type textarea "h"
click at [599, 132] on div "h ero.moveUp pressione enter h ero.moveDown pressione enter h ero.moveLeft pres…" at bounding box center [639, 175] width 144 height 91
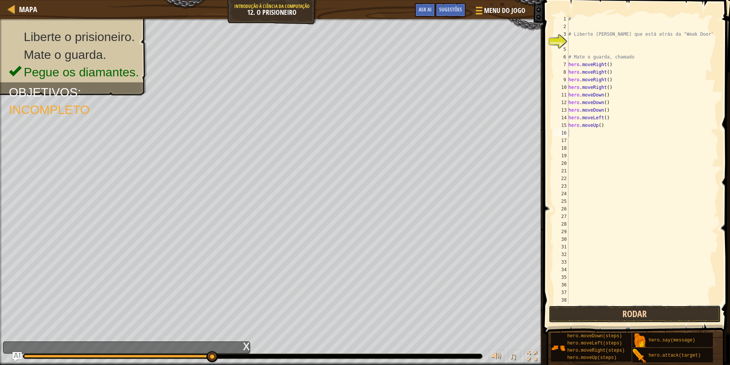
click at [653, 313] on button "Rodar" at bounding box center [634, 314] width 172 height 17
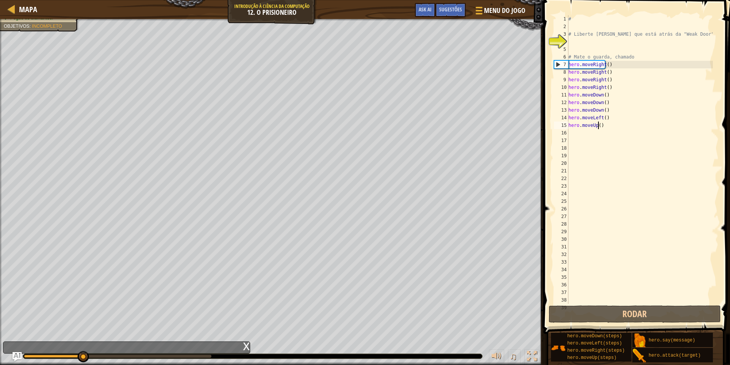
click at [600, 127] on div "# # Liberte [PERSON_NAME] que está atrás da "Weak Door". # Mate o guarda, chama…" at bounding box center [640, 167] width 146 height 304
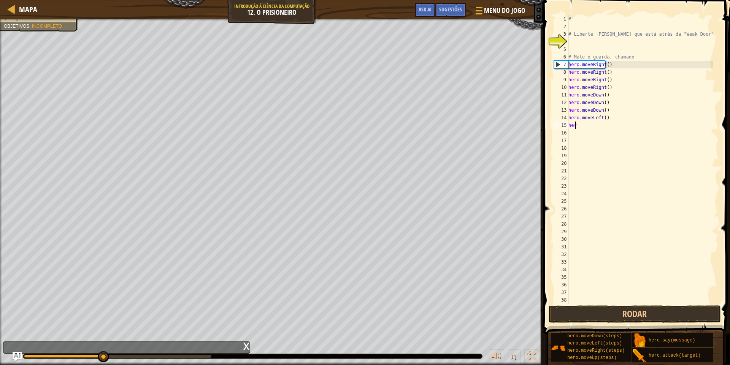
type textarea "h"
click at [654, 312] on button "Rodar" at bounding box center [634, 314] width 172 height 17
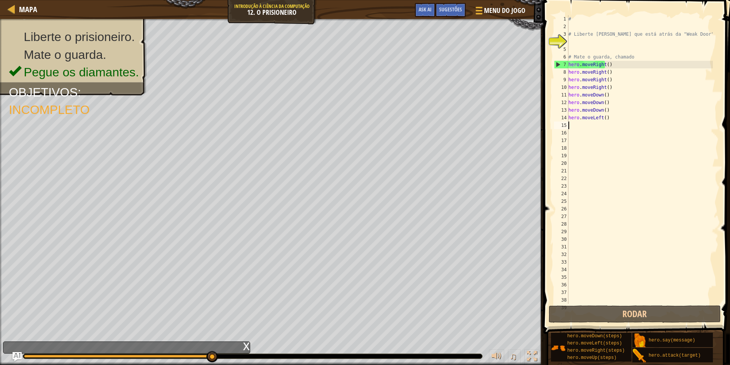
type textarea "h"
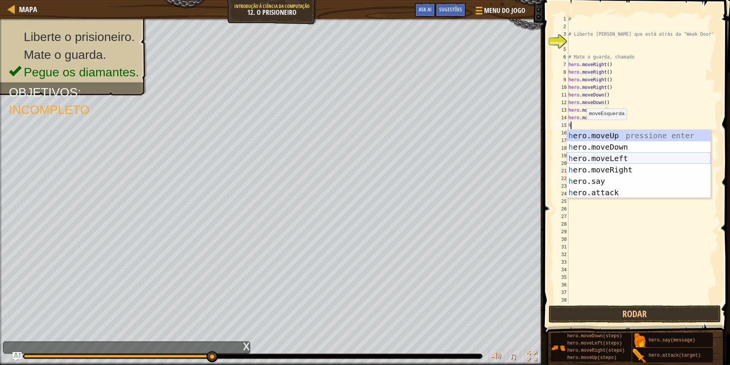
click at [596, 160] on div "h ero.moveUp pressione enter h ero.moveDown pressione enter h ero.moveLeft pres…" at bounding box center [639, 175] width 144 height 91
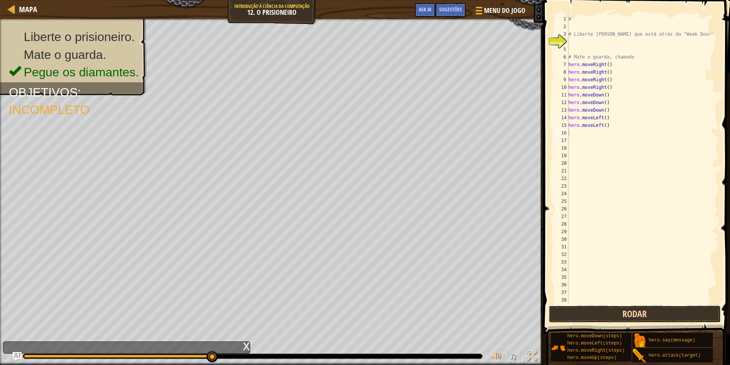
click at [632, 308] on button "Rodar" at bounding box center [634, 314] width 172 height 17
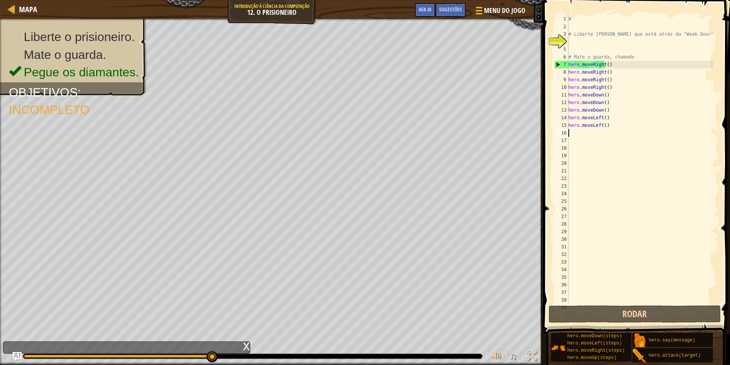
type textarea "h"
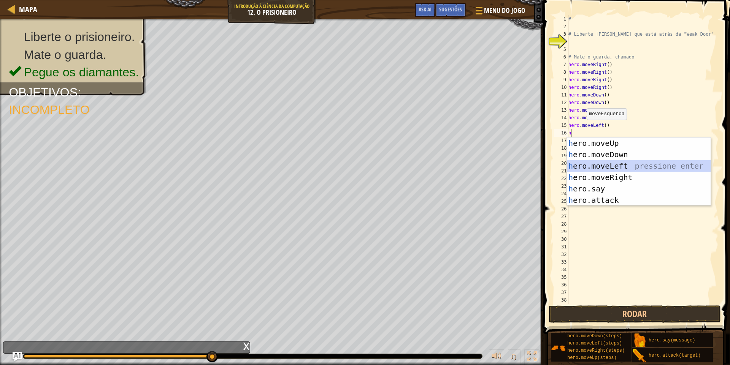
click at [621, 163] on div "h ero.moveUp pressione enter h ero.moveDown pressione enter h ero.moveLeft pres…" at bounding box center [639, 183] width 144 height 91
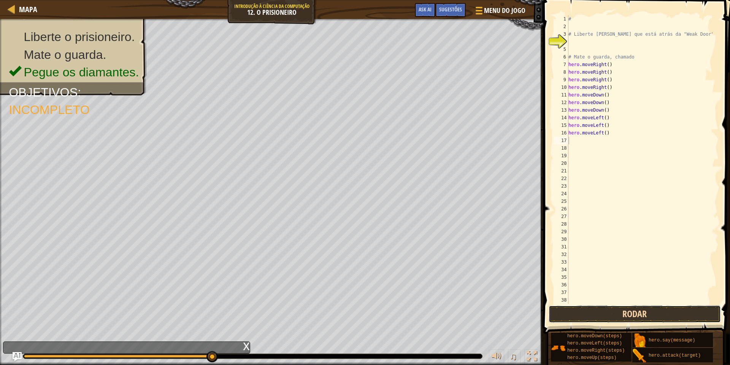
click at [638, 315] on button "Rodar" at bounding box center [634, 314] width 172 height 17
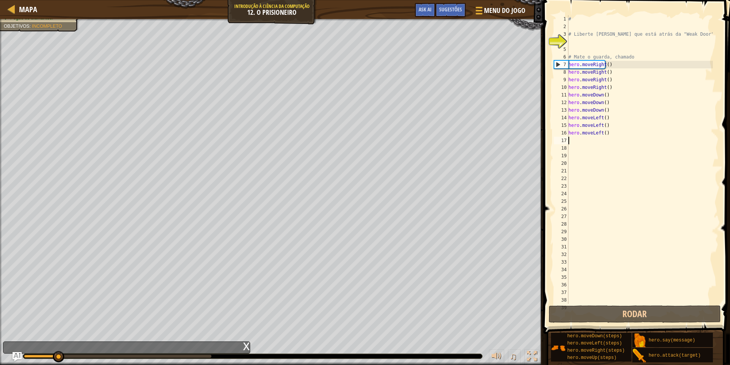
click at [618, 125] on div "# # Liberte [PERSON_NAME] que está atrás da "Weak Door". # Mate o guarda, chama…" at bounding box center [640, 167] width 146 height 304
type textarea "hero.moveLeft()"
click at [616, 137] on div "# # Liberte [PERSON_NAME] que está atrás da "Weak Door". # Mate o guarda, chama…" at bounding box center [640, 167] width 146 height 304
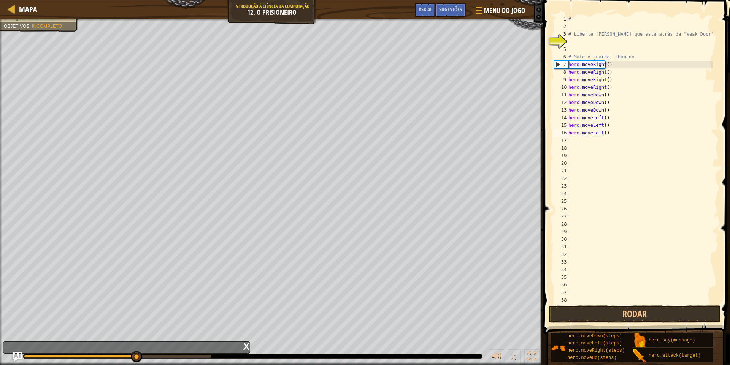
type textarea "h"
click at [615, 314] on button "Rodar" at bounding box center [634, 314] width 172 height 17
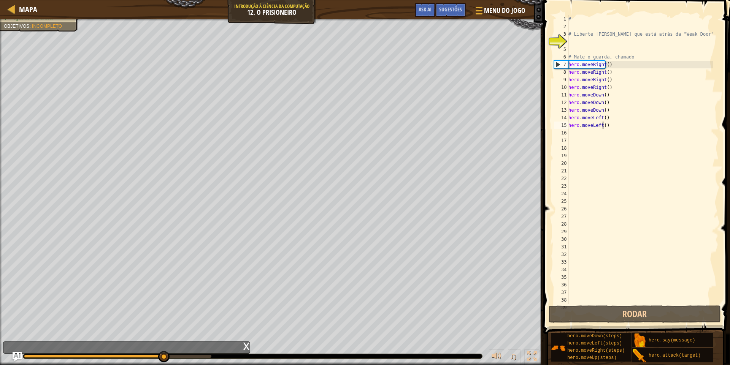
click at [626, 129] on div "# # Liberte [PERSON_NAME] que está atrás da "Weak Door". # Mate o guarda, chama…" at bounding box center [640, 167] width 146 height 304
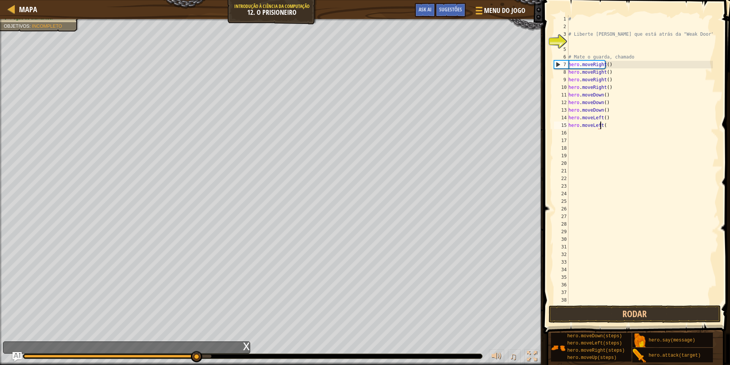
type textarea "h"
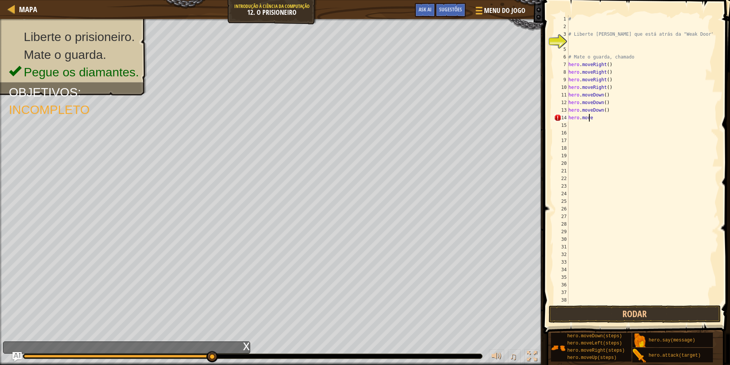
type textarea "h"
click at [654, 307] on button "Rodar" at bounding box center [634, 314] width 172 height 17
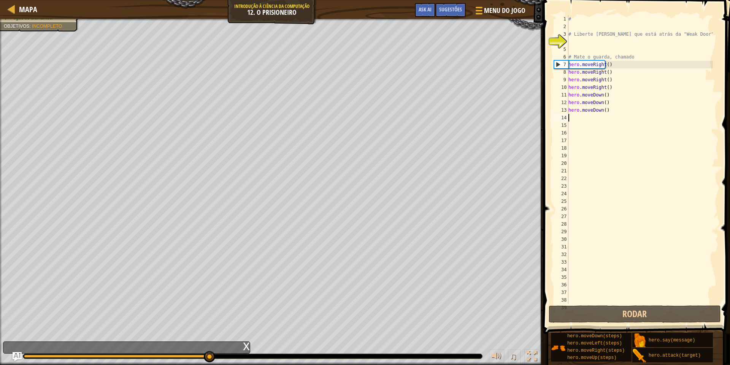
click at [616, 116] on div "# # Liberte [PERSON_NAME] que está atrás da "Weak Door". # Mate o guarda, chama…" at bounding box center [640, 167] width 146 height 304
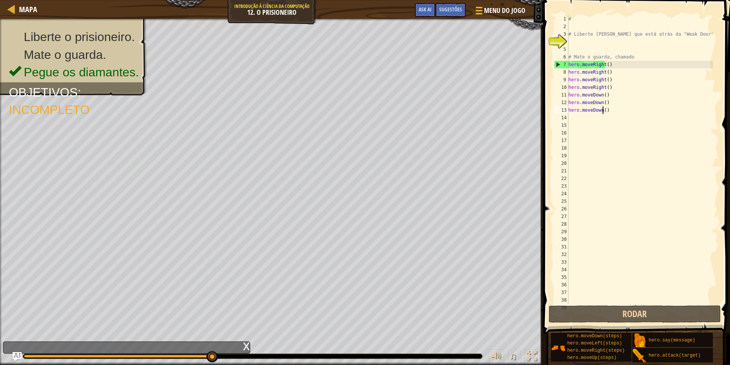
click at [616, 110] on div "# # Liberte [PERSON_NAME] que está atrás da "Weak Door". # Mate o guarda, chama…" at bounding box center [640, 167] width 146 height 304
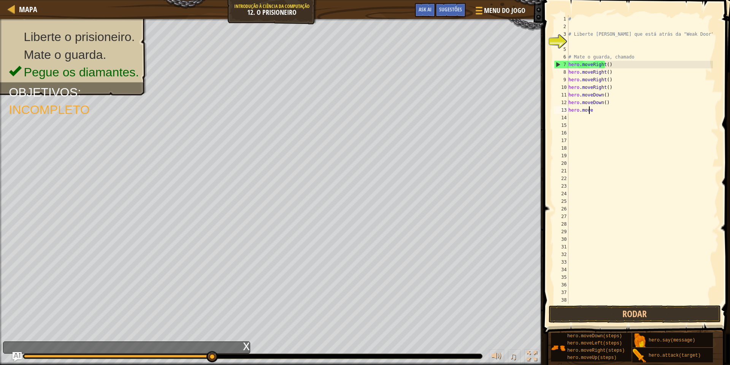
type textarea "h"
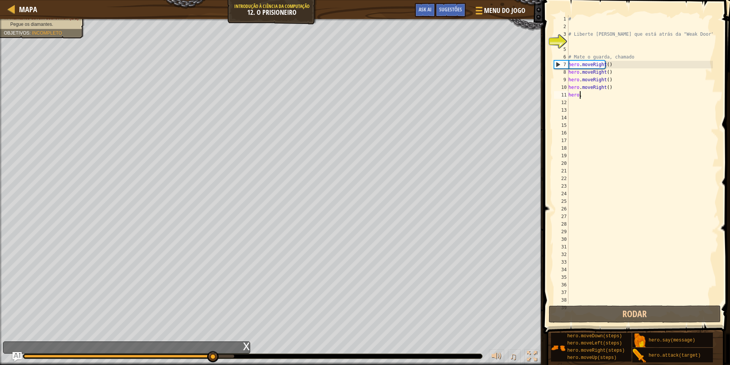
type textarea "h"
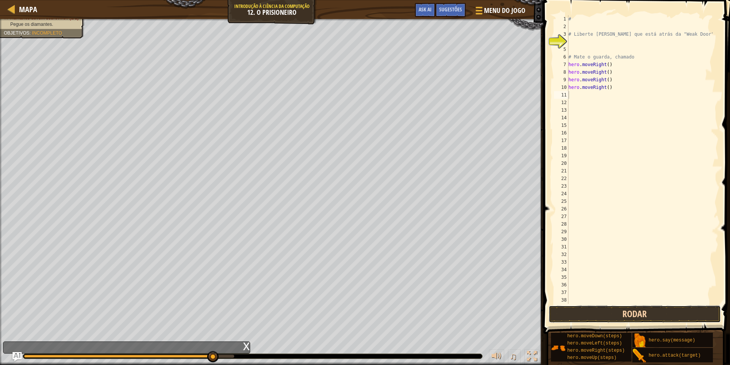
click at [603, 314] on button "Rodar" at bounding box center [634, 314] width 172 height 17
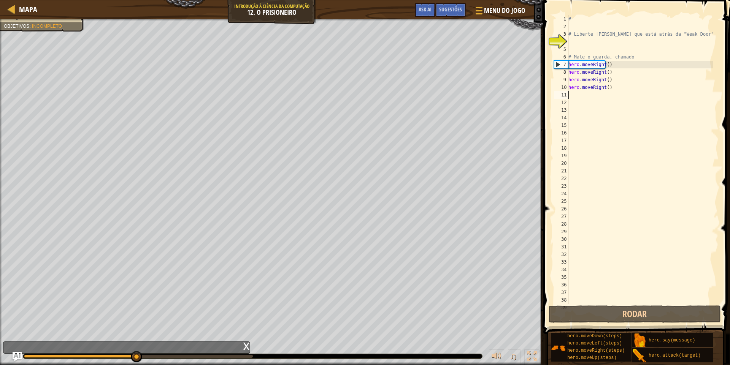
click at [621, 99] on div "# # Liberte [PERSON_NAME] que está atrás da "Weak Door". # Mate o guarda, chama…" at bounding box center [640, 167] width 146 height 304
drag, startPoint x: 620, startPoint y: 84, endPoint x: 619, endPoint y: 90, distance: 5.8
click at [619, 88] on div "# # Liberte [PERSON_NAME] que está atrás da "Weak Door". # Mate o guarda, chama…" at bounding box center [640, 167] width 146 height 304
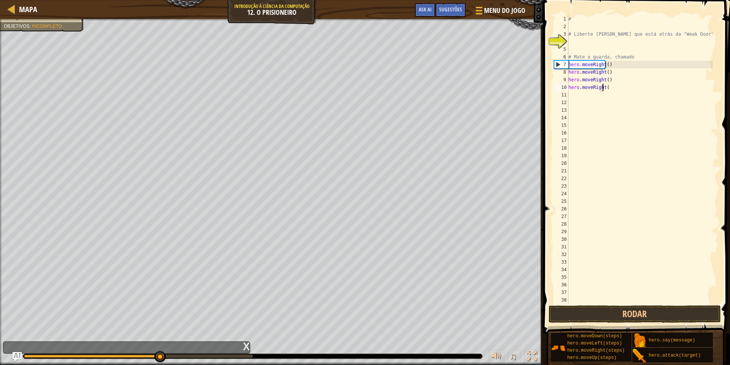
type textarea "h"
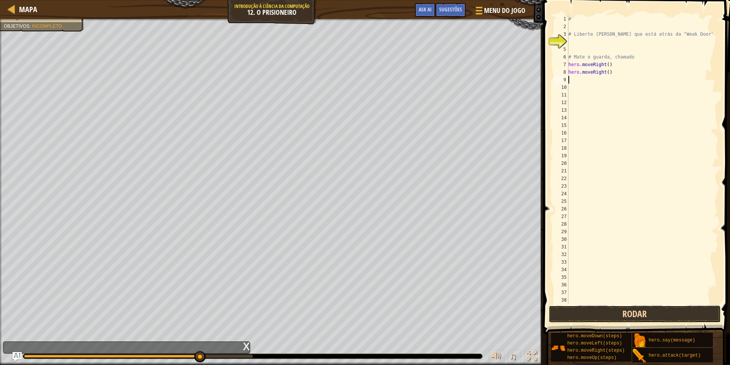
click at [585, 313] on button "Rodar" at bounding box center [634, 314] width 172 height 17
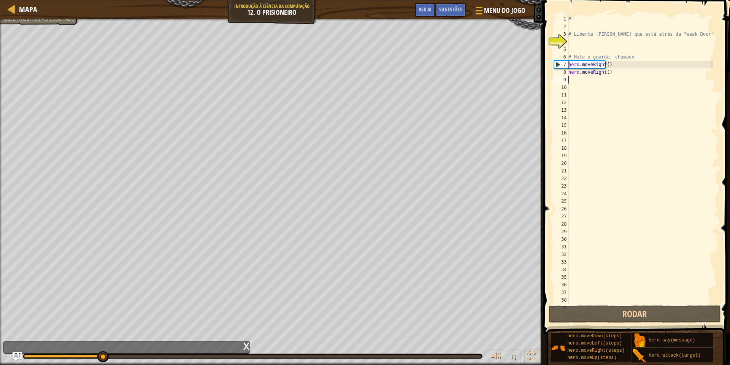
click at [612, 78] on div "# # Liberte [PERSON_NAME] que está atrás da "Weak Door". # Mate o guarda, chama…" at bounding box center [640, 167] width 146 height 304
click at [612, 74] on div "# # Liberte [PERSON_NAME] que está atrás da "Weak Door". # Mate o guarda, chama…" at bounding box center [640, 167] width 146 height 304
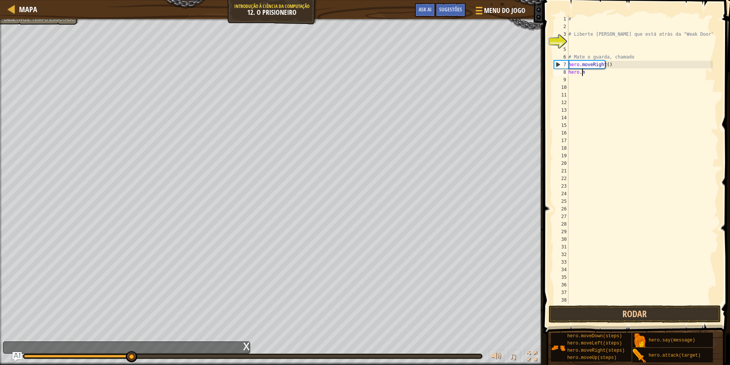
type textarea "h"
click at [577, 312] on button "Rodar" at bounding box center [634, 314] width 172 height 17
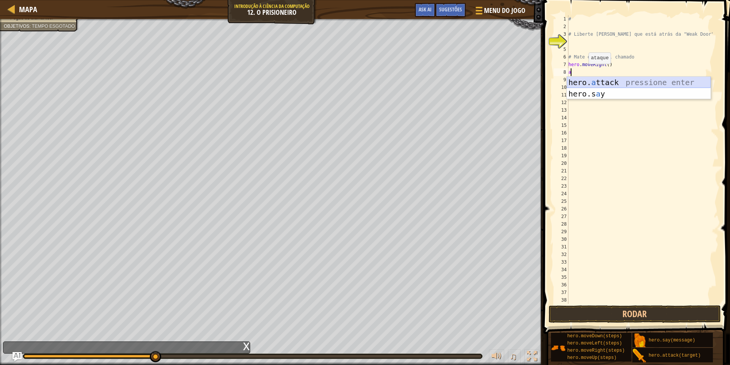
click at [588, 83] on div "hero. a ttack pressione enter hero.s a y pressione enter" at bounding box center [639, 100] width 144 height 46
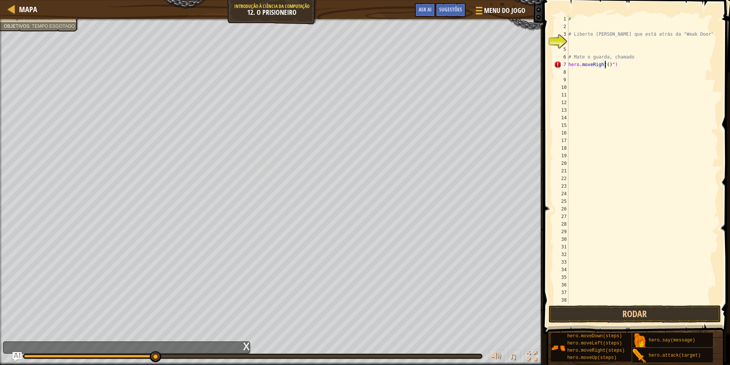
click at [610, 64] on div "# # Liberte [PERSON_NAME] que está atrás da "Weak Door". # Mate o guarda, chama…" at bounding box center [640, 167] width 146 height 304
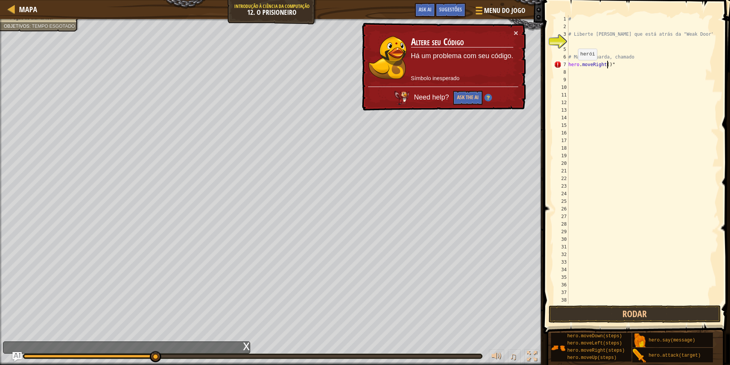
click at [573, 68] on div "# # Liberte [PERSON_NAME] que está atrás da "Weak Door". # Mate o guarda, chama…" at bounding box center [640, 167] width 146 height 304
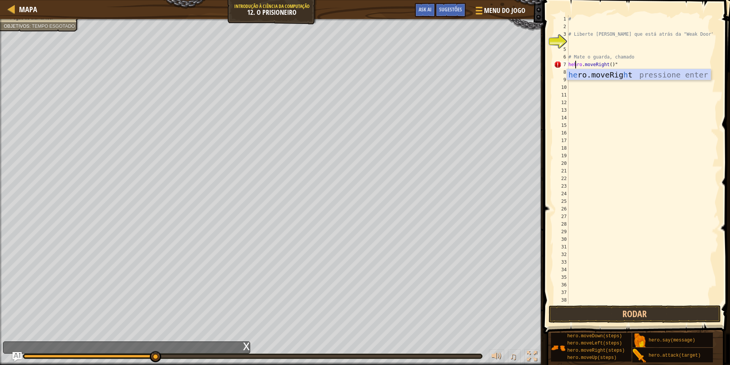
scroll to position [3, 1]
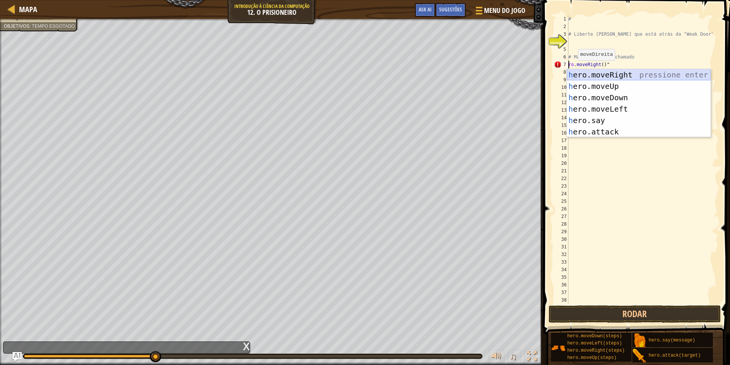
type textarea "# Mate o guarda, cro.moveRight()""
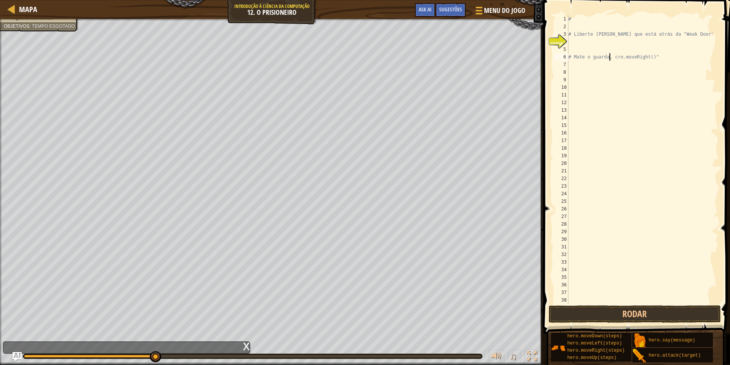
click at [591, 68] on div "# # Liberte [PERSON_NAME] que está atrás da "Weak Door". # Mate o guarda, cro.m…" at bounding box center [640, 167] width 146 height 304
type textarea "h"
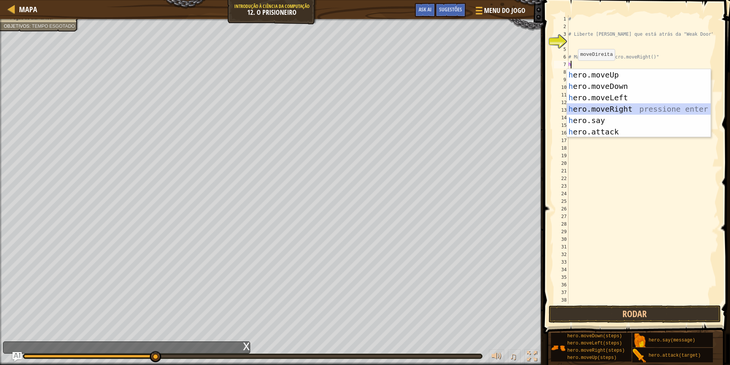
click at [606, 106] on div "h ero.moveUp pressione enter h ero.moveDown pressione enter h ero.moveLeft pres…" at bounding box center [639, 114] width 144 height 91
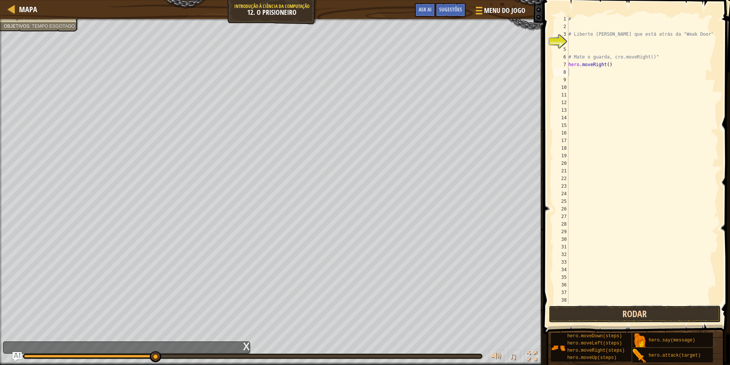
click at [600, 314] on button "Rodar" at bounding box center [634, 314] width 172 height 17
click at [601, 314] on button "Rodar" at bounding box center [634, 314] width 172 height 17
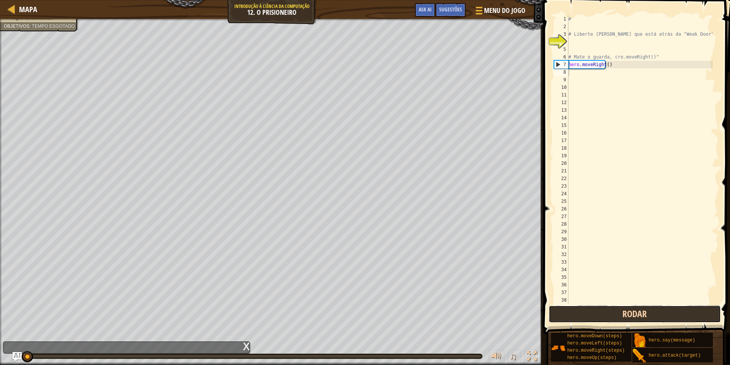
click at [601, 314] on button "Rodar" at bounding box center [634, 314] width 172 height 17
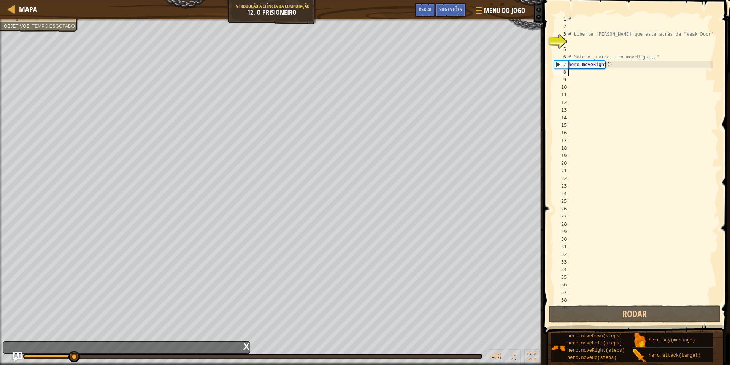
click at [575, 76] on div "# # Liberte [PERSON_NAME] que está atrás da "Weak Door". # Mate o guarda, cro.m…" at bounding box center [640, 167] width 146 height 304
click at [577, 73] on div "# # Liberte [PERSON_NAME] que está atrás da "Weak Door". # Mate o guarda, cro.m…" at bounding box center [640, 167] width 146 height 304
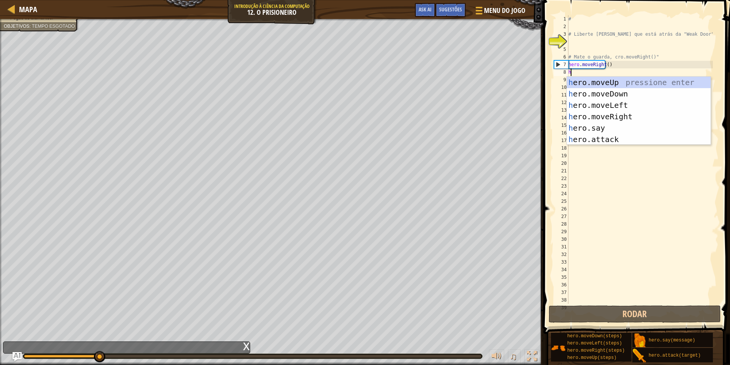
type textarea "h"
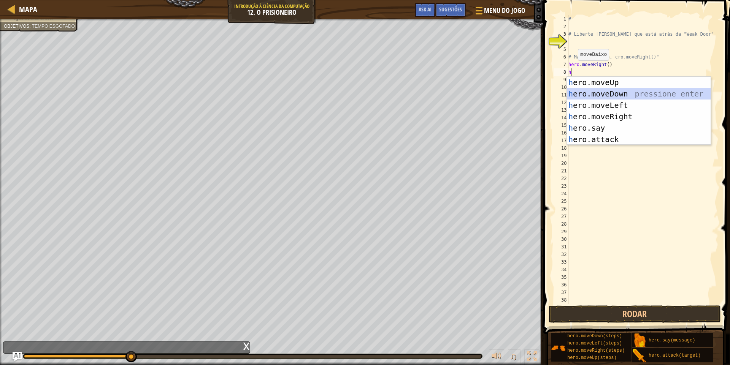
click at [615, 93] on div "h ero.moveUp pressione enter h ero.moveDown pressione enter h ero.moveLeft pres…" at bounding box center [639, 122] width 144 height 91
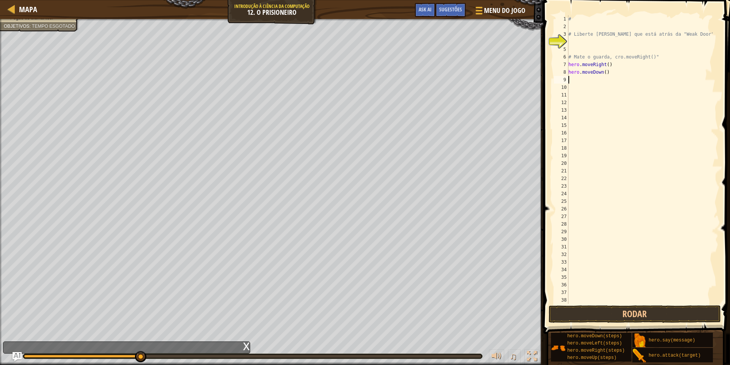
click at [589, 81] on div "# # Liberte [PERSON_NAME] que está atrás da "Weak Door". # Mate o guarda, cro.m…" at bounding box center [640, 167] width 146 height 304
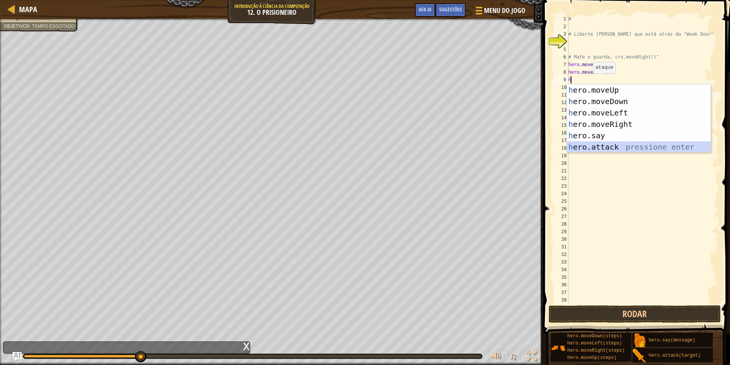
click at [611, 149] on div "h ero.moveUp pressione enter h ero.moveDown pressione enter h ero.moveLeft pres…" at bounding box center [639, 129] width 144 height 91
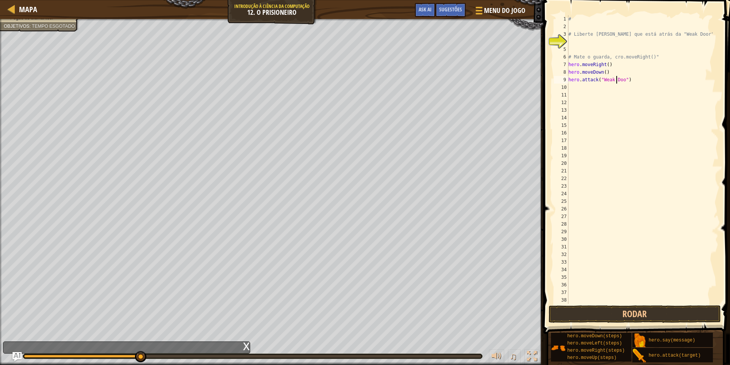
scroll to position [3, 4]
type textarea "hero.attack("Weak Door")"
click at [623, 318] on button "Rodar" at bounding box center [634, 314] width 172 height 17
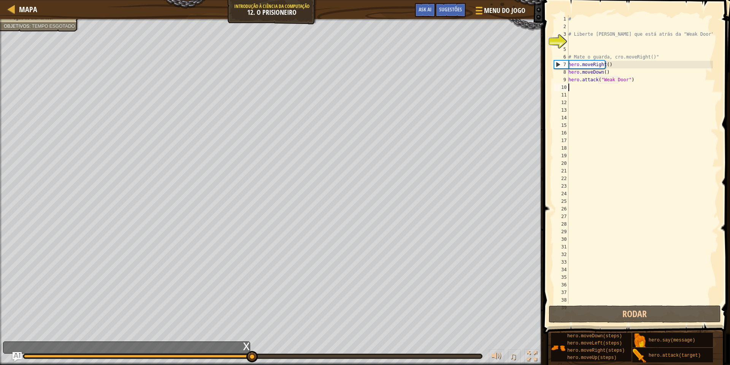
click at [573, 88] on div "# # Liberte [PERSON_NAME] que está atrás da "Weak Door". # Mate o guarda, cro.m…" at bounding box center [640, 167] width 146 height 304
type textarea "h"
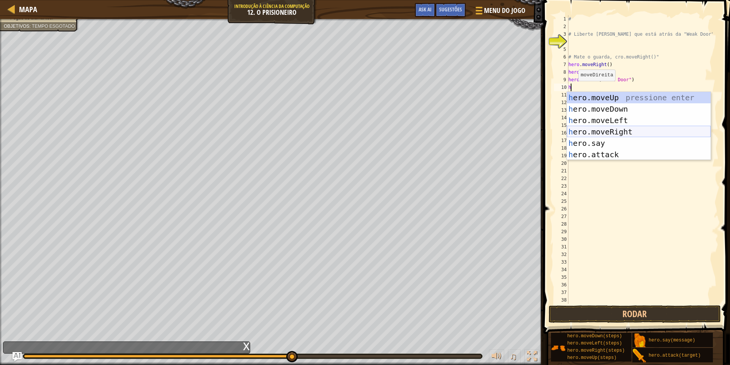
click at [624, 130] on div "h ero.moveUp pressione enter h ero.moveDown pressione enter h ero.moveLeft pres…" at bounding box center [639, 137] width 144 height 91
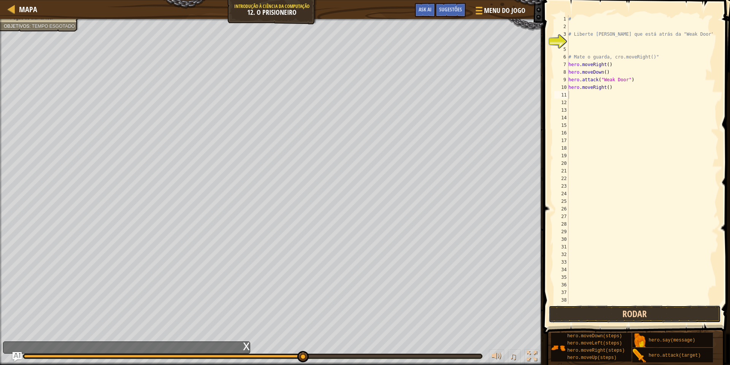
click at [637, 311] on button "Rodar" at bounding box center [634, 314] width 172 height 17
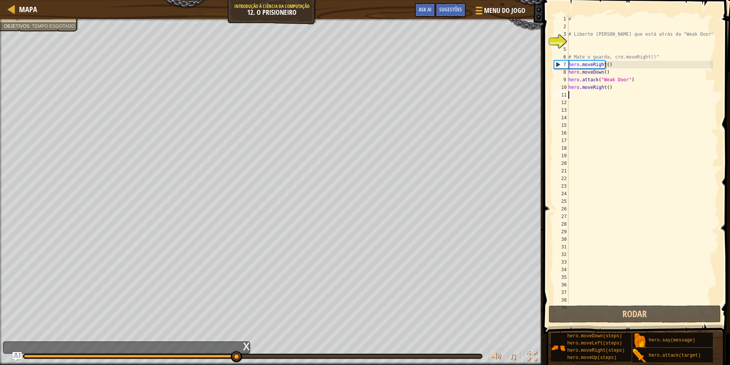
type textarea "h"
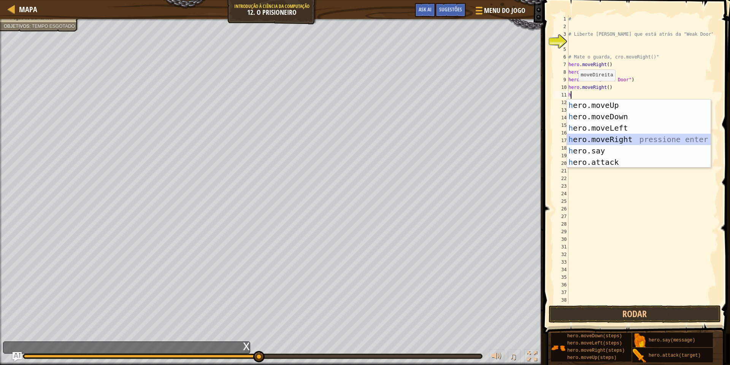
click at [600, 138] on div "h ero.moveUp pressione enter h ero.moveDown pressione enter h ero.moveLeft pres…" at bounding box center [639, 145] width 144 height 91
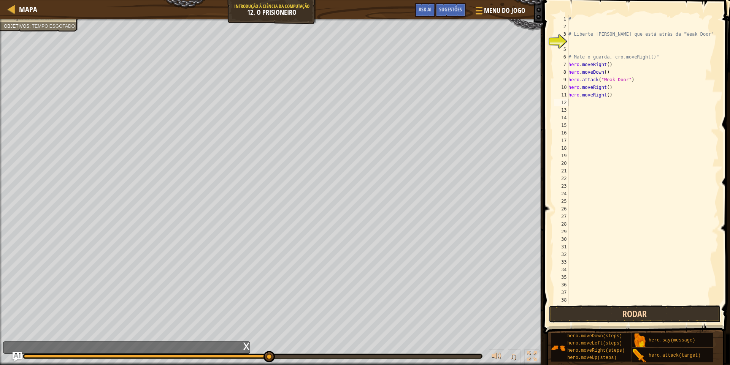
click at [610, 316] on button "Rodar" at bounding box center [634, 314] width 172 height 17
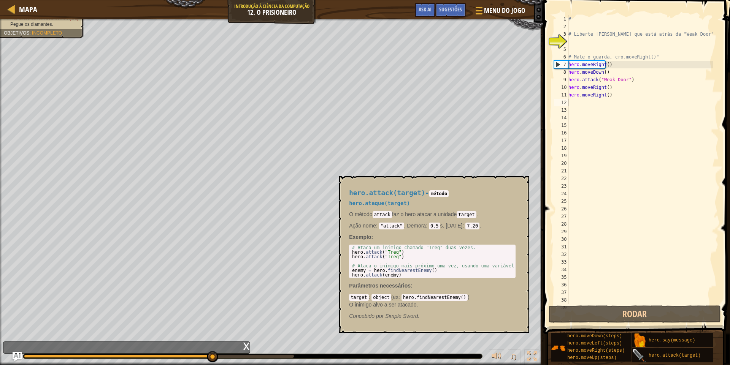
click at [644, 354] on img at bounding box center [639, 356] width 14 height 14
click at [683, 353] on span "hero.attack(target)" at bounding box center [674, 355] width 52 height 5
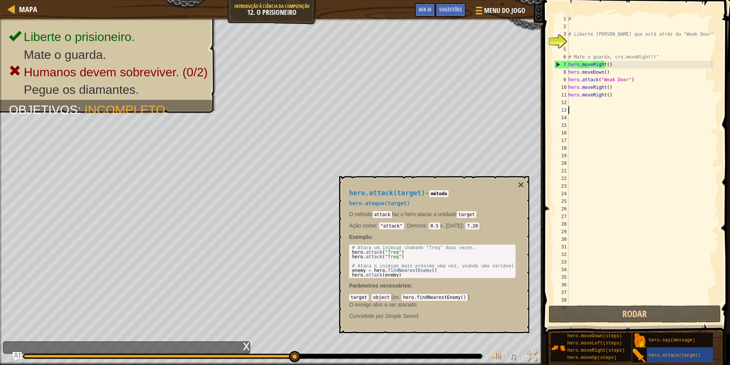
click at [606, 108] on div "# # Liberte [PERSON_NAME] que está atrás da "Weak Door". # Mate o guarda, cro.m…" at bounding box center [640, 167] width 146 height 304
click at [605, 100] on div "# # Liberte [PERSON_NAME] que está atrás da "Weak Door". # Mate o guarda, cro.m…" at bounding box center [640, 167] width 146 height 304
click at [617, 97] on div "# # Liberte [PERSON_NAME] que está atrás da "Weak Door". # Mate o guarda, cro.m…" at bounding box center [640, 167] width 146 height 304
click at [626, 76] on div "# # Liberte [PERSON_NAME] que está atrás da "Weak Door". # Mate o guarda, cro.m…" at bounding box center [640, 167] width 146 height 304
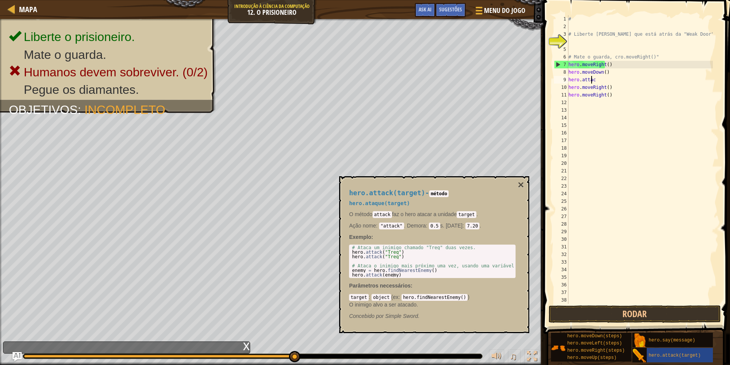
type textarea "h"
click at [664, 309] on button "Rodar" at bounding box center [634, 314] width 172 height 17
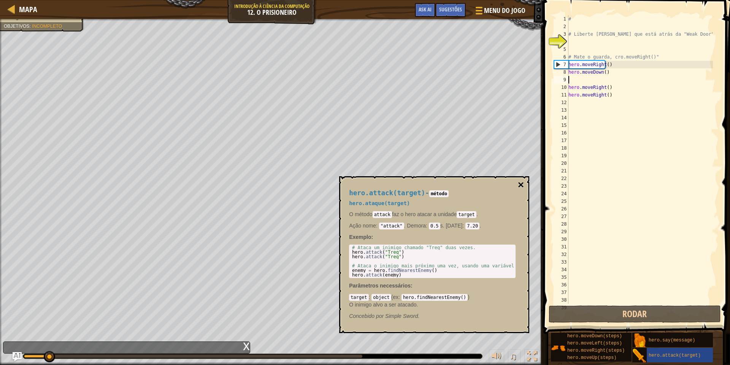
click at [522, 186] on button "×" at bounding box center [521, 185] width 6 height 11
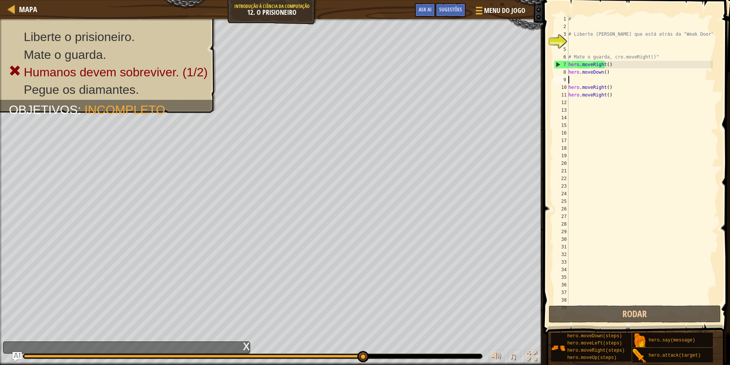
click at [575, 79] on div "# # Liberte [PERSON_NAME] que está atrás da "Weak Door". # Mate o guarda, cro.m…" at bounding box center [640, 167] width 146 height 304
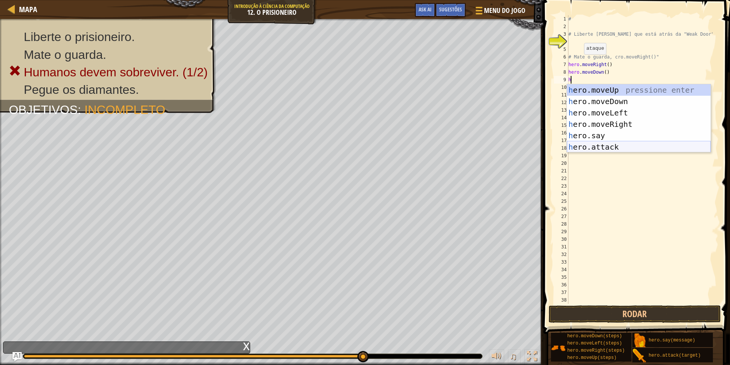
click at [588, 146] on div "h ero.moveUp pressione enter h ero.moveDown pressione enter h ero.moveLeft pres…" at bounding box center [639, 129] width 144 height 91
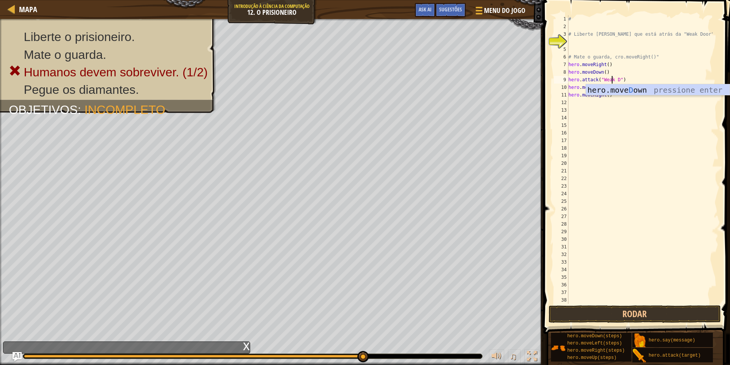
scroll to position [3, 4]
click at [616, 93] on div "# # Liberte [PERSON_NAME] que está atrás da "Weak Door". # Mate o guarda, cro.m…" at bounding box center [640, 167] width 146 height 304
type textarea "h"
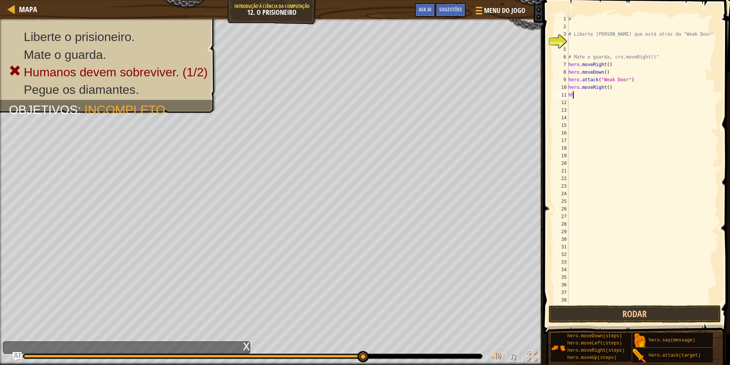
type textarea "h"
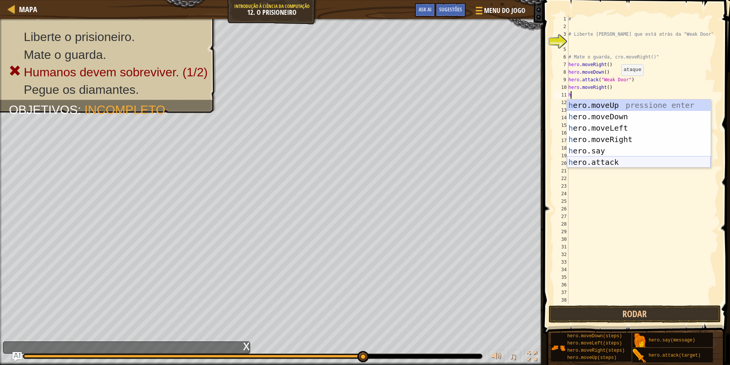
click at [605, 160] on div "h ero.moveUp pressione enter h ero.moveDown pressione enter h ero.moveLeft pres…" at bounding box center [639, 145] width 144 height 91
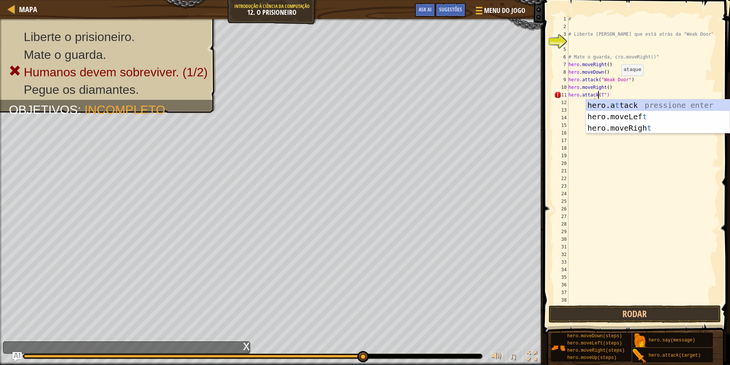
scroll to position [3, 3]
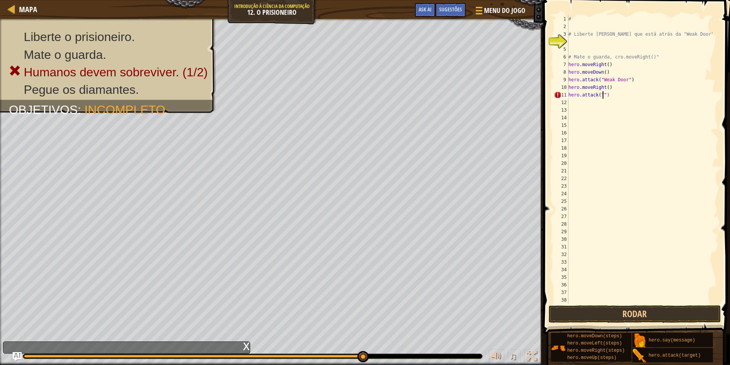
click at [627, 95] on div "# # Liberte [PERSON_NAME] que está atrás da "Weak Door". # Mate o guarda, cro.m…" at bounding box center [640, 167] width 146 height 304
type textarea "h"
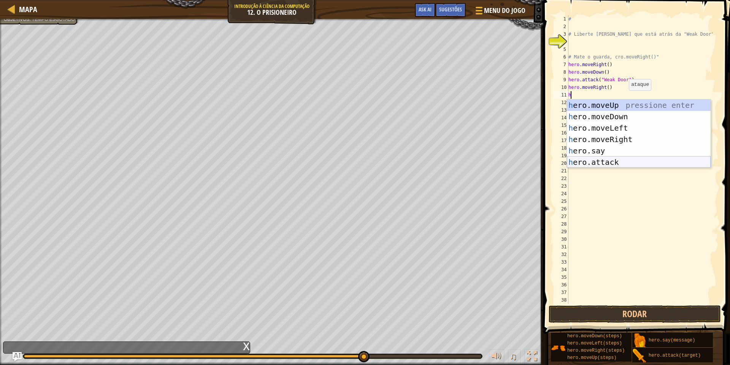
click at [610, 160] on div "h ero.moveUp pressione enter h ero.moveDown pressione enter h ero.moveLeft pres…" at bounding box center [639, 145] width 144 height 91
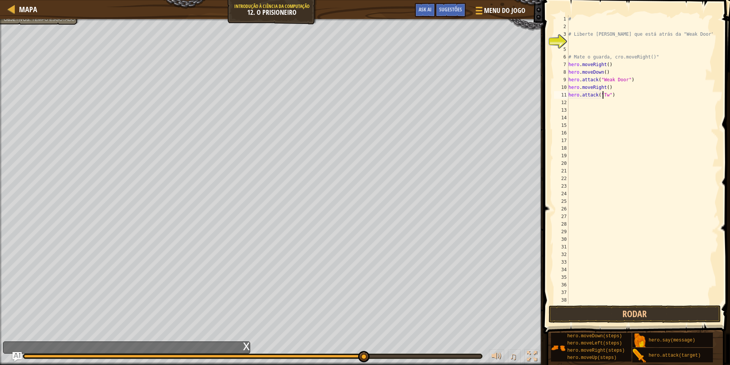
scroll to position [3, 3]
type textarea "hero.attack("Two")"
click at [640, 310] on button "Rodar" at bounding box center [634, 314] width 172 height 17
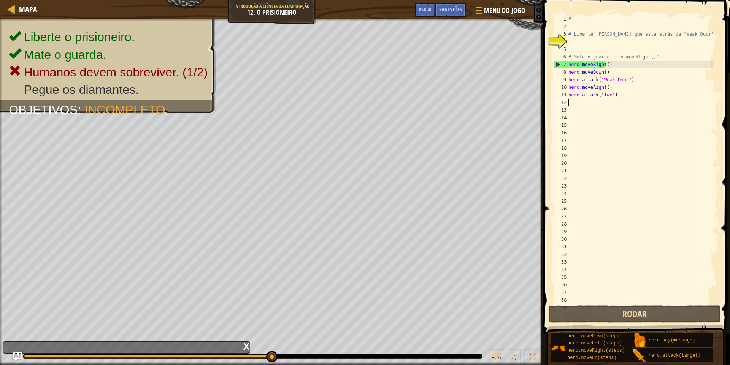
click at [585, 101] on div "# # Liberte [PERSON_NAME] que está atrás da "Weak Door". # Mate o guarda, cro.m…" at bounding box center [640, 167] width 146 height 304
click at [572, 316] on button "Rodar" at bounding box center [634, 314] width 172 height 17
type textarea "h"
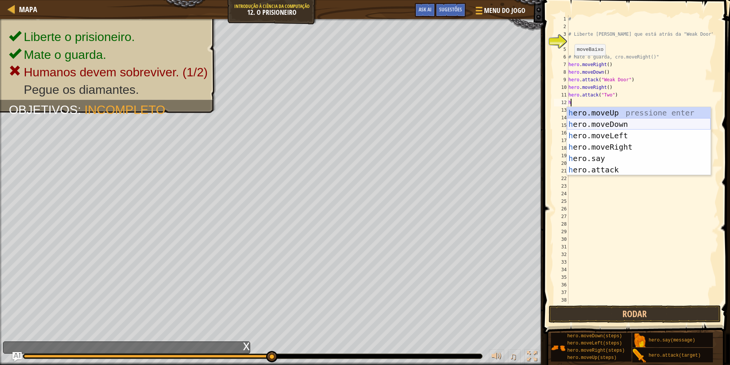
click at [622, 120] on div "h ero.moveUp pressione enter h ero.moveDown pressione enter h ero.moveLeft pres…" at bounding box center [639, 152] width 144 height 91
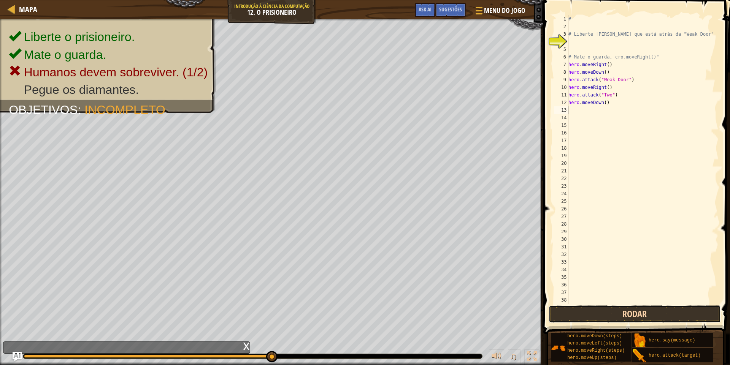
click at [635, 312] on button "Rodar" at bounding box center [634, 314] width 172 height 17
type textarea "h"
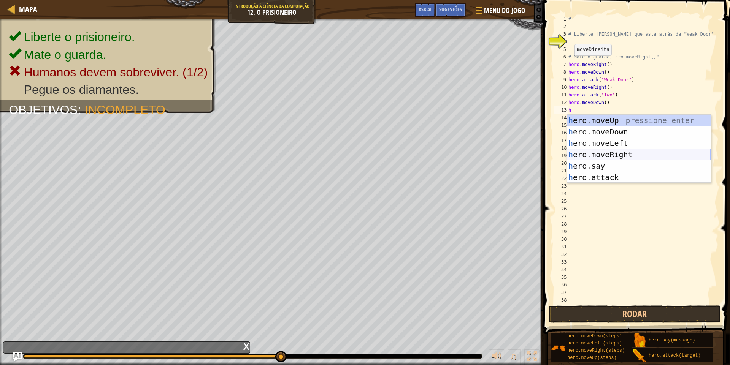
drag, startPoint x: 646, startPoint y: 154, endPoint x: 642, endPoint y: 161, distance: 7.5
click at [644, 158] on div "h ero.moveUp pressione enter h ero.moveDown pressione enter h ero.moveLeft pres…" at bounding box center [639, 160] width 144 height 91
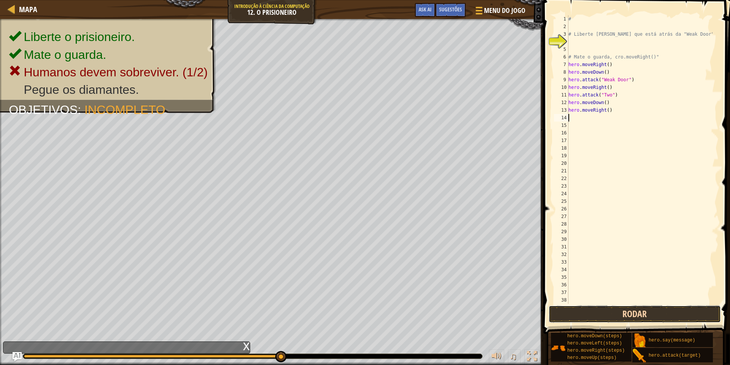
click at [642, 318] on button "Rodar" at bounding box center [634, 314] width 172 height 17
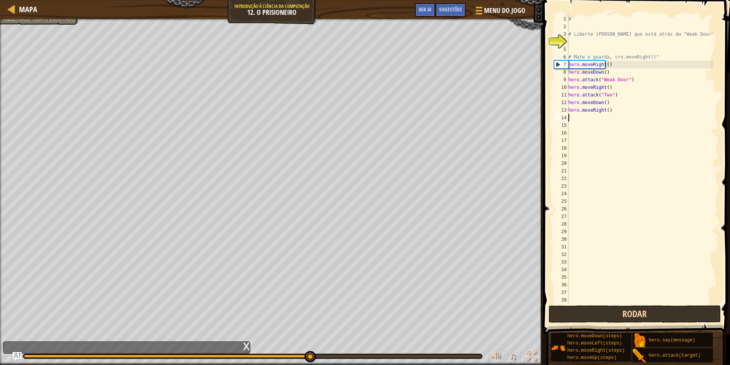
type textarea "h"
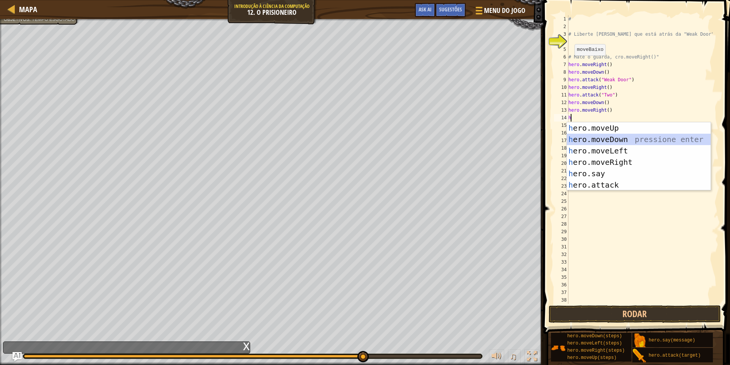
click at [624, 135] on div "h ero.moveUp pressione enter h ero.moveDown pressione enter h ero.moveLeft pres…" at bounding box center [639, 167] width 144 height 91
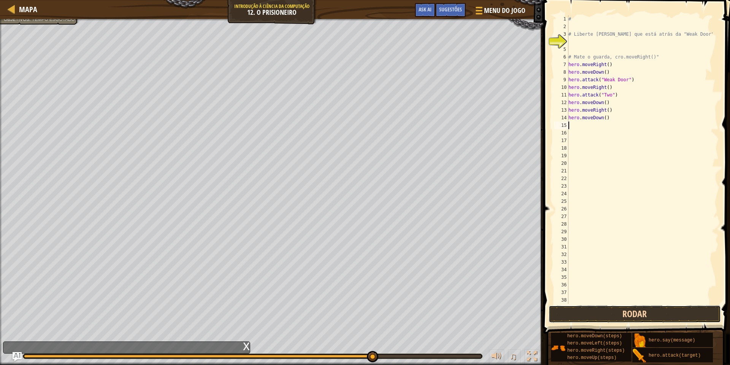
click at [593, 313] on button "Rodar" at bounding box center [634, 314] width 172 height 17
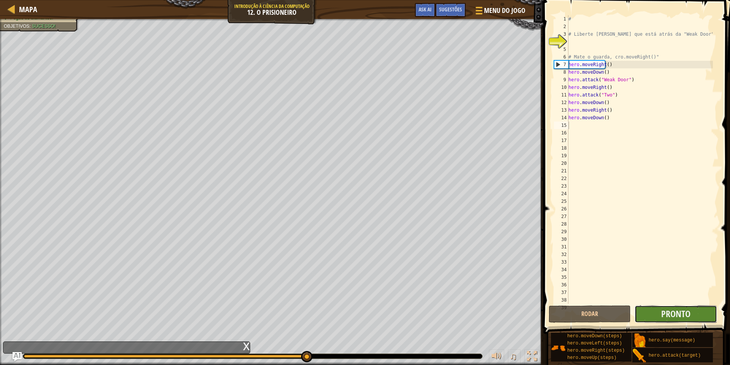
click at [657, 316] on button "Pronto" at bounding box center [675, 314] width 82 height 17
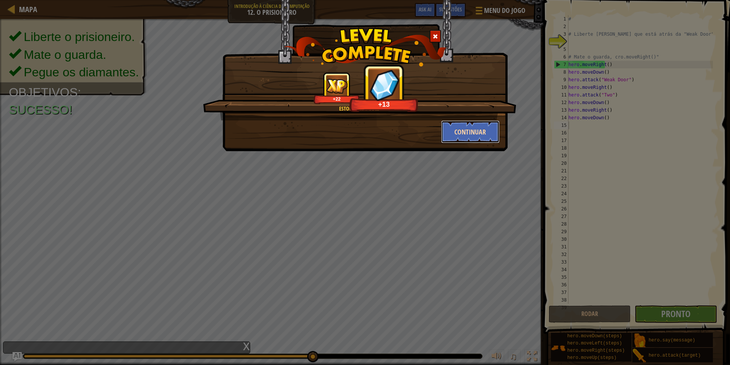
click at [462, 131] on button "Continuar" at bounding box center [470, 131] width 59 height 23
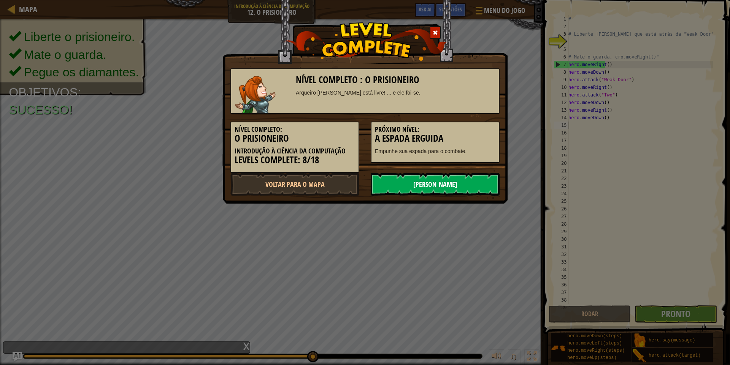
click at [444, 184] on link "[PERSON_NAME]" at bounding box center [435, 184] width 129 height 23
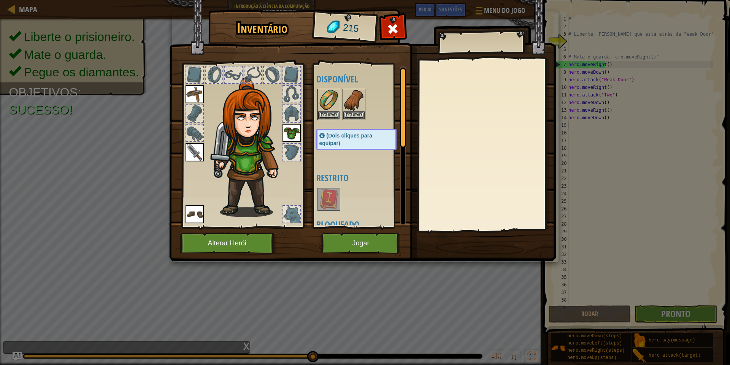
click at [195, 93] on img at bounding box center [194, 94] width 18 height 18
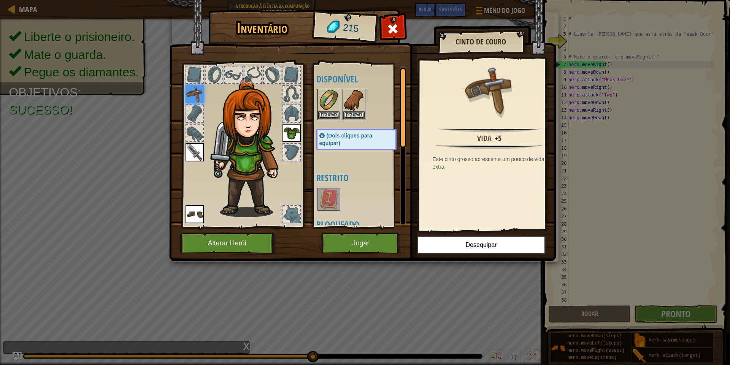
click at [194, 117] on div at bounding box center [194, 113] width 17 height 17
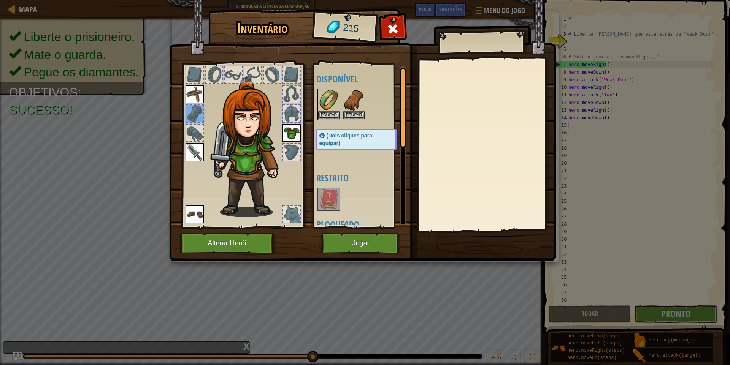
click at [192, 124] on div at bounding box center [194, 133] width 18 height 18
click at [193, 155] on img at bounding box center [194, 152] width 18 height 18
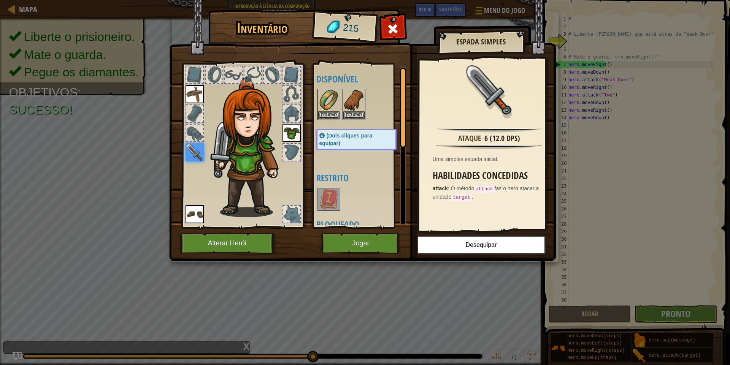
click at [290, 130] on img at bounding box center [291, 133] width 18 height 18
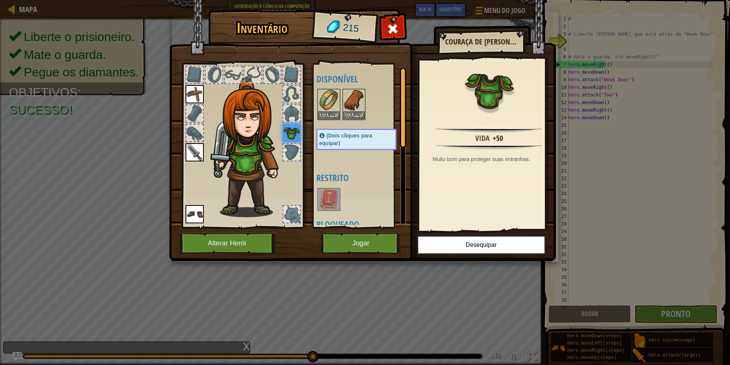
click at [293, 113] on div at bounding box center [291, 113] width 17 height 17
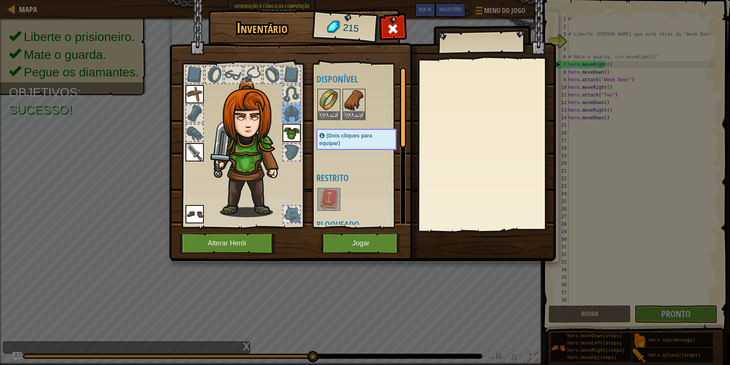
click at [295, 97] on div at bounding box center [291, 94] width 17 height 17
click at [293, 78] on div at bounding box center [291, 75] width 17 height 17
click at [283, 73] on div at bounding box center [291, 75] width 17 height 17
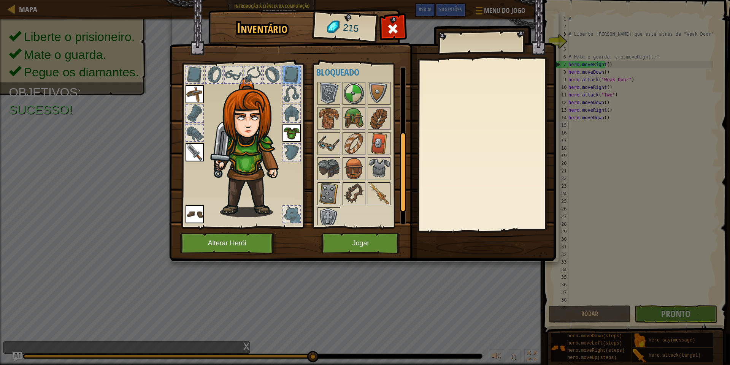
scroll to position [159, 0]
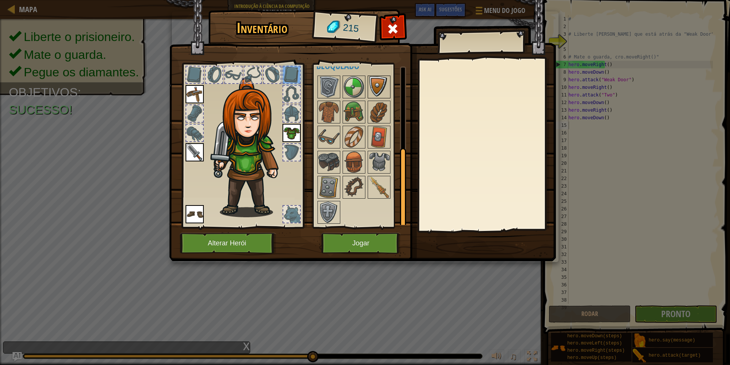
click at [374, 85] on img at bounding box center [378, 86] width 21 height 21
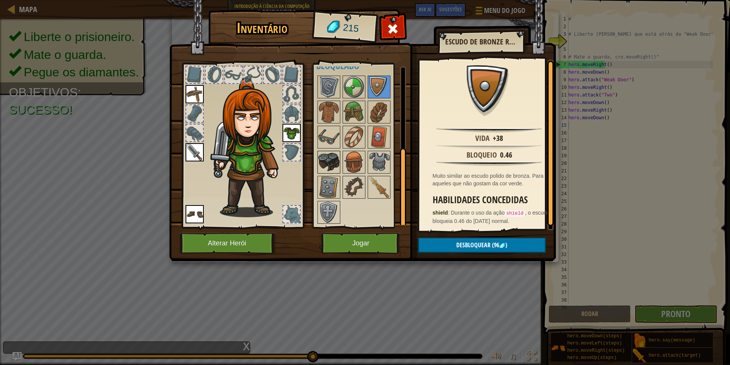
click at [327, 158] on img at bounding box center [328, 162] width 21 height 21
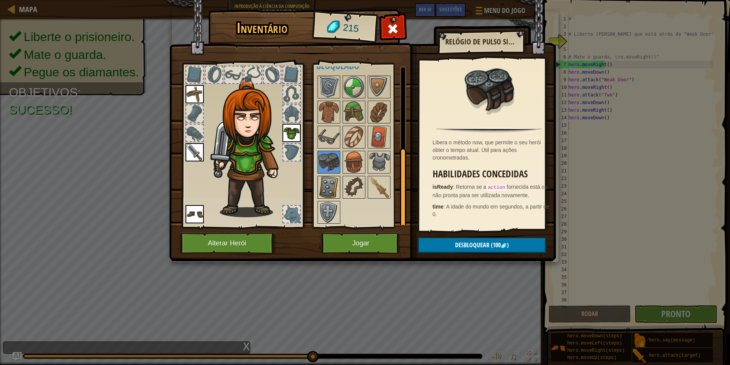
click at [326, 186] on img at bounding box center [328, 187] width 21 height 21
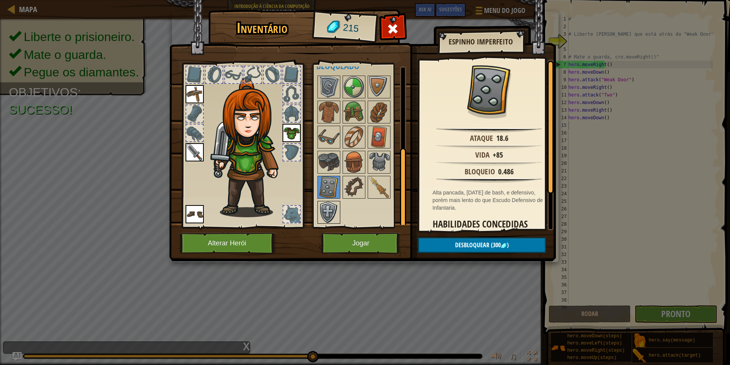
click at [325, 203] on img at bounding box center [328, 212] width 21 height 21
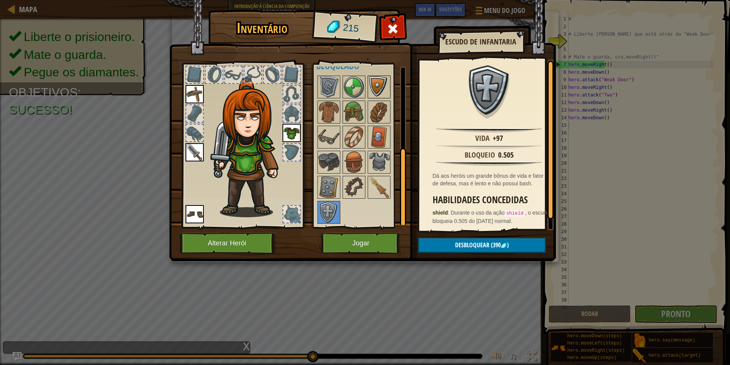
click at [371, 84] on img at bounding box center [378, 86] width 21 height 21
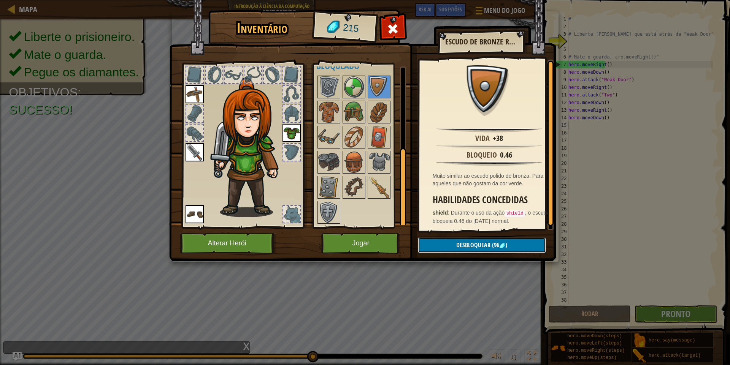
click at [481, 246] on span "Desbloquear" at bounding box center [473, 245] width 34 height 8
click at [481, 246] on button "Confirmar" at bounding box center [482, 246] width 128 height 16
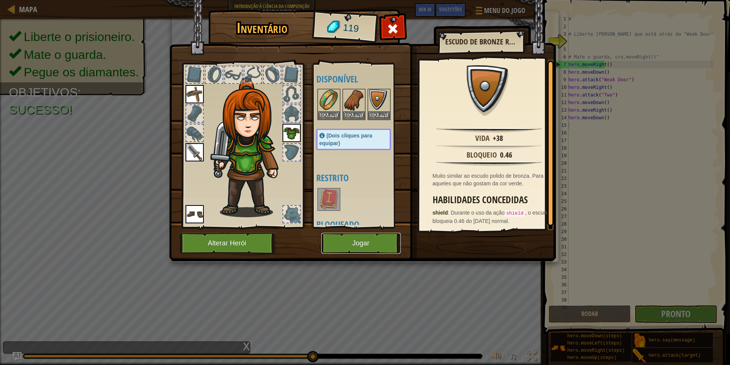
click at [370, 244] on button "Jogar" at bounding box center [360, 243] width 79 height 21
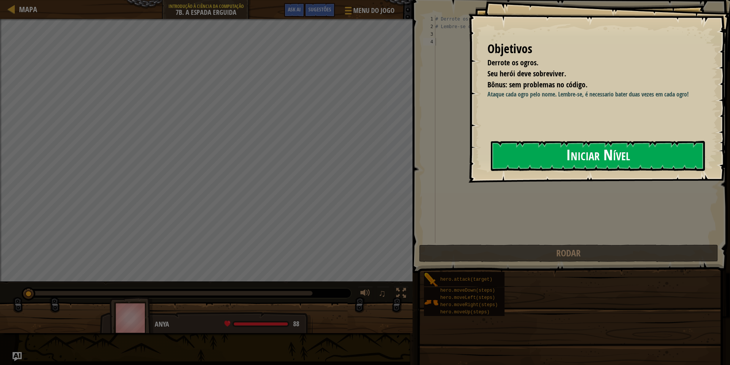
click at [512, 160] on button "Iniciar Nível" at bounding box center [598, 156] width 214 height 30
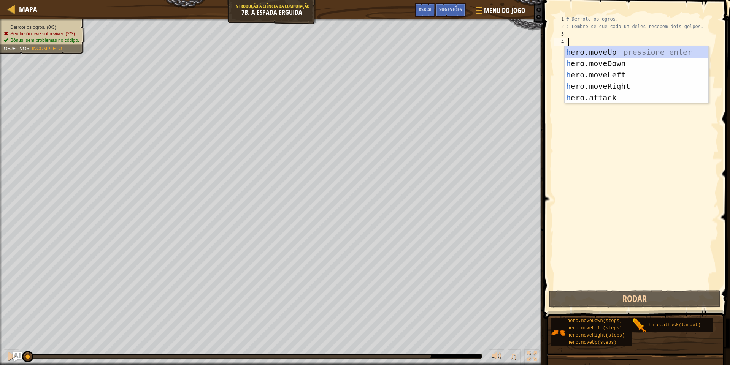
scroll to position [3, 0]
type textarea "hr"
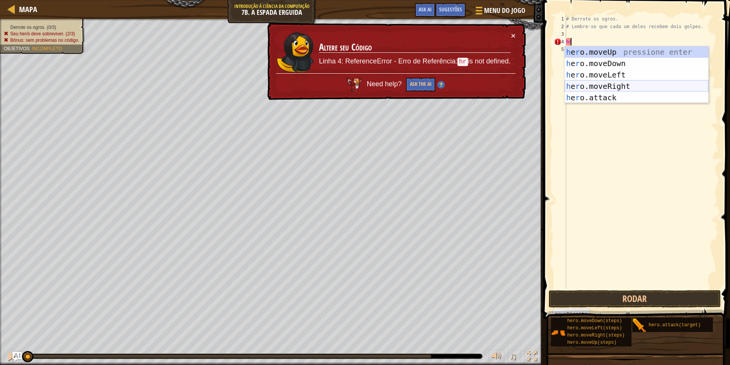
click at [645, 84] on div "h e r o.moveUp pressione enter h e r o.moveDown pressione enter h e r o.moveLef…" at bounding box center [636, 86] width 144 height 80
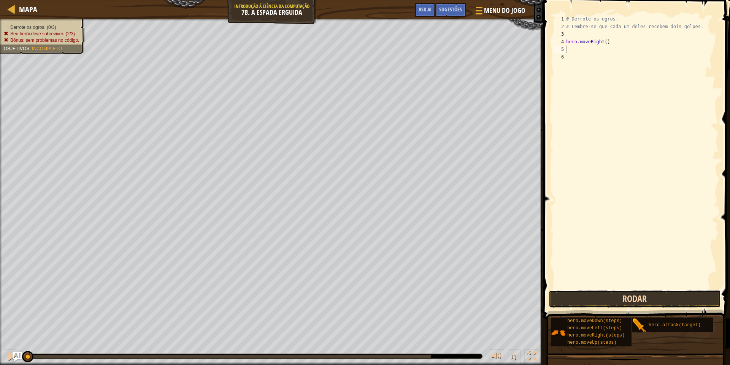
click at [627, 296] on button "Rodar" at bounding box center [634, 298] width 172 height 17
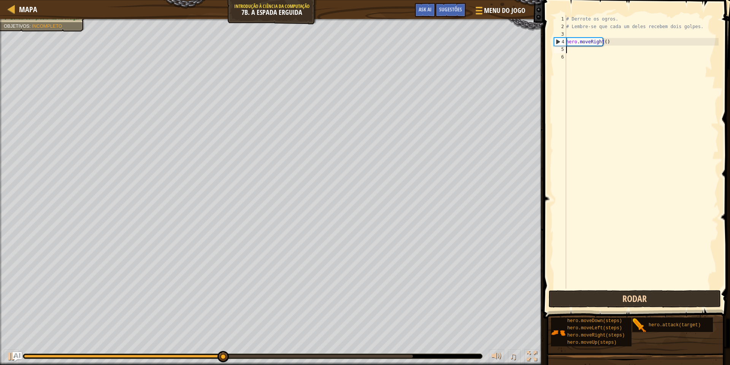
type textarea "h"
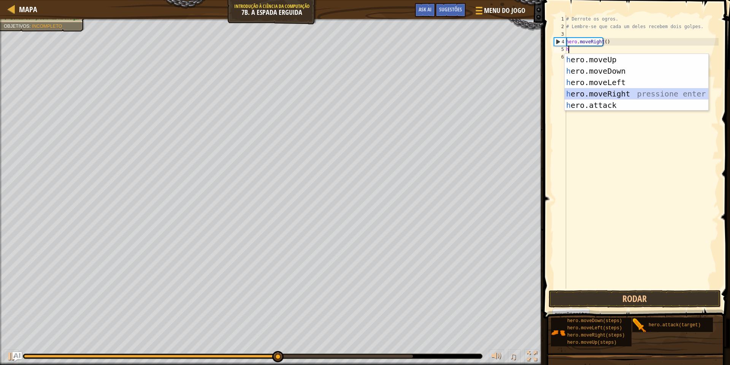
click at [644, 92] on div "h ero.moveUp pressione enter h ero.moveDown pressione enter h ero.moveLeft pres…" at bounding box center [636, 94] width 144 height 80
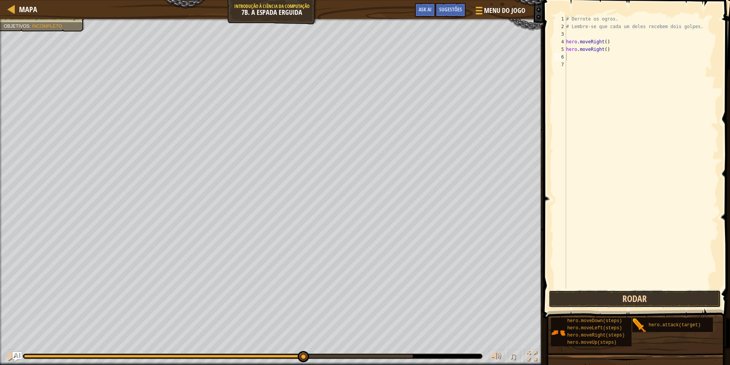
click at [605, 301] on button "Rodar" at bounding box center [634, 298] width 172 height 17
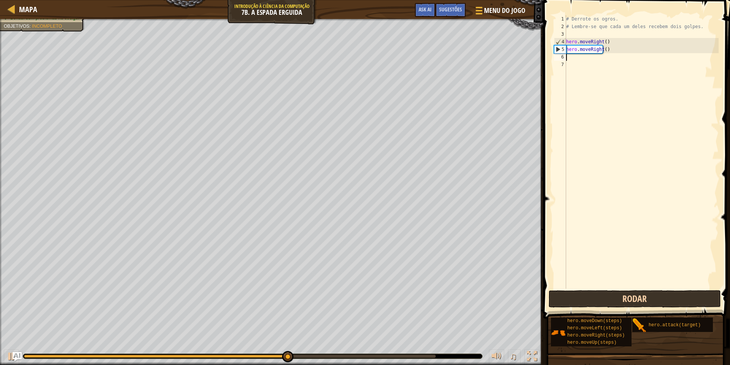
type textarea "h"
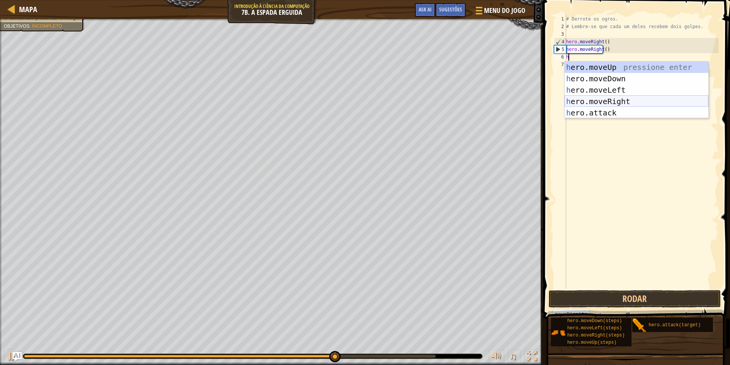
click at [627, 100] on div "h ero.moveUp pressione enter h ero.moveDown pressione enter h ero.moveLeft pres…" at bounding box center [636, 102] width 144 height 80
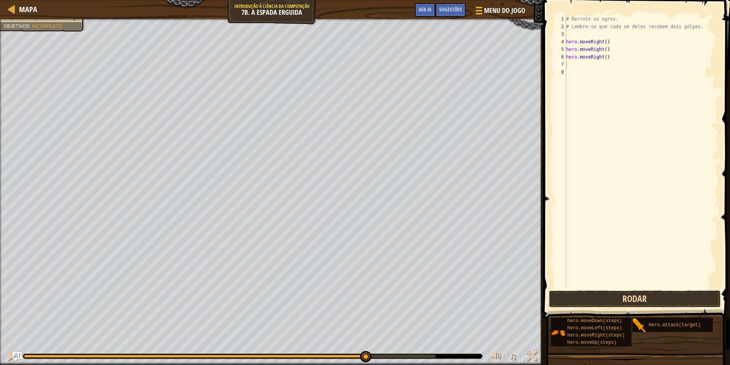
click at [618, 299] on button "Rodar" at bounding box center [634, 298] width 172 height 17
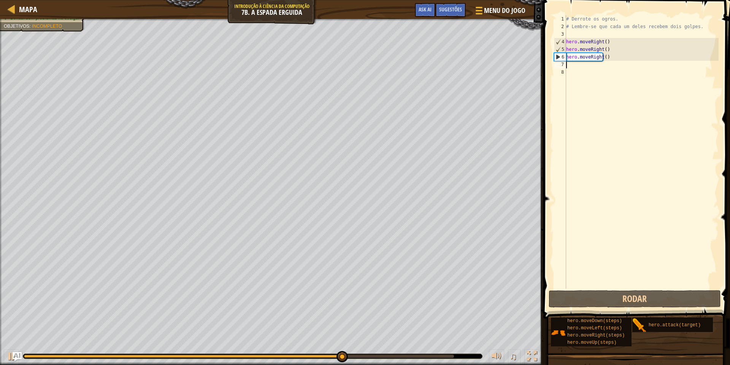
type textarea "h"
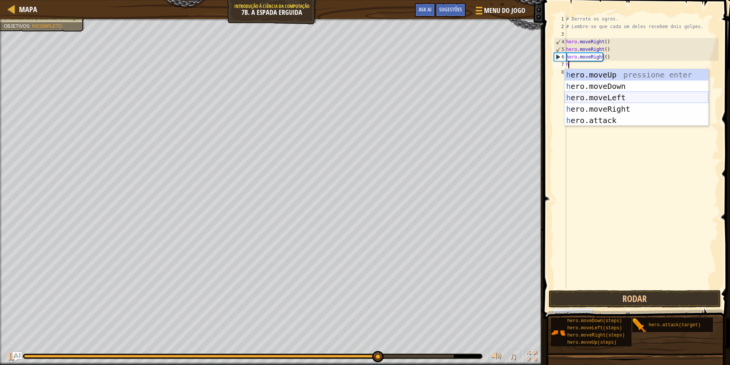
click at [626, 103] on div "h ero.moveUp pressione enter h ero.moveDown pressione enter h ero.moveLeft pres…" at bounding box center [636, 109] width 144 height 80
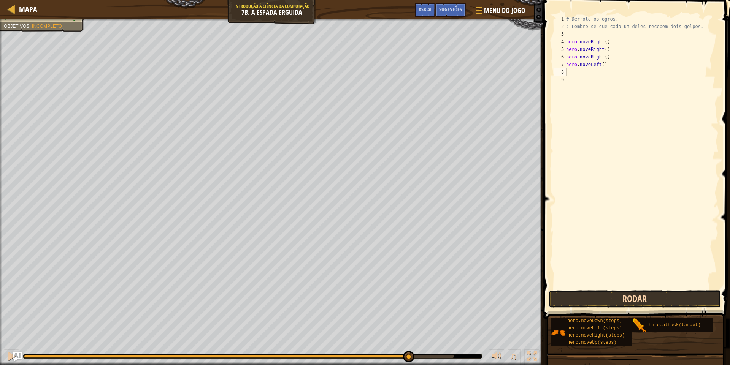
click at [622, 303] on button "Rodar" at bounding box center [634, 298] width 172 height 17
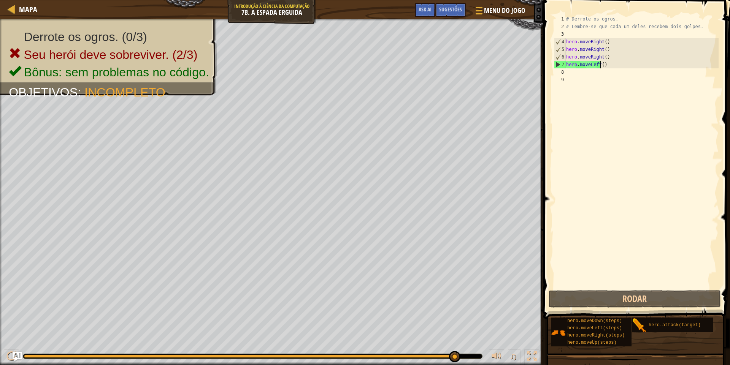
click at [633, 65] on div "# Derrote os ogros. # Lembre-se que cada um deles recebem dois golpes. hero . m…" at bounding box center [641, 159] width 154 height 289
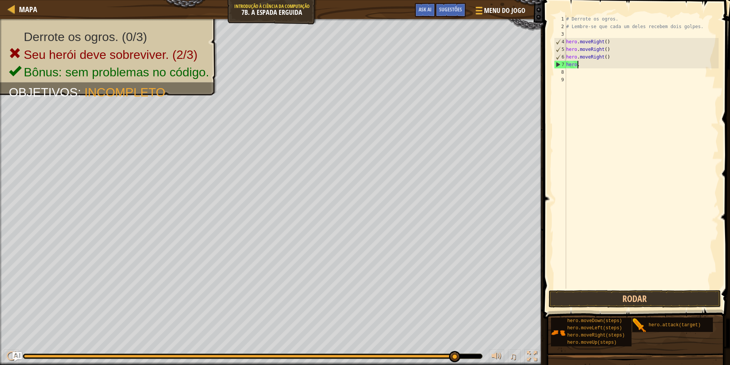
type textarea "h"
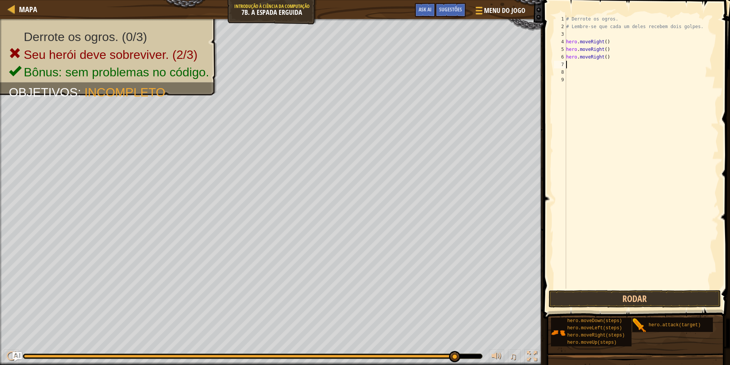
type textarea "h"
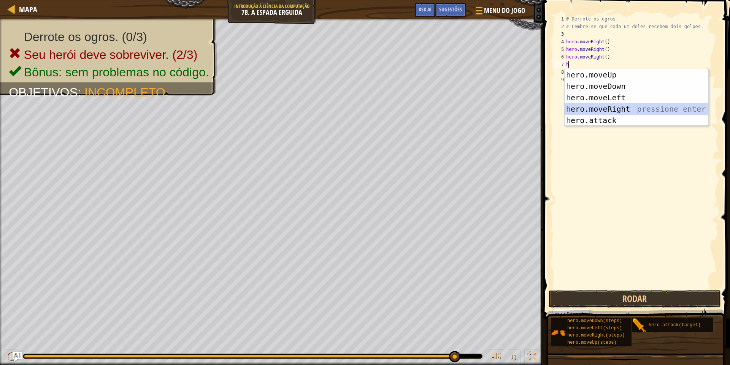
click at [638, 108] on div "h ero.moveUp pressione enter h ero.moveDown pressione enter h ero.moveLeft pres…" at bounding box center [636, 109] width 144 height 80
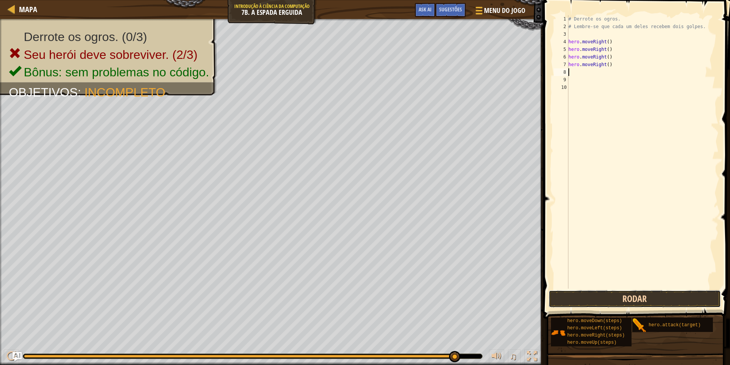
click at [637, 295] on button "Rodar" at bounding box center [634, 298] width 172 height 17
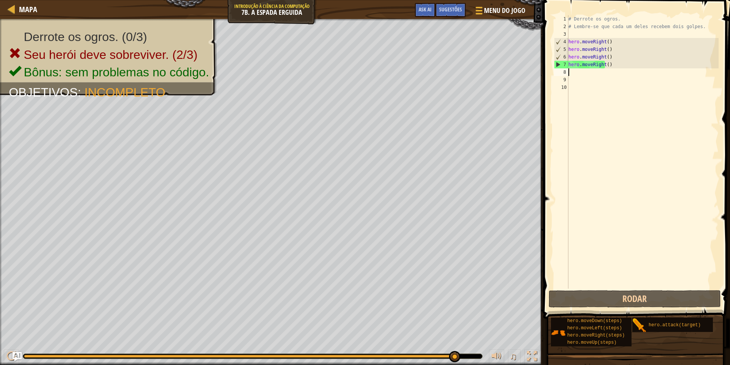
click at [574, 75] on div "# Derrote os ogros. # Lembre-se que cada um deles recebem dois golpes. hero . m…" at bounding box center [643, 159] width 152 height 289
click at [599, 297] on button "Rodar" at bounding box center [634, 298] width 172 height 17
click at [579, 75] on div "# Derrote os ogros. # Lembre-se que cada um deles recebem dois golpes. hero . m…" at bounding box center [643, 159] width 152 height 289
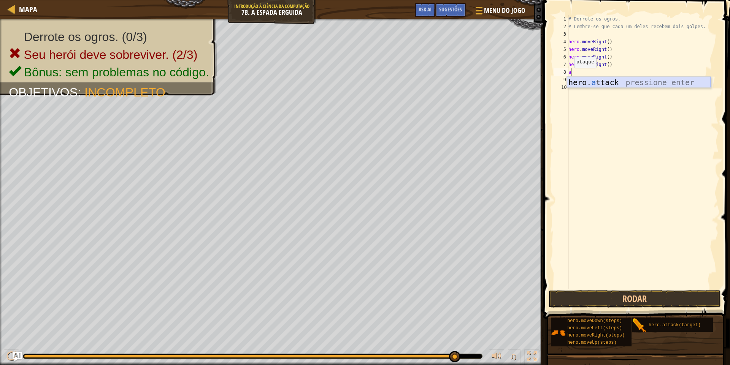
click at [583, 78] on div "hero. a ttack pressione enter" at bounding box center [639, 94] width 144 height 34
click at [582, 74] on div "# Derrote os ogros. # Lembre-se que cada um deles recebem dois golpes. hero . m…" at bounding box center [643, 159] width 152 height 289
type textarea """
